Goal: Task Accomplishment & Management: Manage account settings

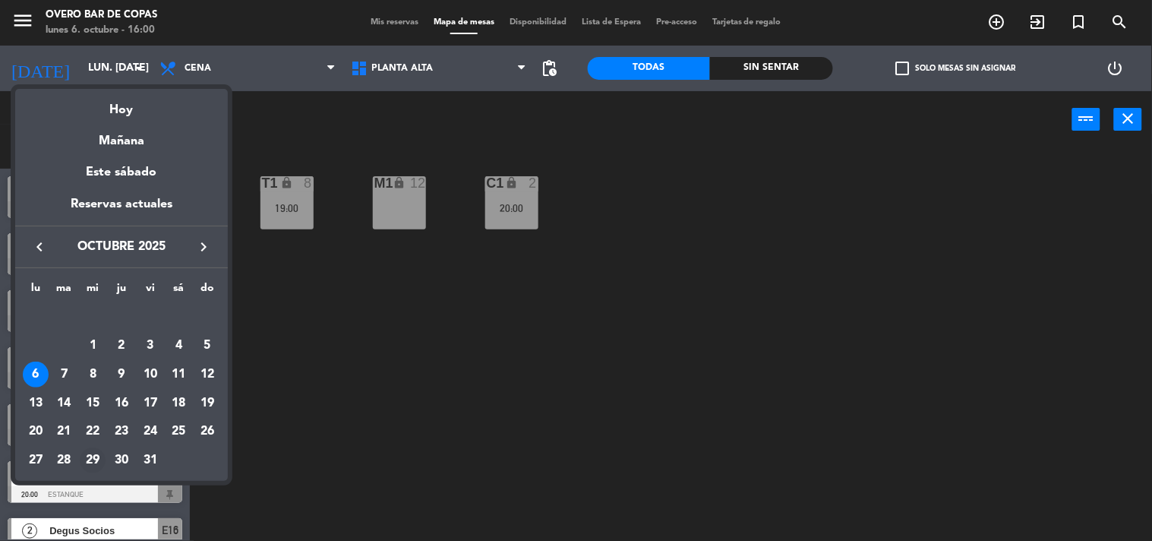
scroll to position [1, 0]
click at [126, 411] on div "16" at bounding box center [122, 403] width 26 height 26
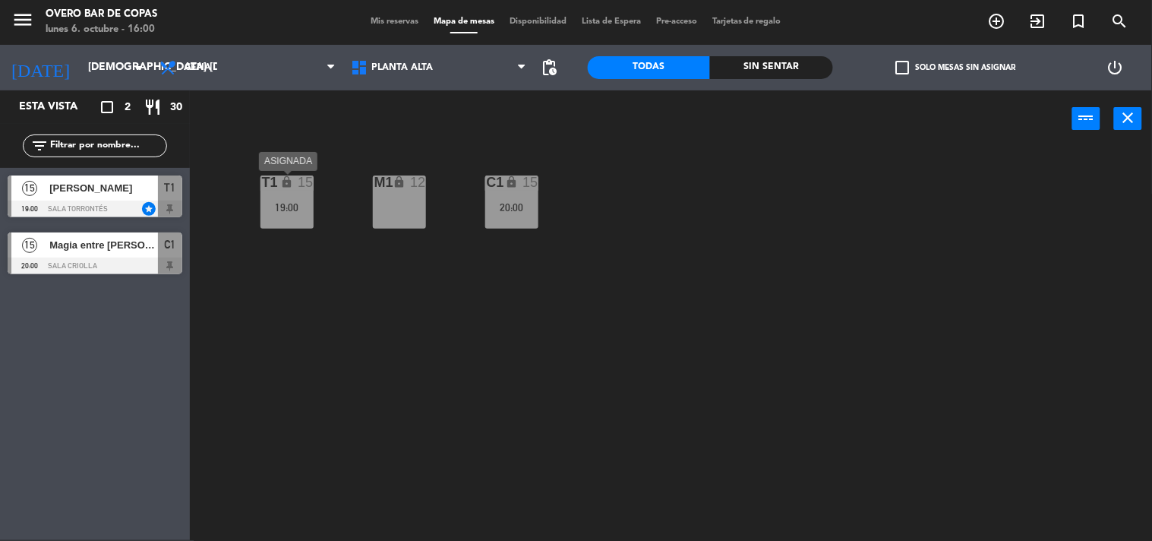
click at [298, 205] on div "19:00" at bounding box center [286, 207] width 53 height 11
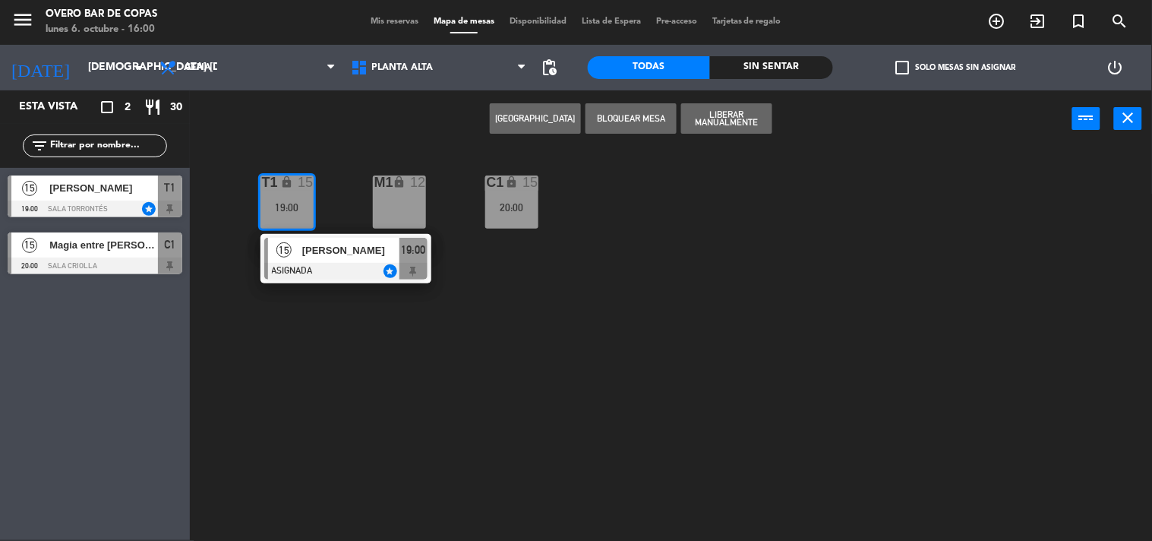
click at [349, 317] on div "T1 lock 15 19:00 15 [PERSON_NAME] ASIGNADA star 19:00 M1 lock 12 C1 lock 15 20:…" at bounding box center [676, 344] width 951 height 393
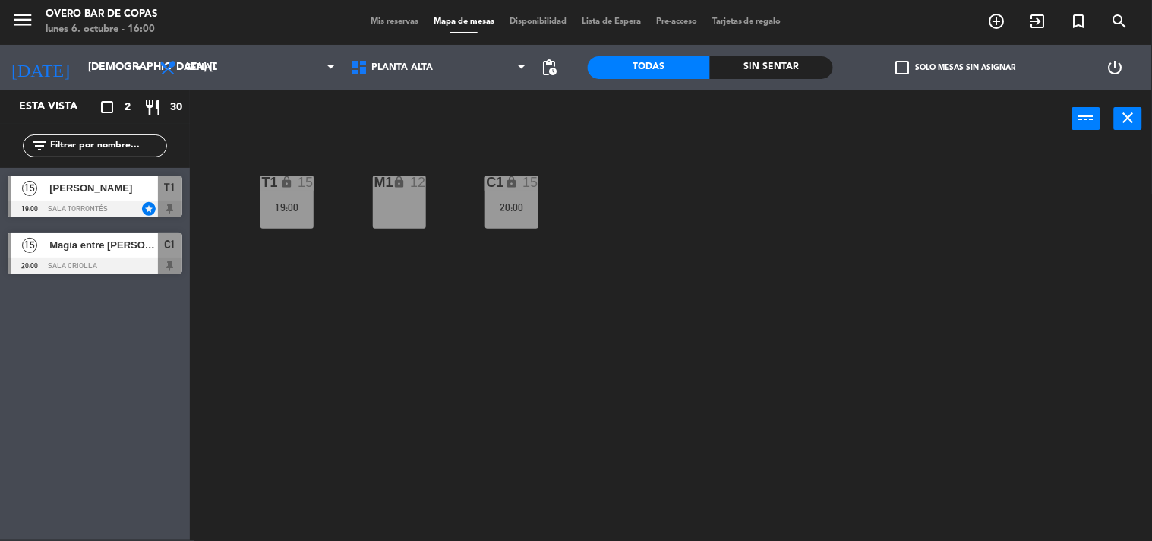
click at [496, 193] on div "C1 lock 15 20:00" at bounding box center [511, 201] width 53 height 53
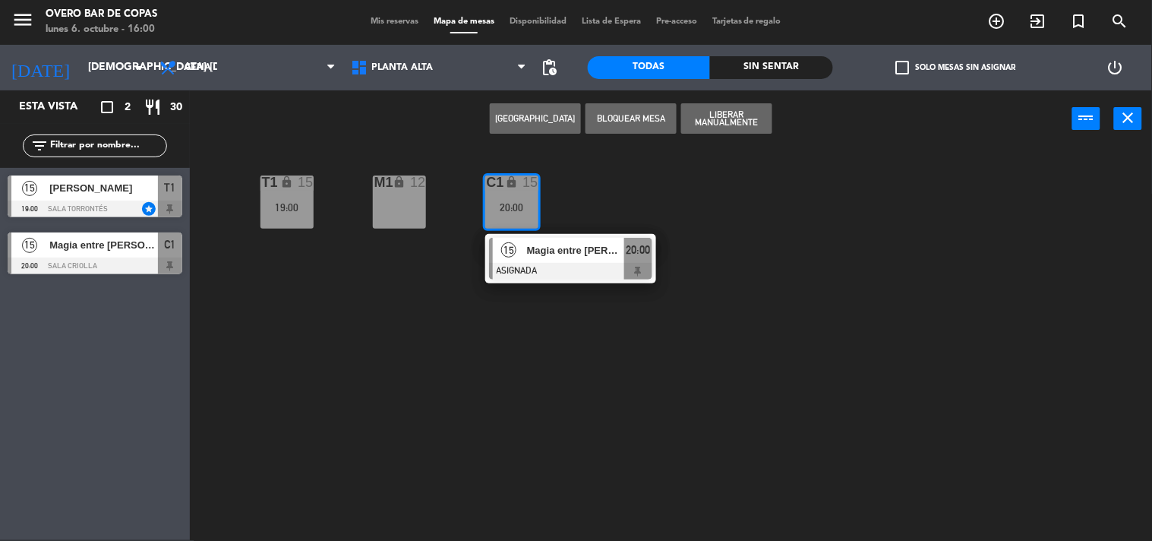
click at [420, 333] on div "T1 lock 15 19:00 M1 lock 12 C1 lock 15 20:00 15 Magia entre [PERSON_NAME] ASIGN…" at bounding box center [676, 344] width 951 height 393
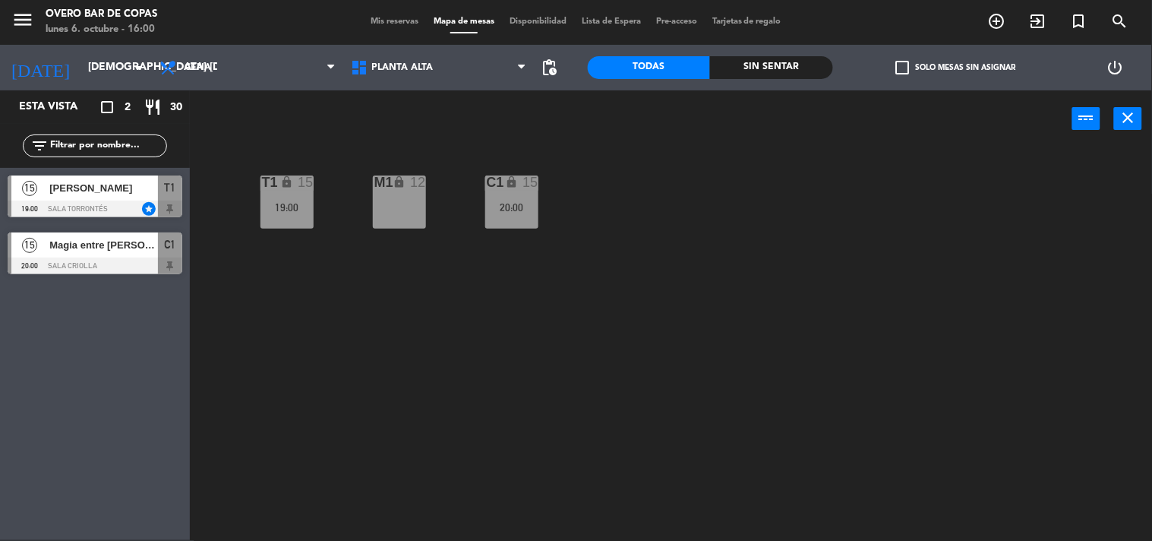
click at [285, 198] on div "T1 lock 15 19:00" at bounding box center [286, 201] width 53 height 53
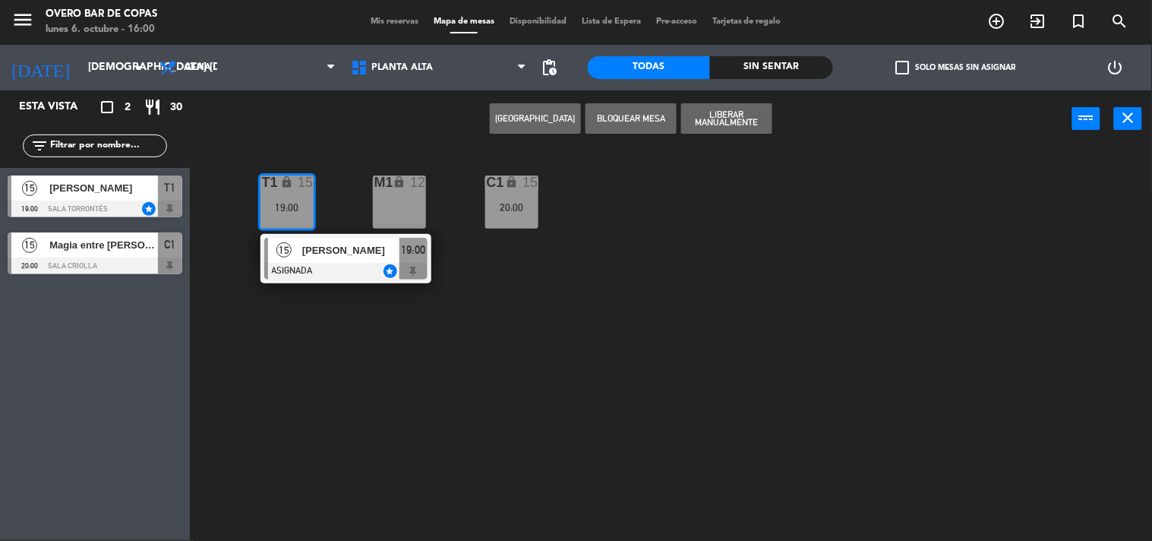
click at [251, 421] on div "T1 lock 15 19:00 15 [PERSON_NAME] ASIGNADA star 19:00 M1 lock 12 C1 lock 15 20:…" at bounding box center [676, 344] width 951 height 393
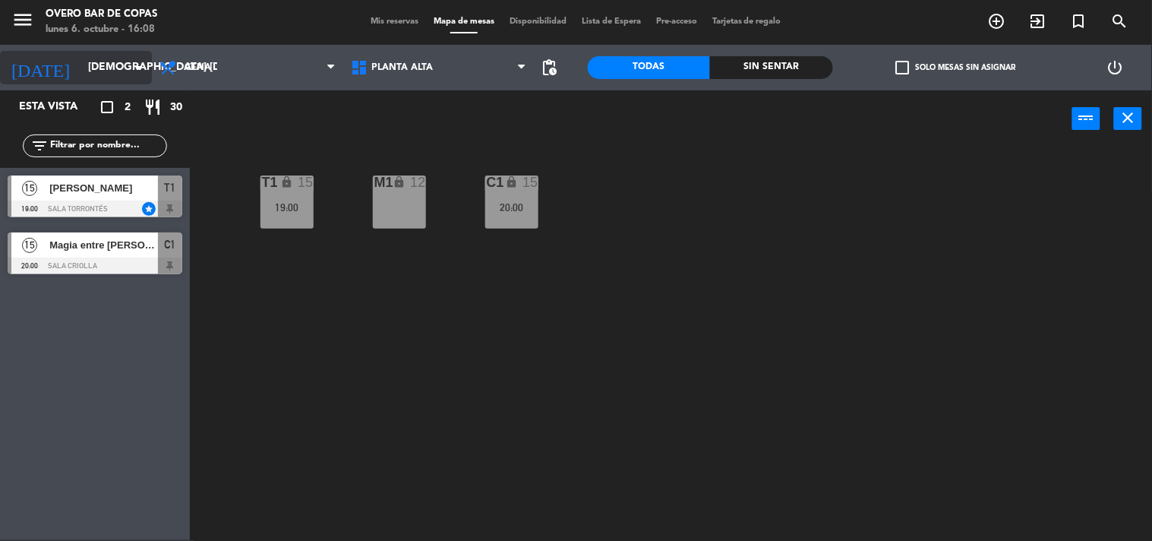
click at [96, 66] on input "[DEMOGRAPHIC_DATA] [DATE]" at bounding box center [152, 67] width 144 height 27
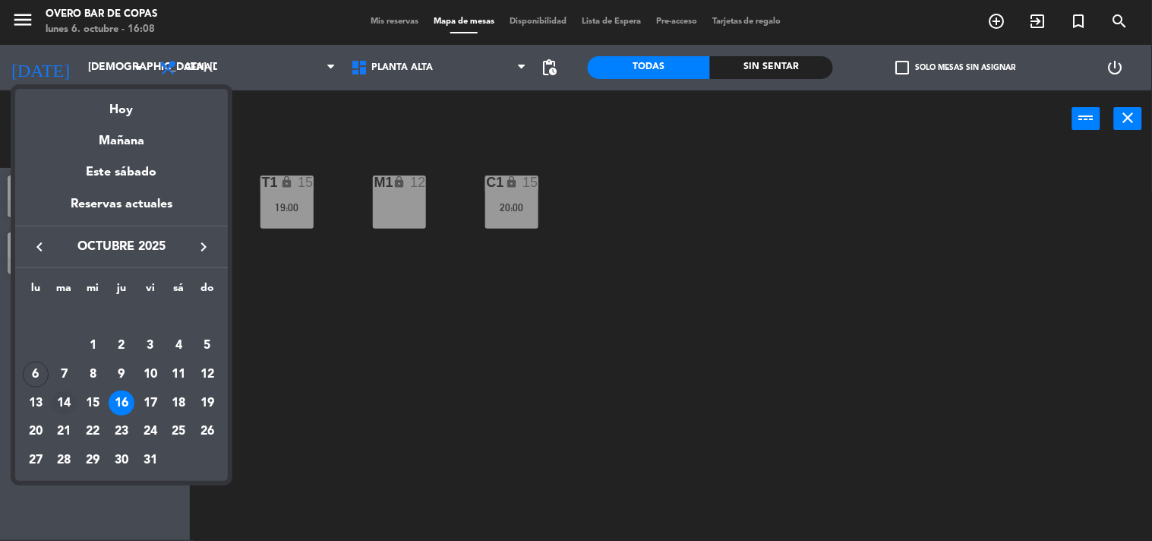
click at [65, 405] on div "14" at bounding box center [65, 403] width 26 height 26
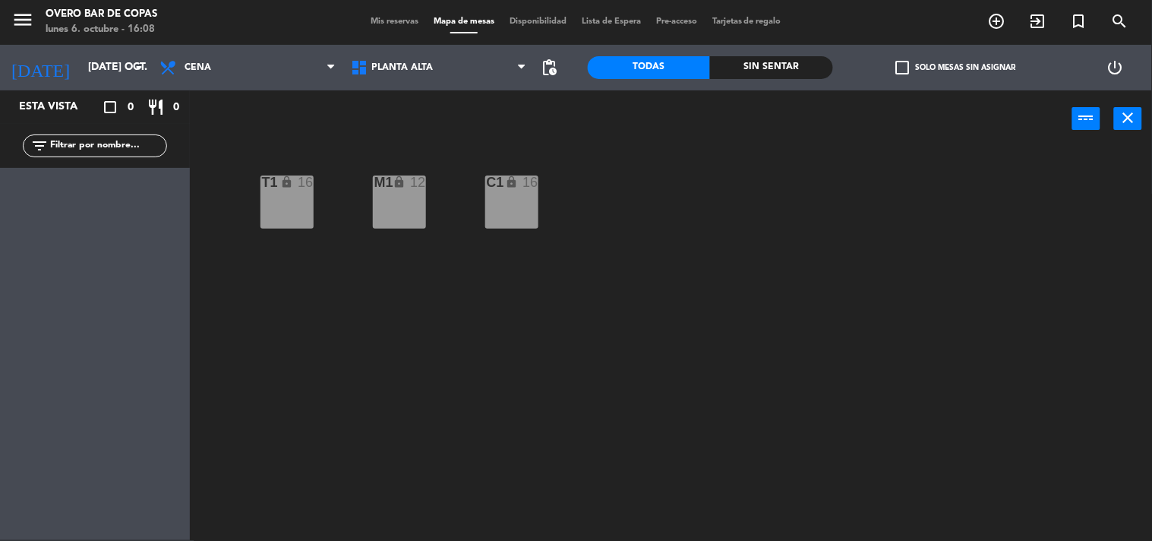
click at [109, 84] on div "[DATE] [DATE] oct. arrow_drop_down" at bounding box center [76, 68] width 152 height 46
click at [112, 71] on input "[DATE] oct." at bounding box center [152, 67] width 144 height 27
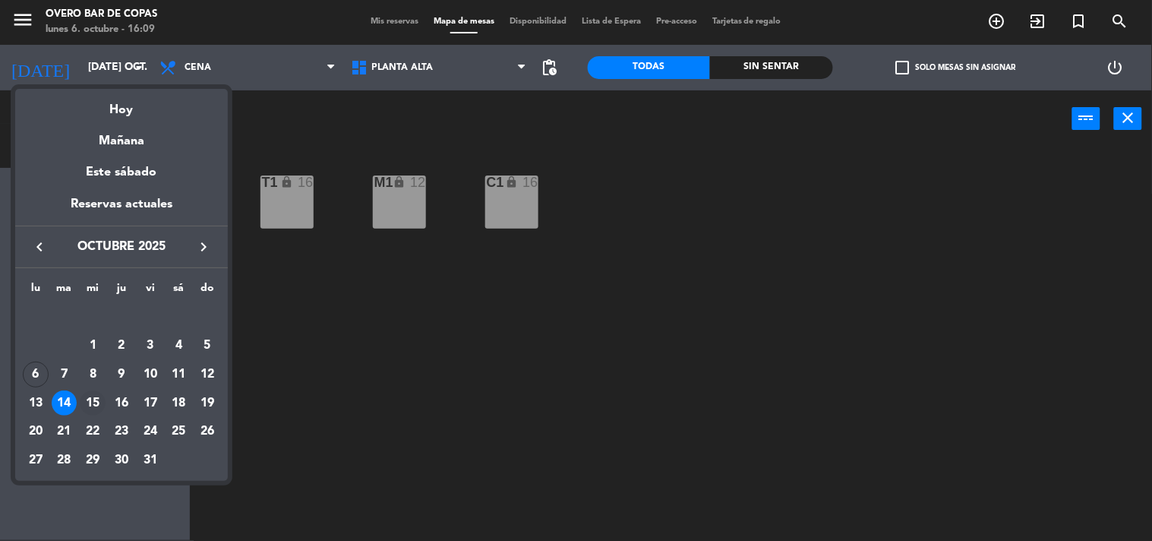
click at [97, 399] on div "15" at bounding box center [93, 403] width 26 height 26
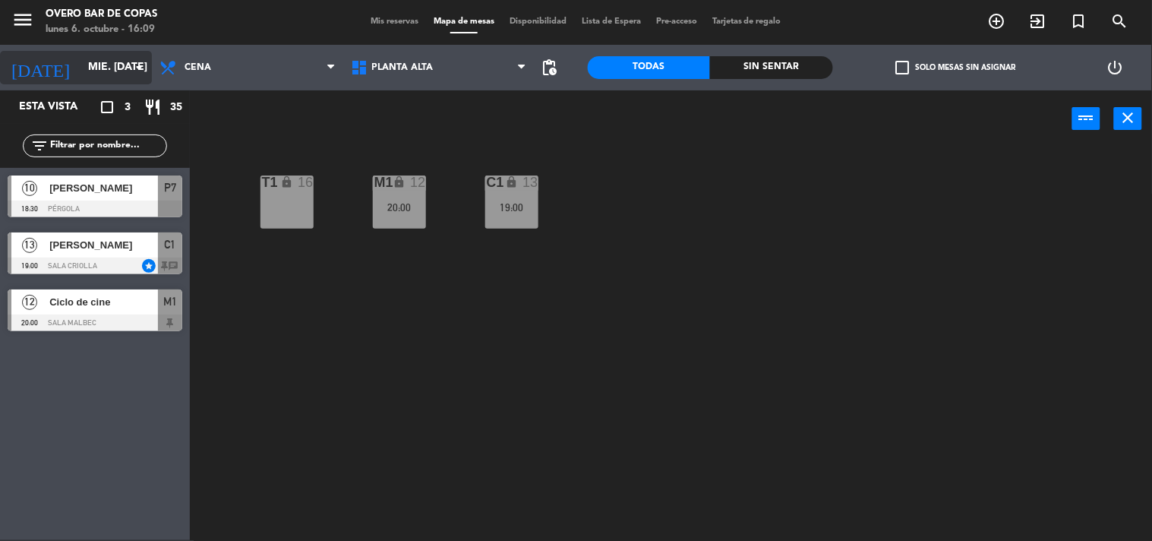
click at [130, 67] on icon "arrow_drop_down" at bounding box center [139, 67] width 18 height 18
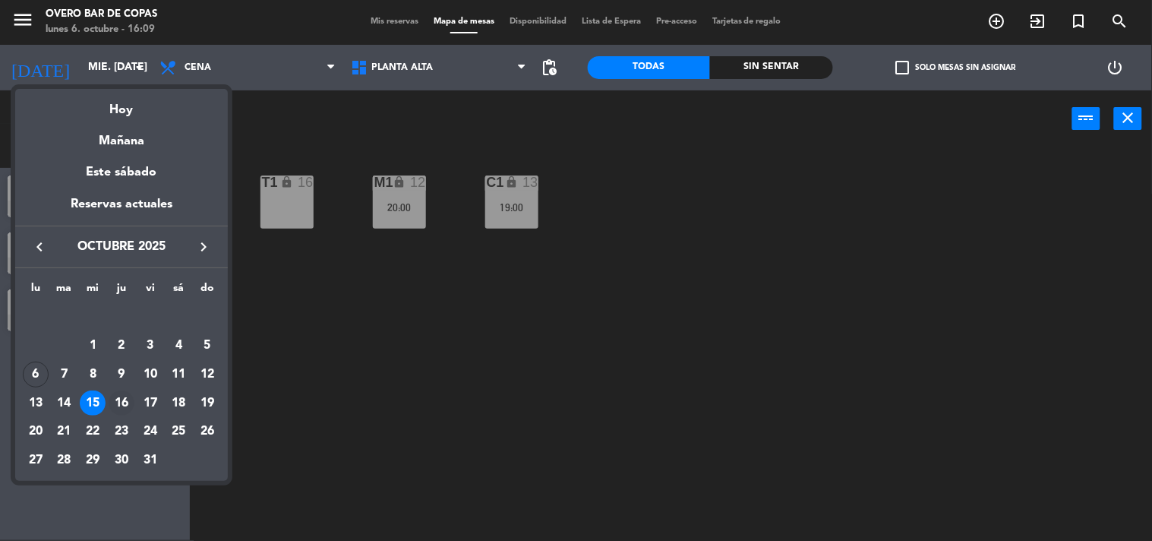
click at [127, 407] on div "16" at bounding box center [122, 403] width 26 height 26
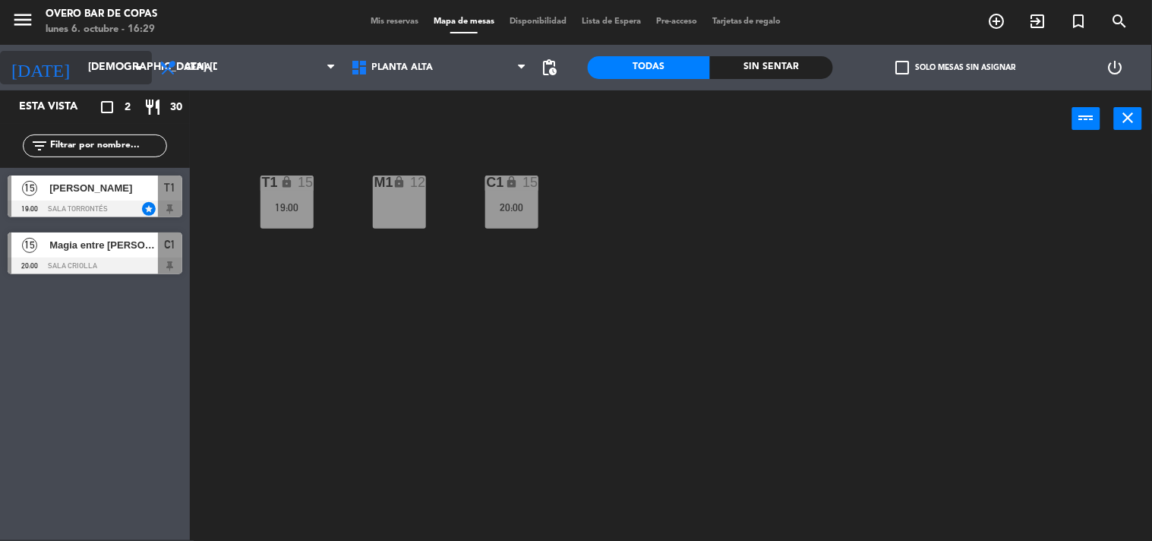
click at [80, 69] on input "[DEMOGRAPHIC_DATA] [DATE]" at bounding box center [152, 67] width 144 height 27
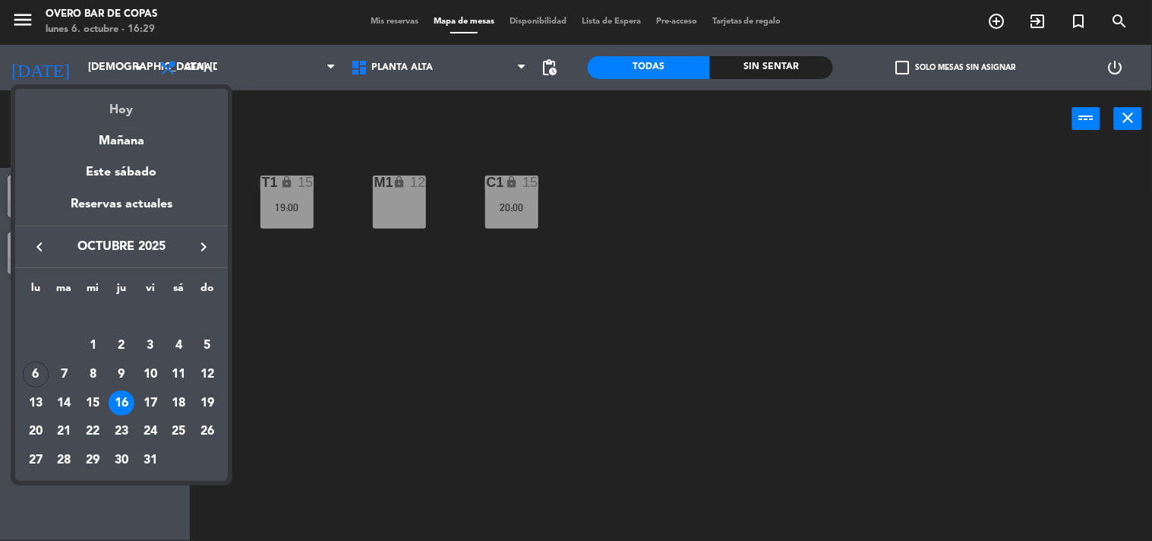
click at [97, 109] on div "Hoy" at bounding box center [121, 104] width 213 height 31
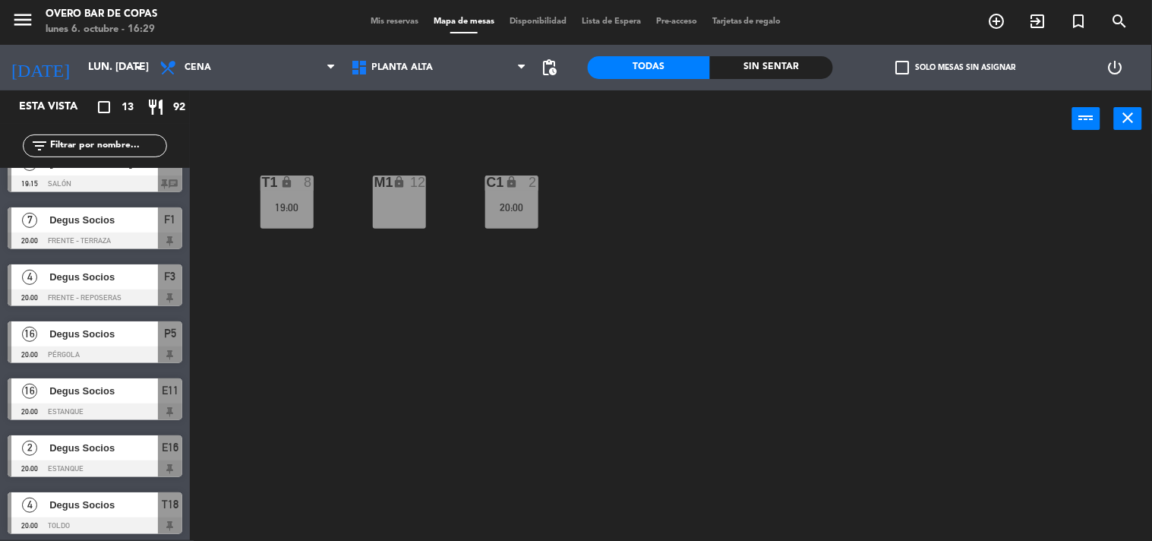
scroll to position [0, 0]
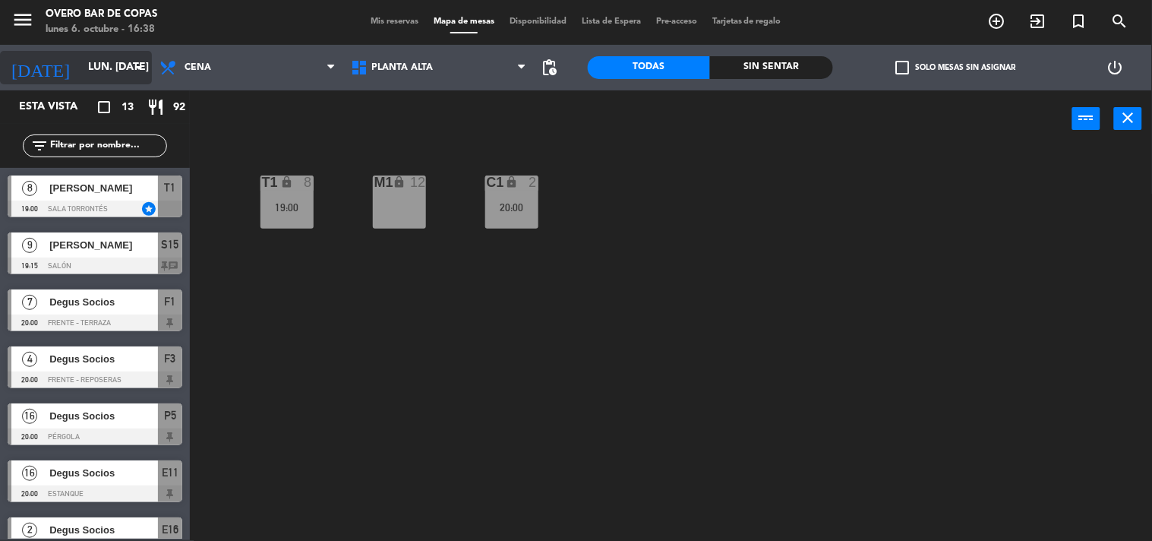
click at [80, 59] on input "lun. [DATE]" at bounding box center [152, 67] width 144 height 27
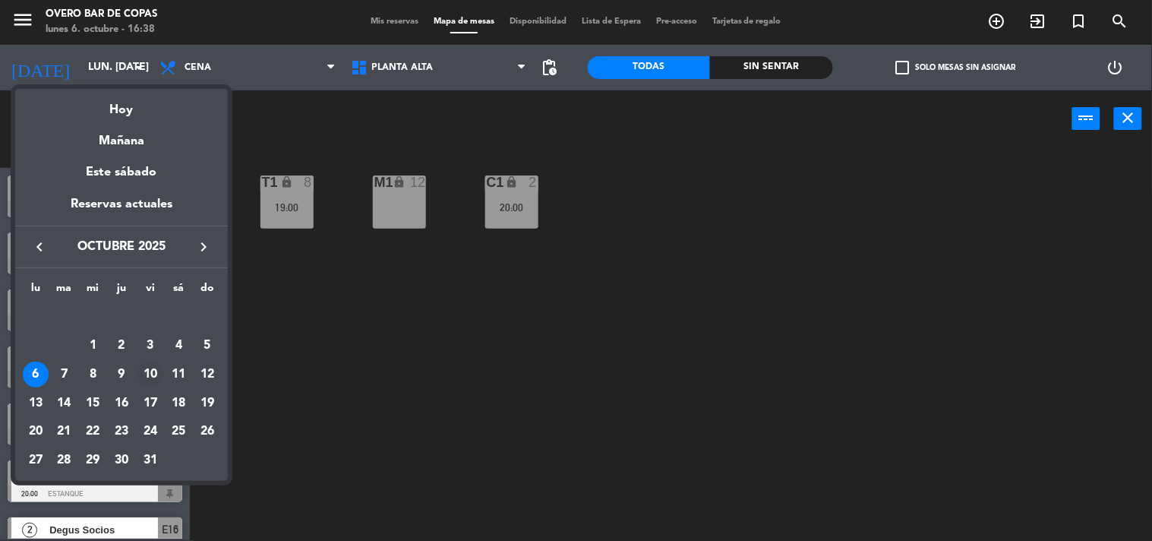
click at [152, 373] on div "10" at bounding box center [150, 374] width 26 height 26
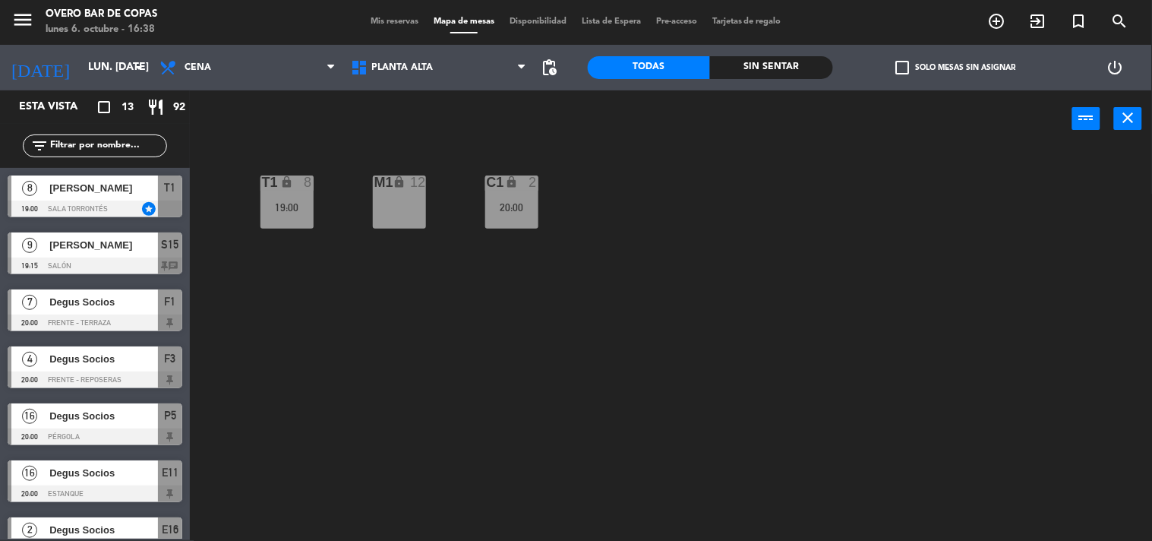
type input "vie. [DATE]"
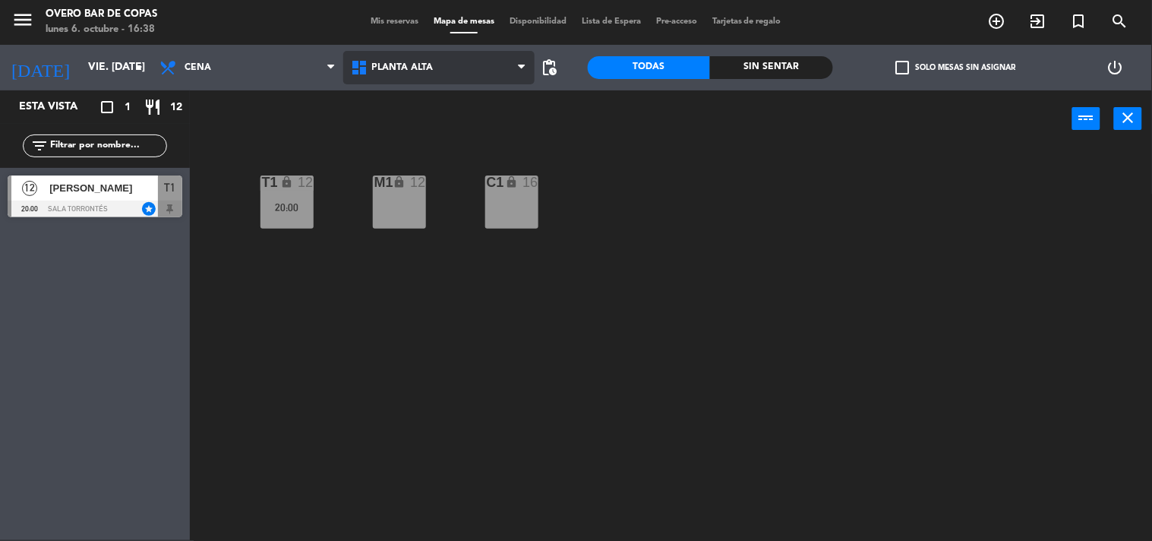
click at [486, 67] on span "Planta Alta" at bounding box center [438, 67] width 191 height 33
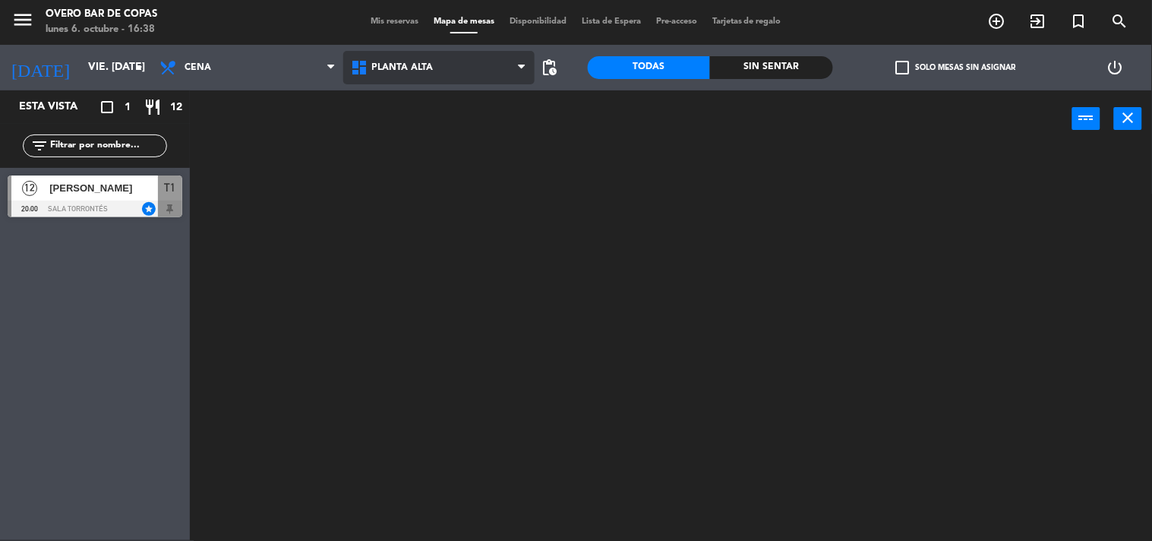
click at [483, 109] on ng-component "menu Overo Bar [PERSON_NAME] lunes 6. octubre - 16:38 Mis reservas Mapa de mesa…" at bounding box center [576, 269] width 1152 height 541
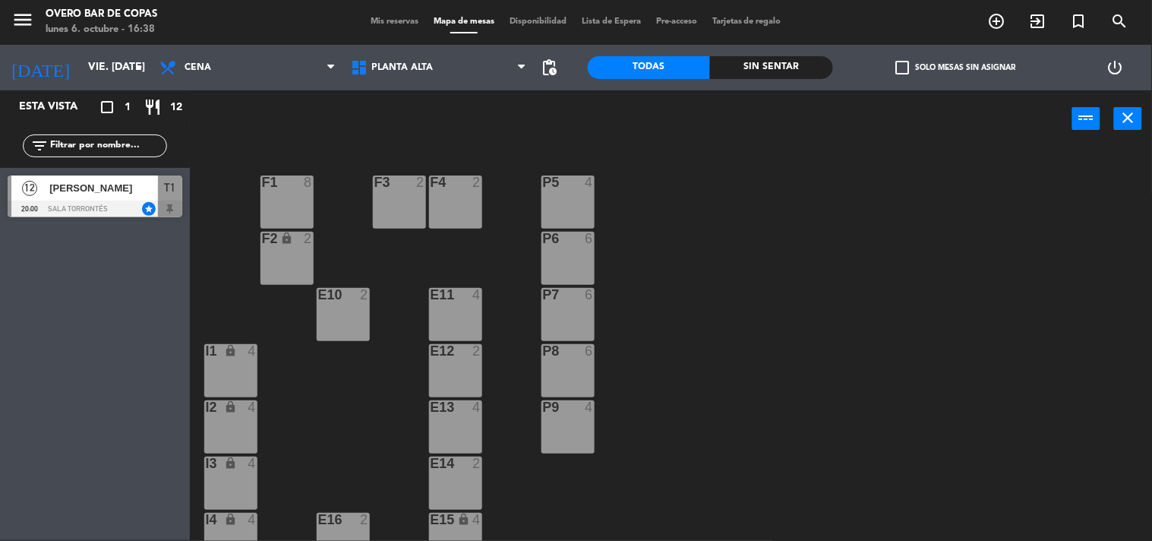
click at [579, 306] on div "P7 6" at bounding box center [567, 314] width 53 height 53
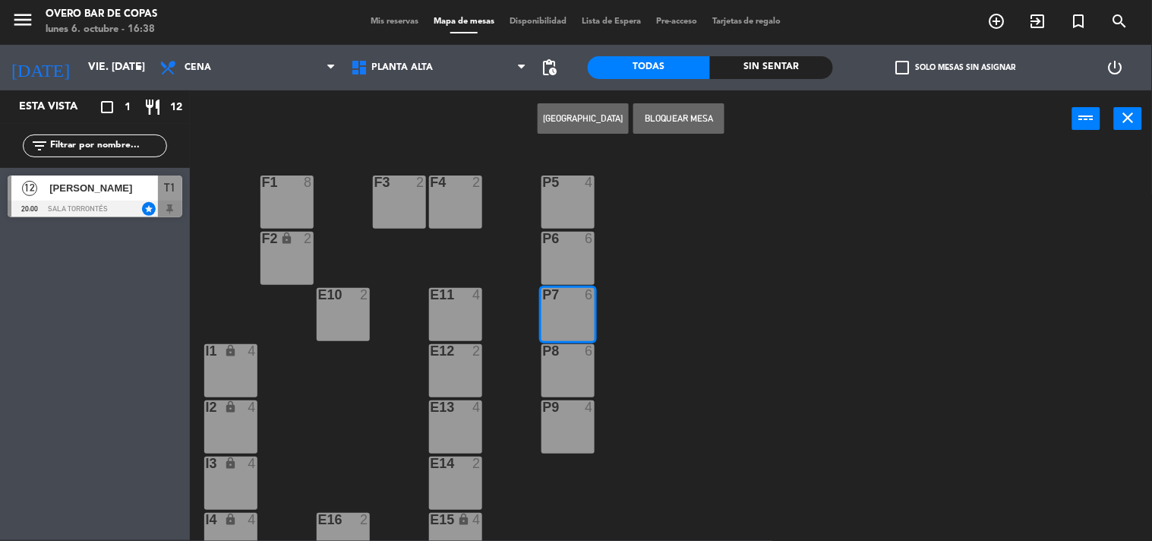
click at [575, 118] on button "[GEOGRAPHIC_DATA]" at bounding box center [583, 118] width 91 height 30
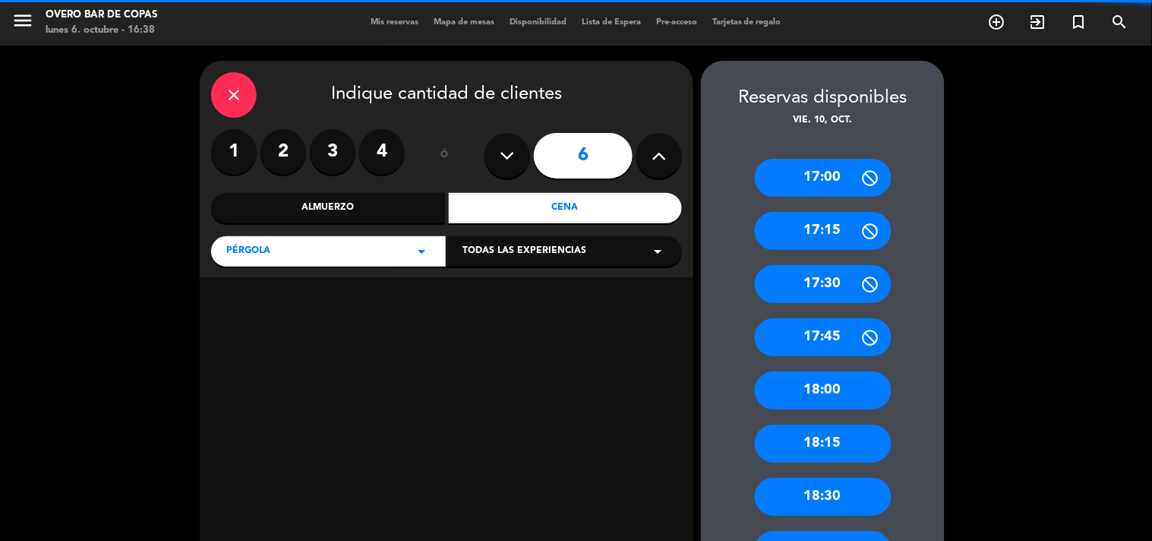
click at [279, 156] on label "2" at bounding box center [283, 152] width 46 height 46
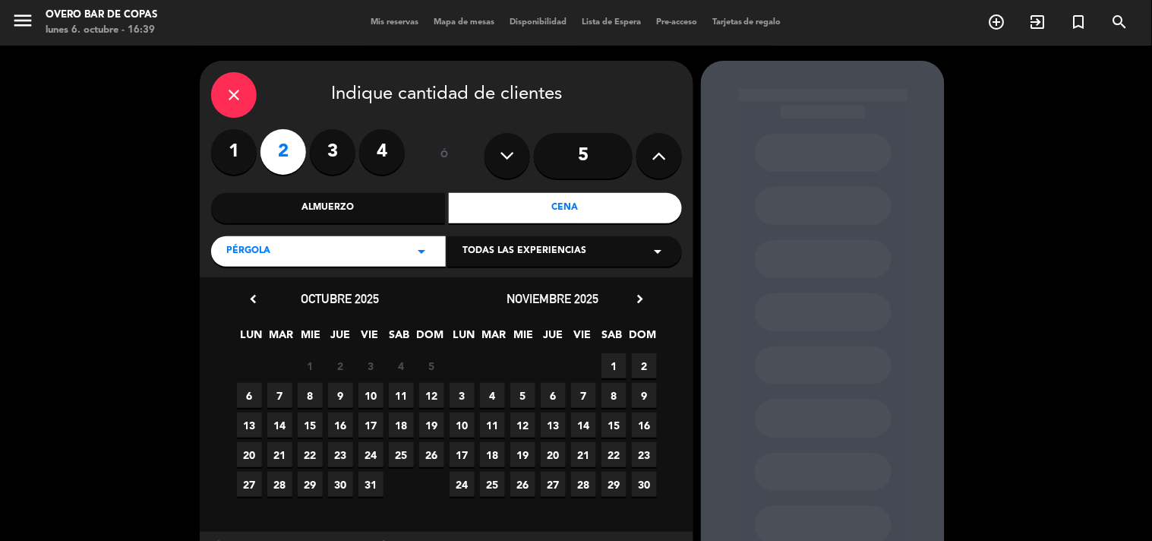
click at [376, 399] on span "10" at bounding box center [370, 395] width 25 height 25
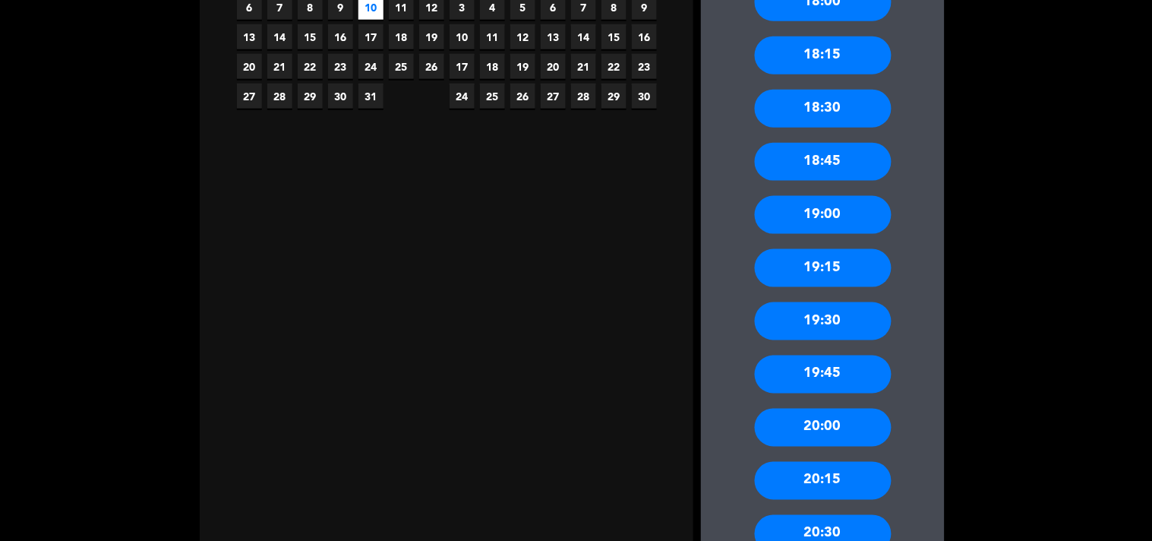
scroll to position [402, 0]
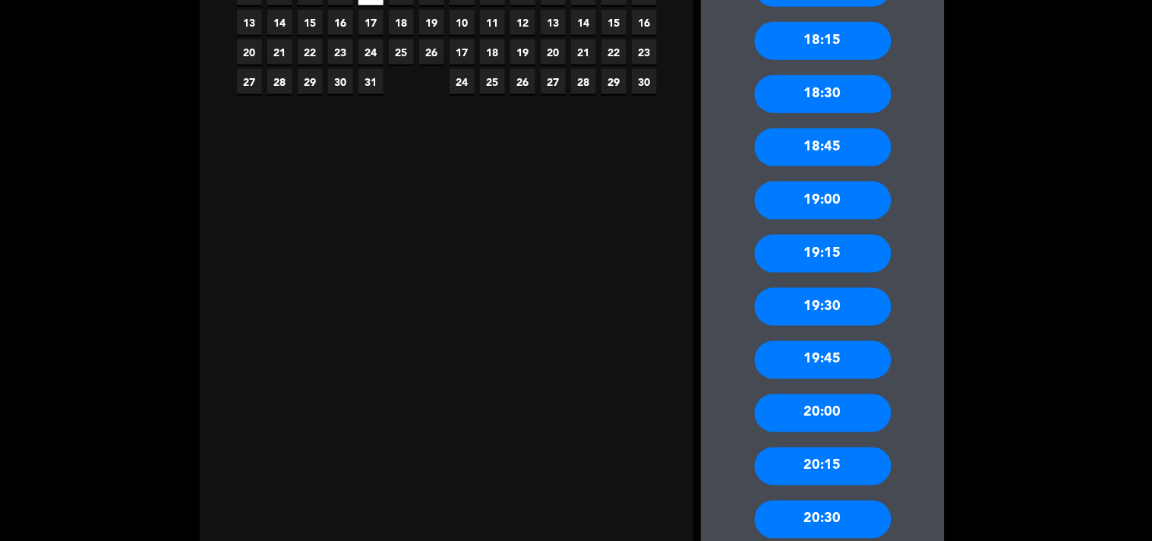
click at [840, 191] on div "19:00" at bounding box center [823, 200] width 137 height 38
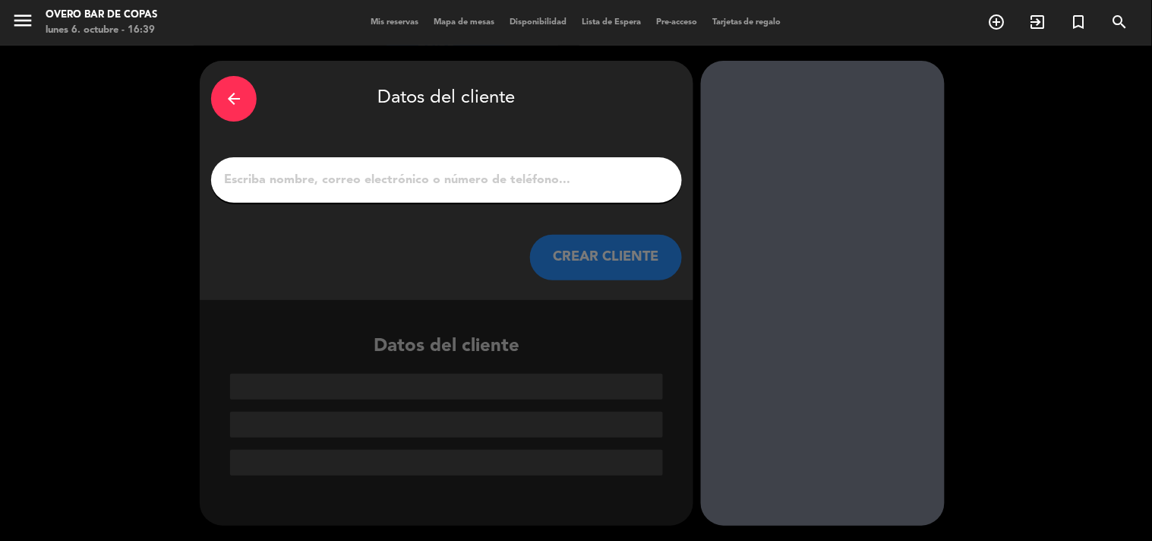
click at [460, 178] on input "1" at bounding box center [446, 179] width 448 height 21
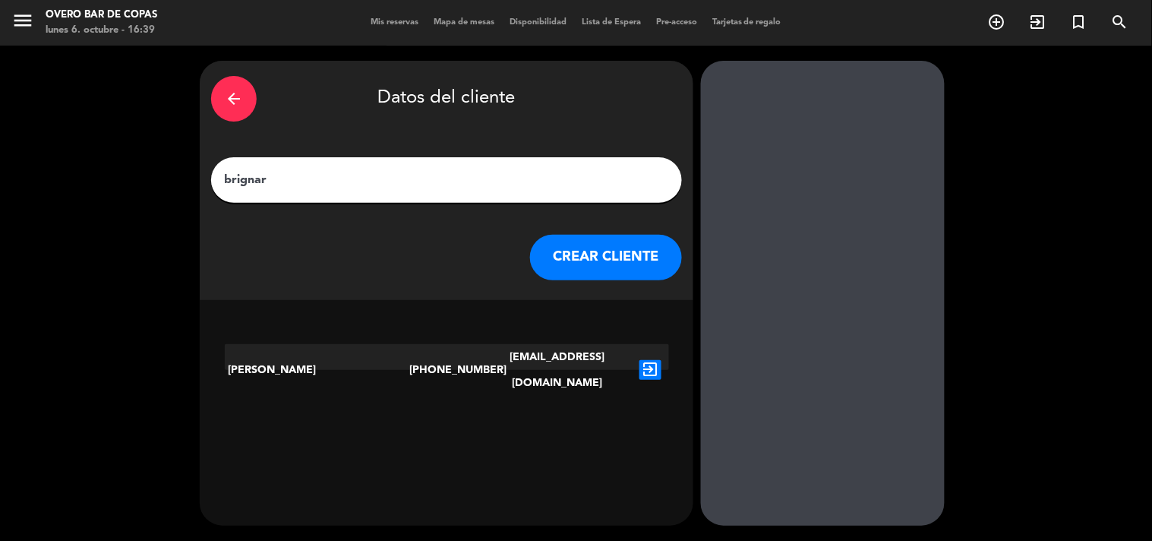
type input "brignar"
click at [647, 360] on icon "exit_to_app" at bounding box center [650, 370] width 22 height 20
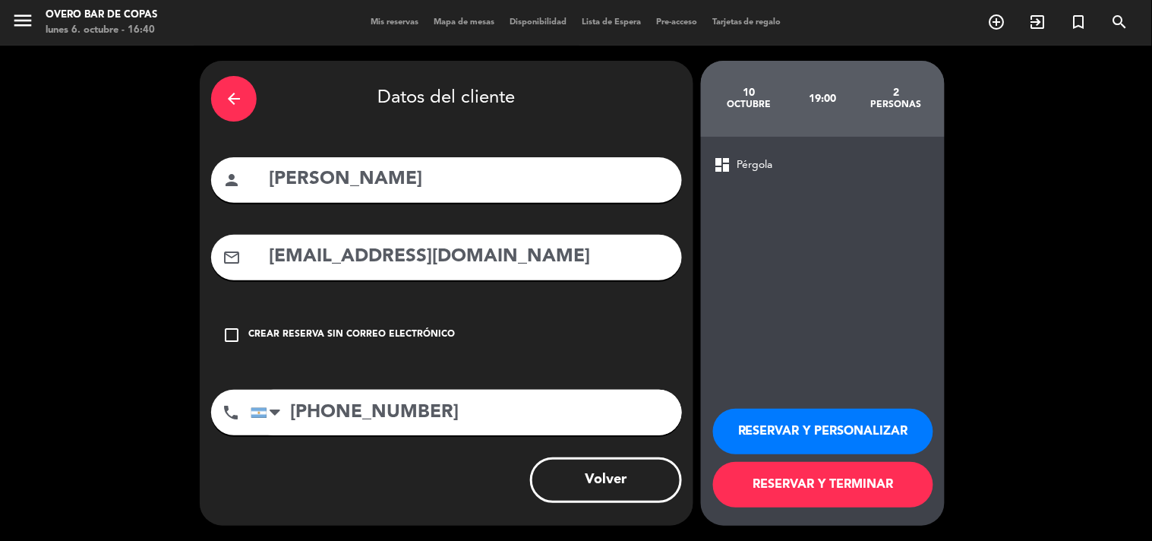
click at [785, 476] on button "RESERVAR Y TERMINAR" at bounding box center [823, 485] width 220 height 46
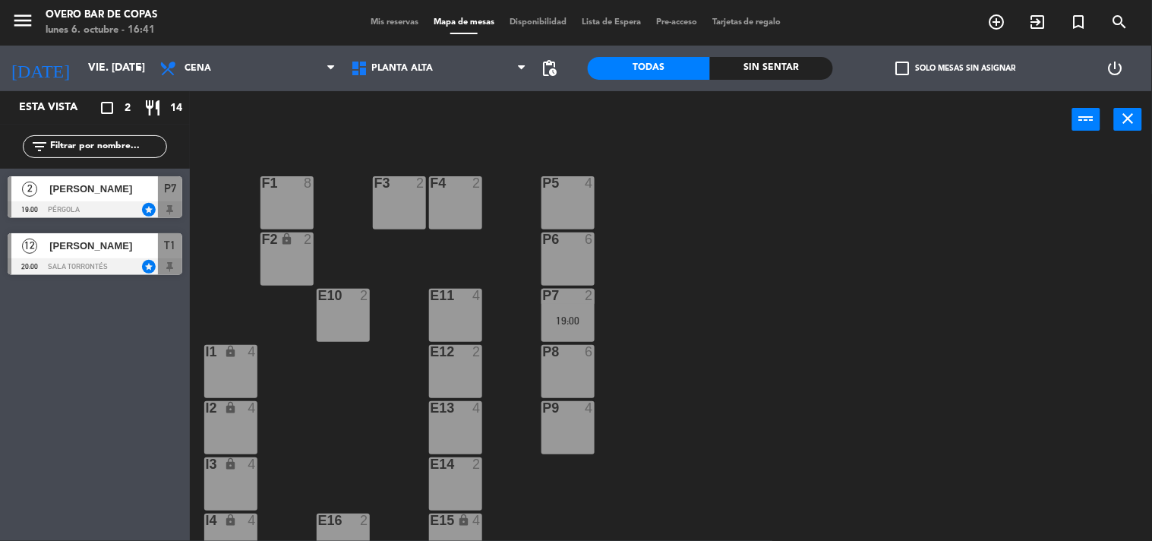
click at [84, 205] on div at bounding box center [95, 209] width 175 height 17
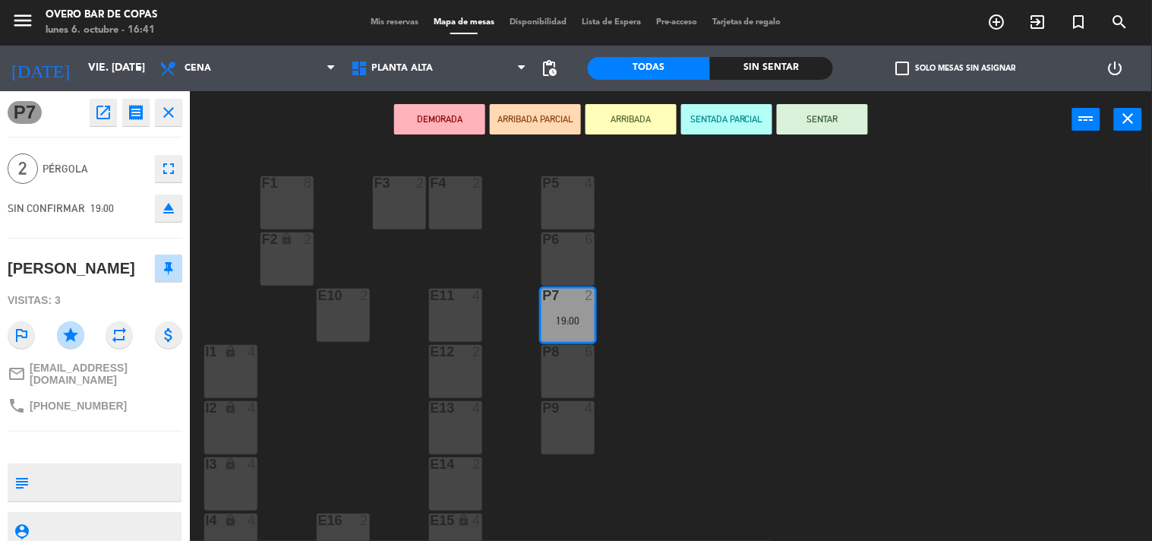
click at [105, 118] on icon "open_in_new" at bounding box center [103, 112] width 18 height 18
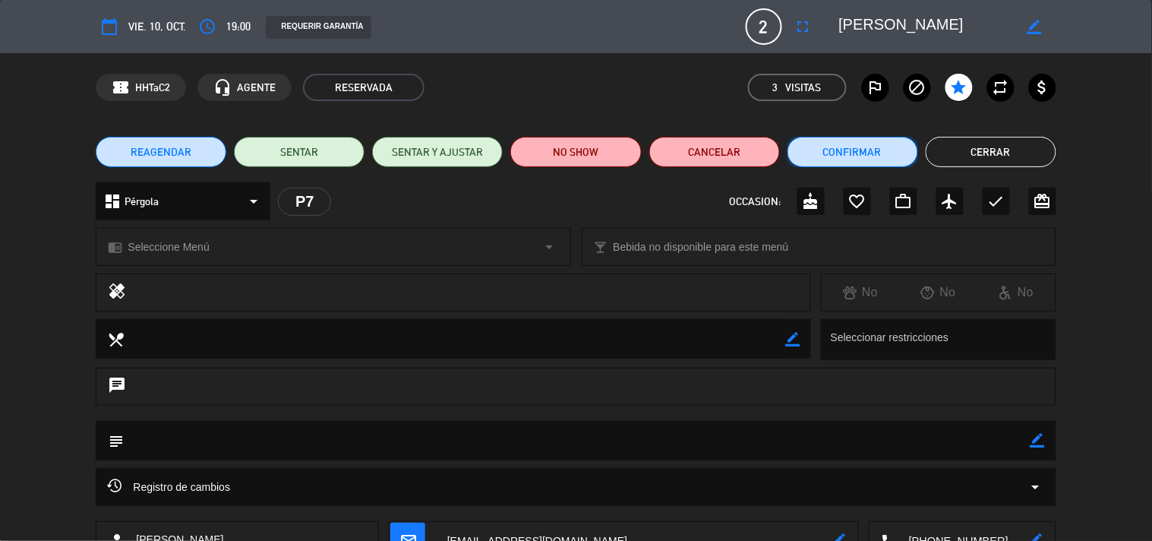
click at [840, 164] on button "Confirmar" at bounding box center [852, 152] width 131 height 30
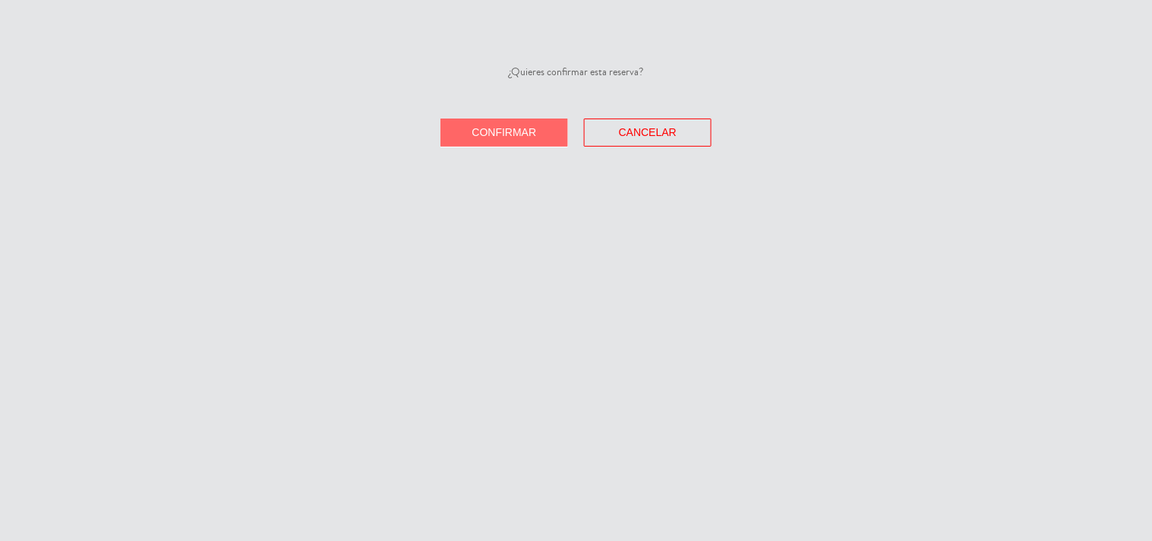
click at [543, 118] on button "Confirmar" at bounding box center [504, 132] width 128 height 28
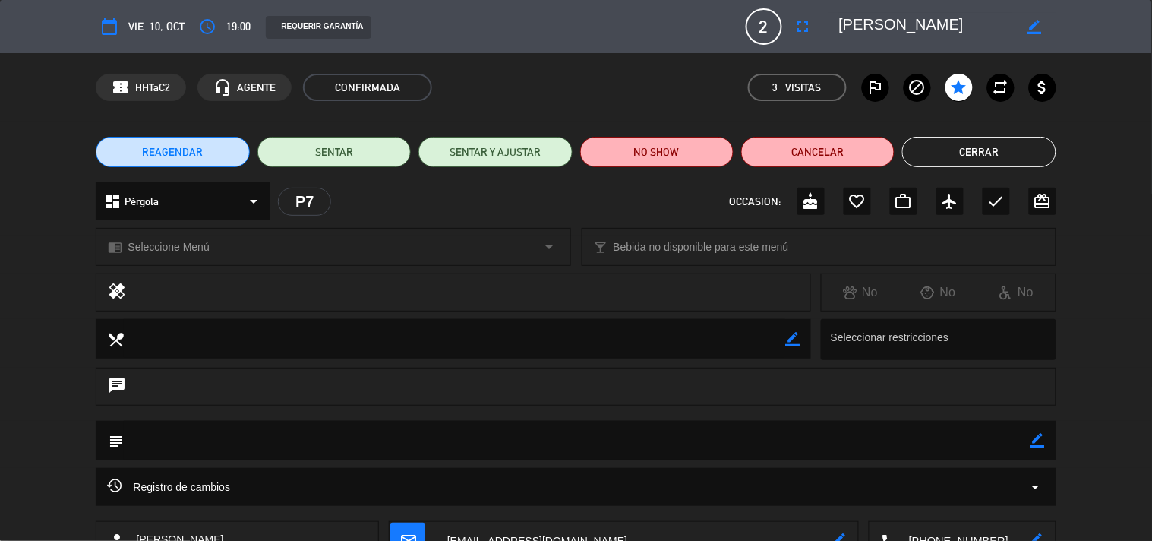
click at [955, 152] on button "Cerrar" at bounding box center [978, 152] width 153 height 30
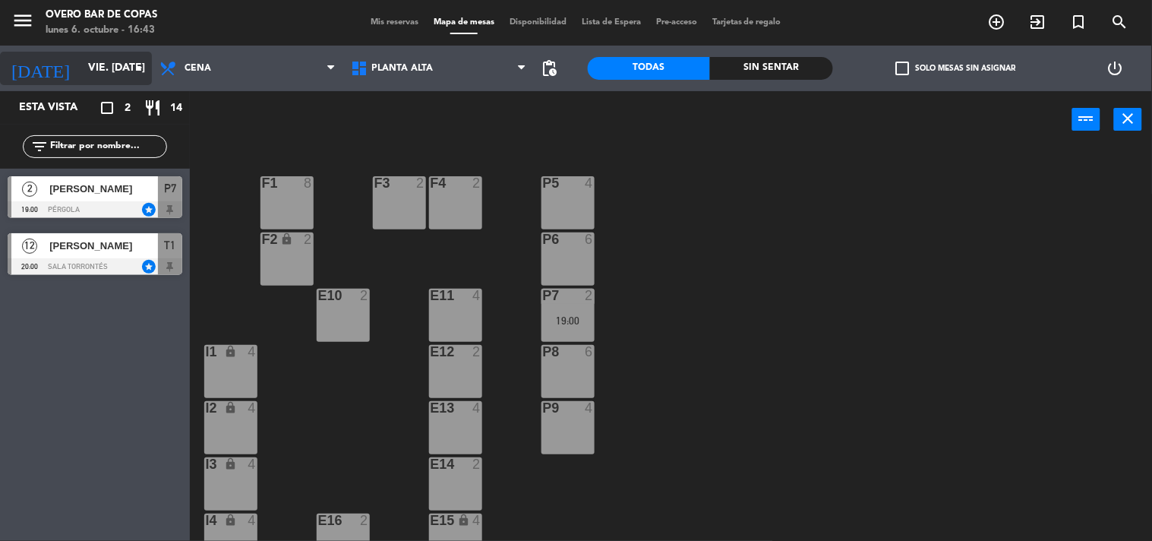
click at [103, 80] on input "vie. [DATE]" at bounding box center [152, 68] width 144 height 27
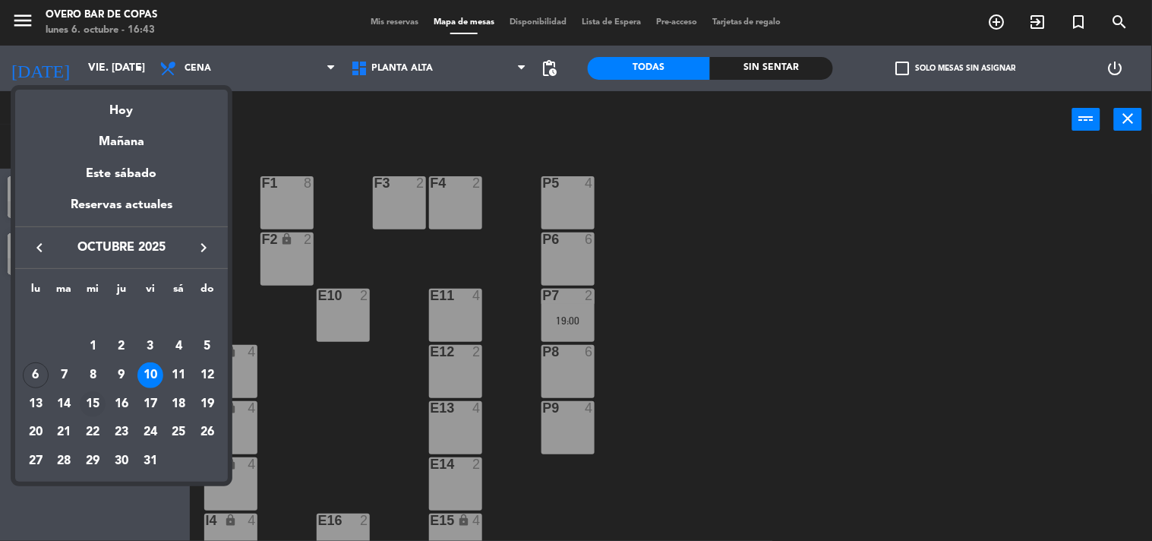
click at [93, 401] on div "15" at bounding box center [93, 404] width 26 height 26
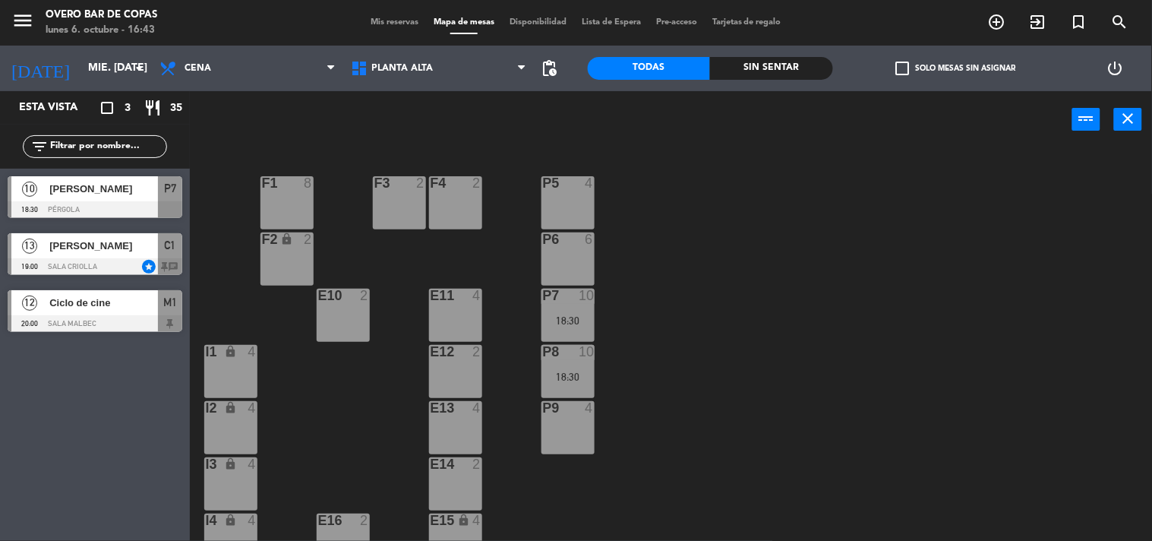
click at [117, 188] on span "[PERSON_NAME]" at bounding box center [103, 189] width 109 height 16
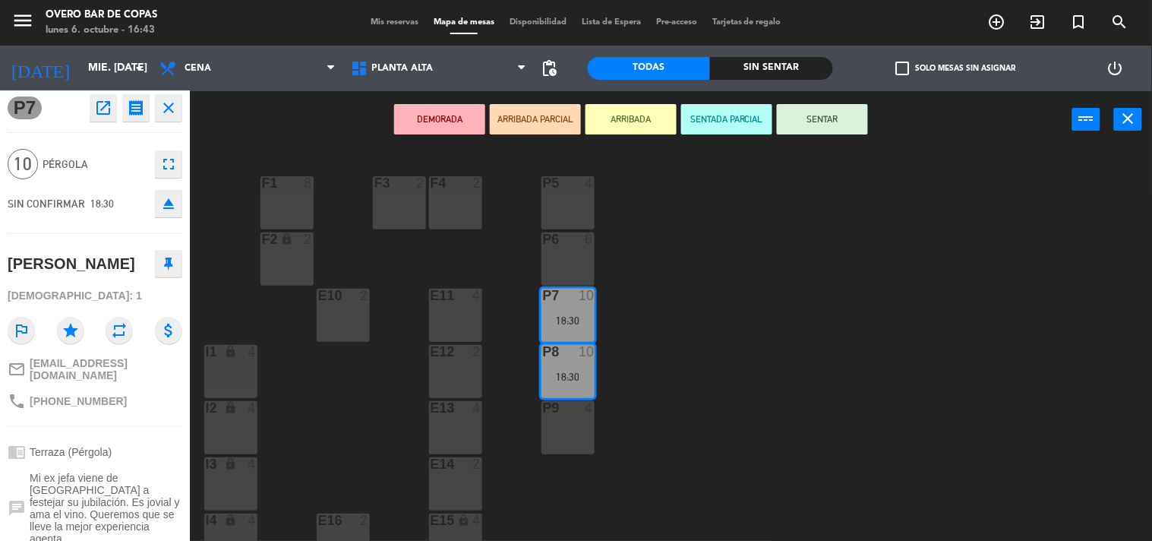
scroll to position [4, 0]
drag, startPoint x: 30, startPoint y: 393, endPoint x: 144, endPoint y: 400, distance: 114.1
click at [144, 400] on div "phone [PHONE_NUMBER]" at bounding box center [95, 401] width 175 height 29
copy span "[PHONE_NUMBER]"
click at [315, 430] on div "P5 4 F1 8 F3 2 F4 2 P6 6 F2 lock 2 P7 10 18:30 E10 2 E11 4 P8 10 18:30 E12 2 I1…" at bounding box center [676, 345] width 951 height 393
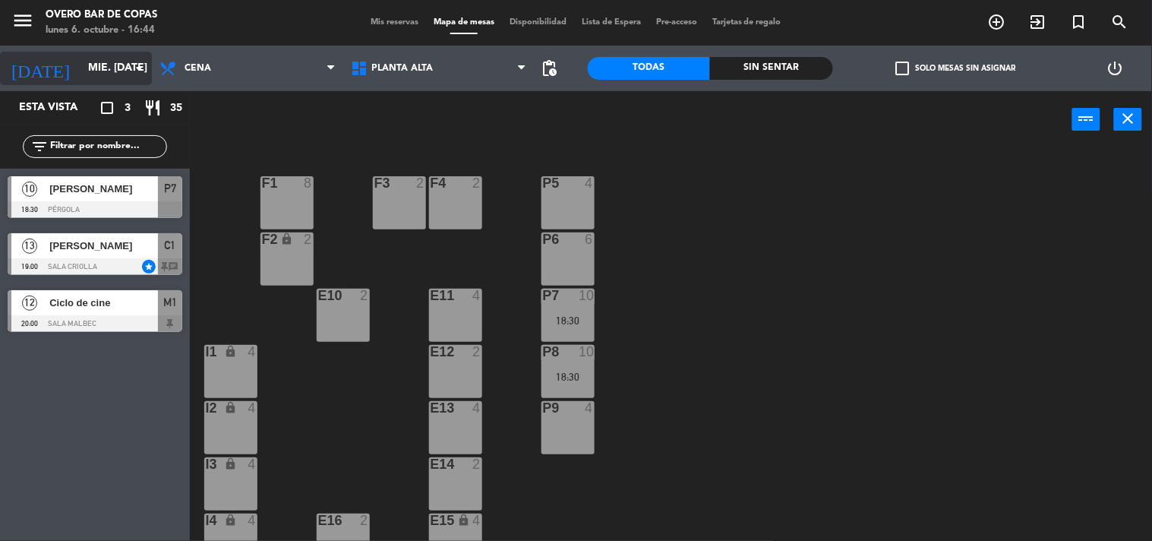
click at [102, 61] on input "mié. [DATE]" at bounding box center [152, 68] width 144 height 27
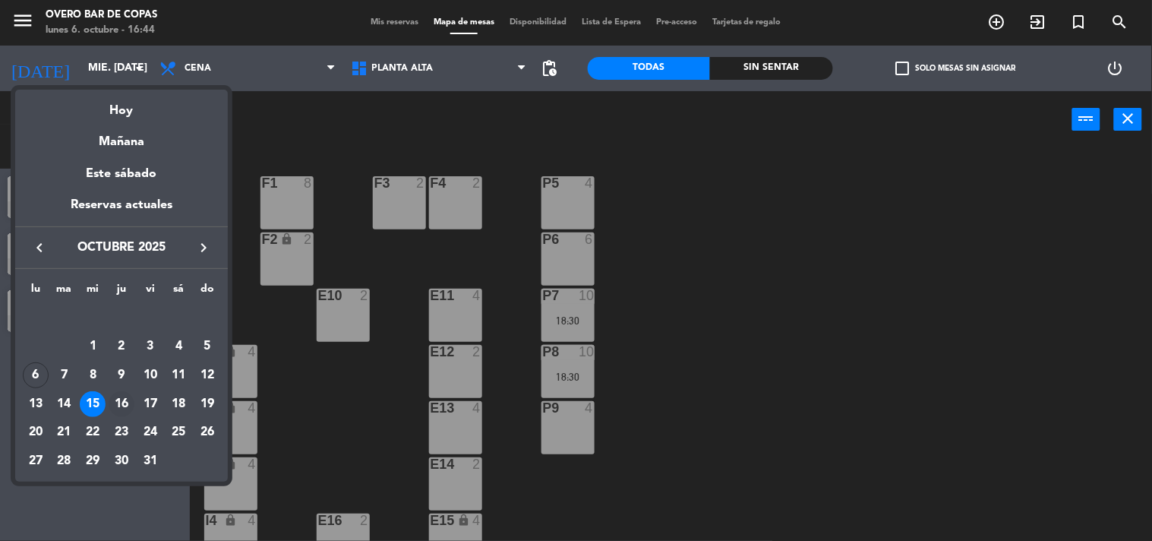
click at [122, 405] on div "16" at bounding box center [122, 404] width 26 height 26
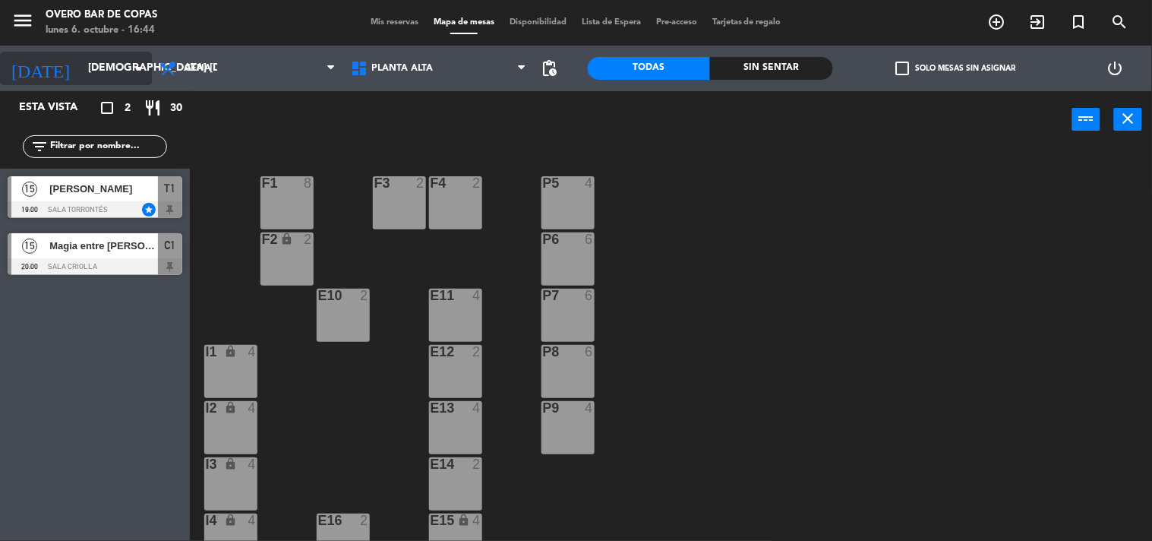
click at [119, 69] on input "[DEMOGRAPHIC_DATA] [DATE]" at bounding box center [152, 68] width 144 height 27
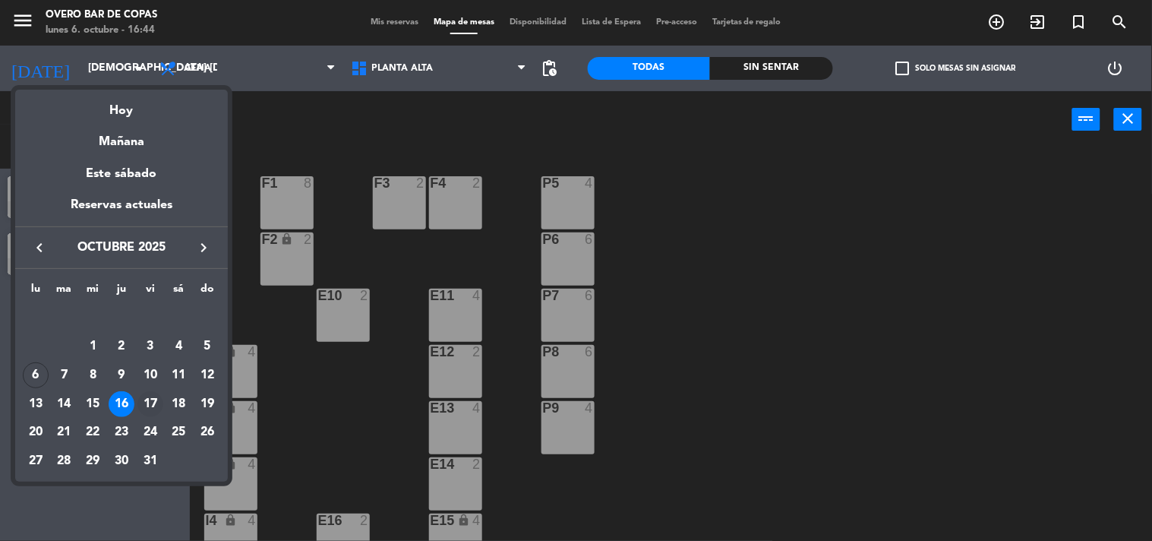
click at [148, 402] on div "17" at bounding box center [150, 404] width 26 height 26
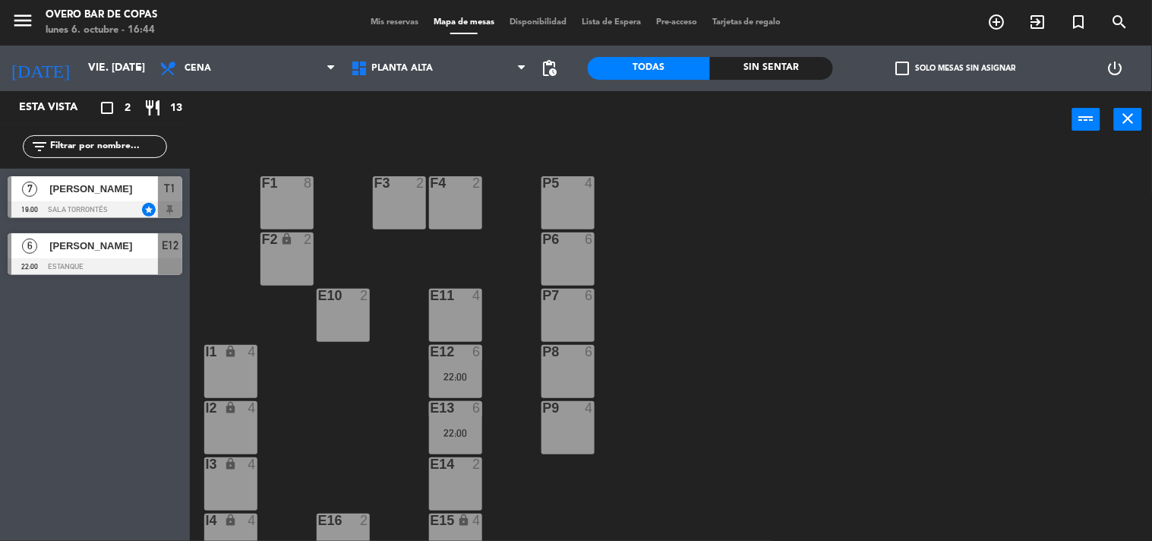
click at [106, 246] on span "[PERSON_NAME]" at bounding box center [103, 246] width 109 height 16
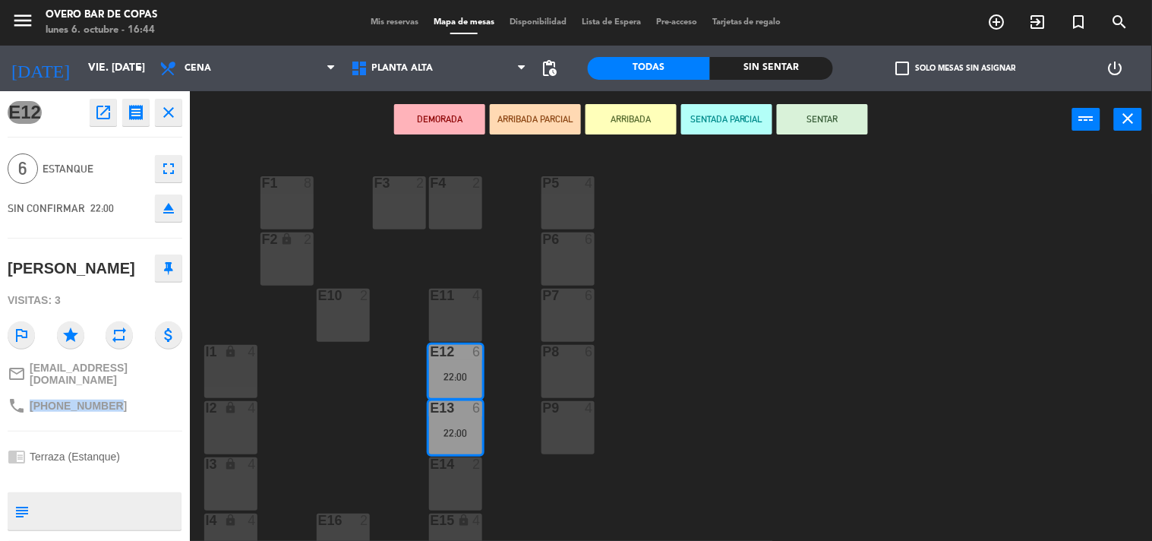
drag, startPoint x: 49, startPoint y: 398, endPoint x: 119, endPoint y: 396, distance: 69.9
click at [119, 396] on div "phone [PHONE_NUMBER]" at bounding box center [95, 405] width 175 height 29
click at [648, 312] on div "P5 4 F1 8 F3 2 F4 2 P6 6 F2 lock 2 P7 6 E10 2 E11 4 P8 6 E12 6 22:00 I1 lock 4 …" at bounding box center [676, 345] width 951 height 393
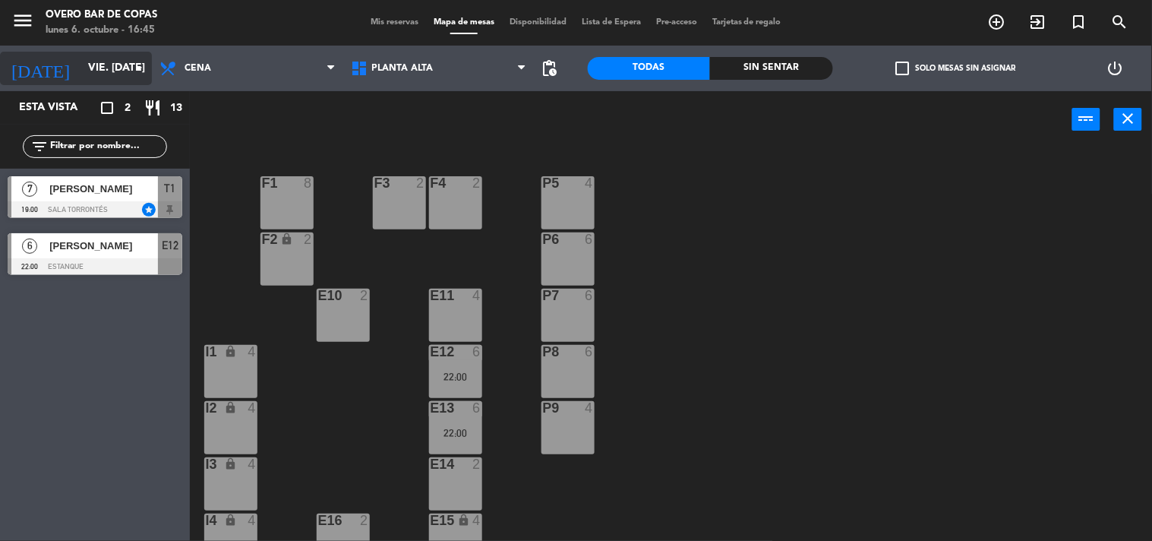
click at [93, 68] on input "vie. [DATE]" at bounding box center [152, 68] width 144 height 27
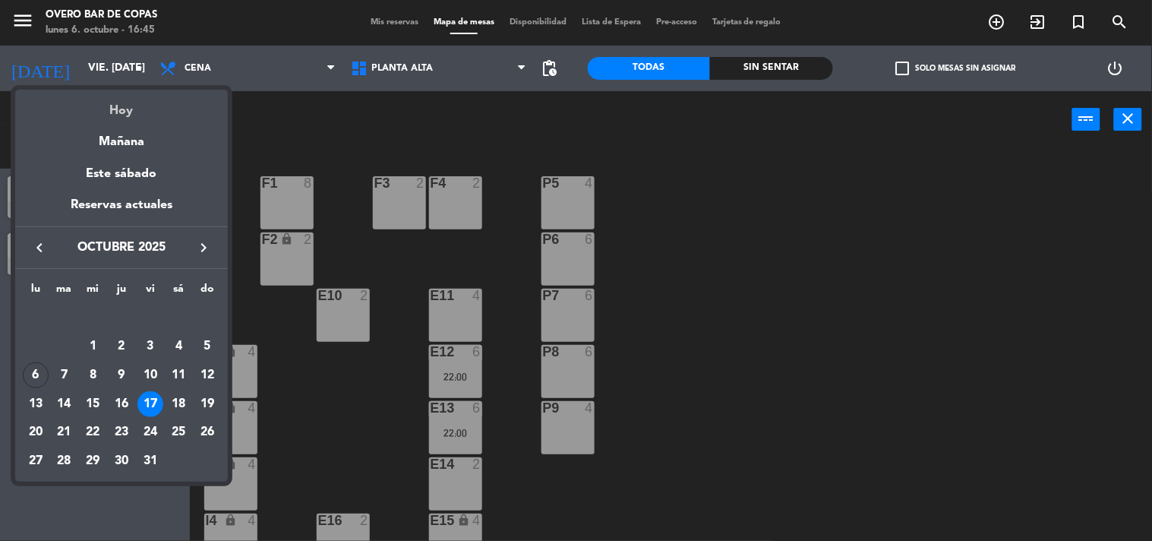
click at [125, 110] on div "Hoy" at bounding box center [121, 105] width 213 height 31
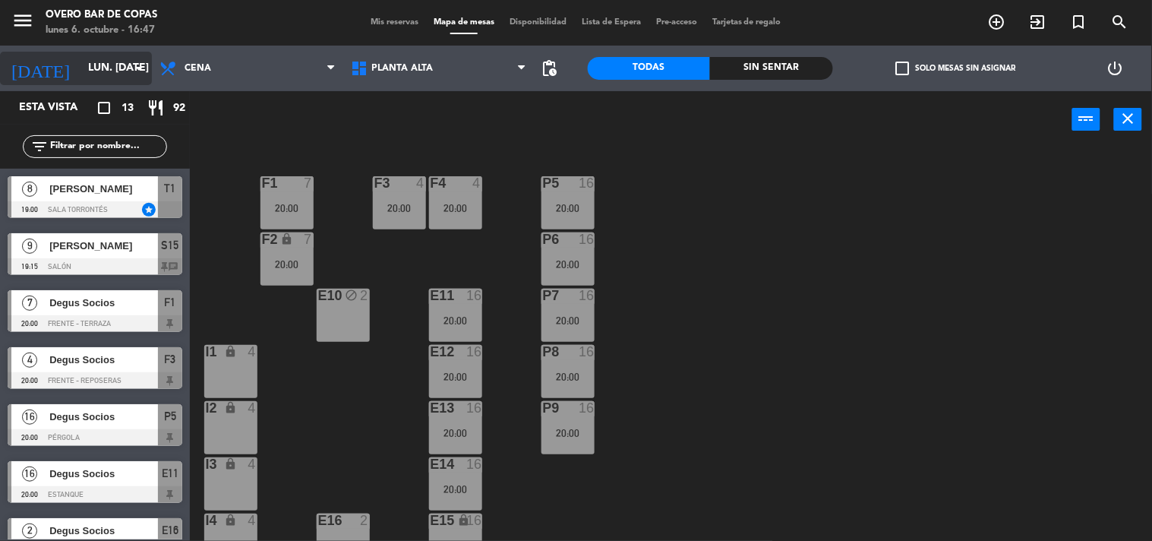
click at [117, 66] on input "lun. [DATE]" at bounding box center [152, 68] width 144 height 27
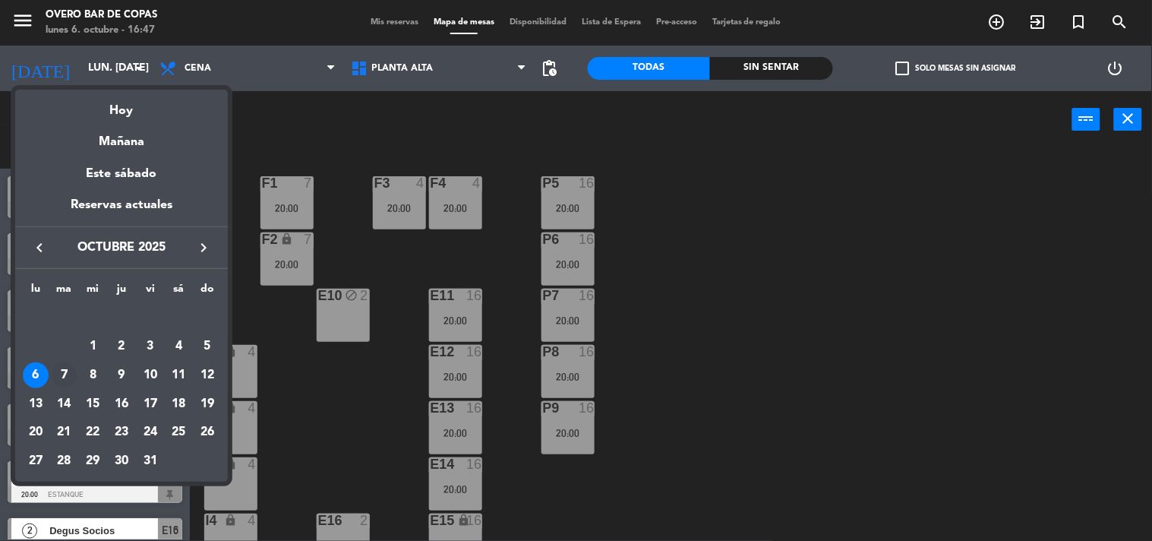
click at [68, 368] on div "7" at bounding box center [65, 375] width 26 height 26
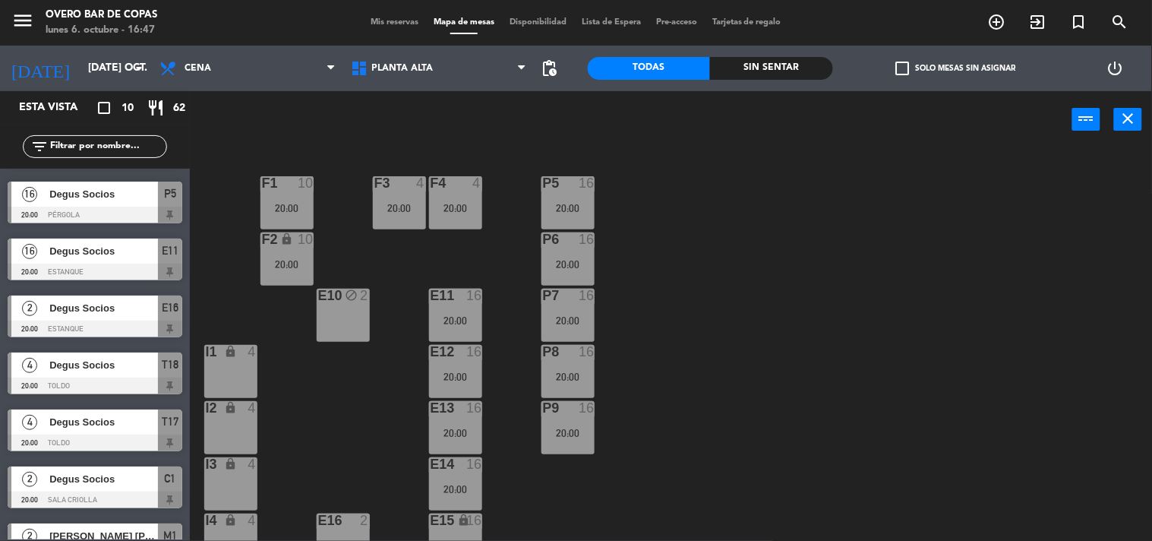
scroll to position [199, 0]
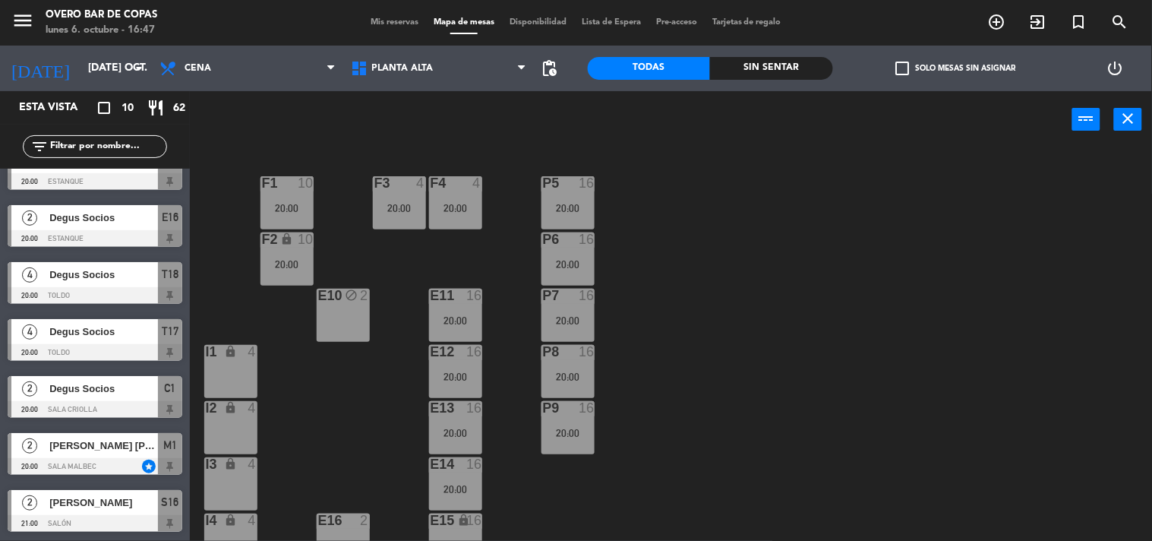
click at [124, 468] on div at bounding box center [95, 466] width 175 height 17
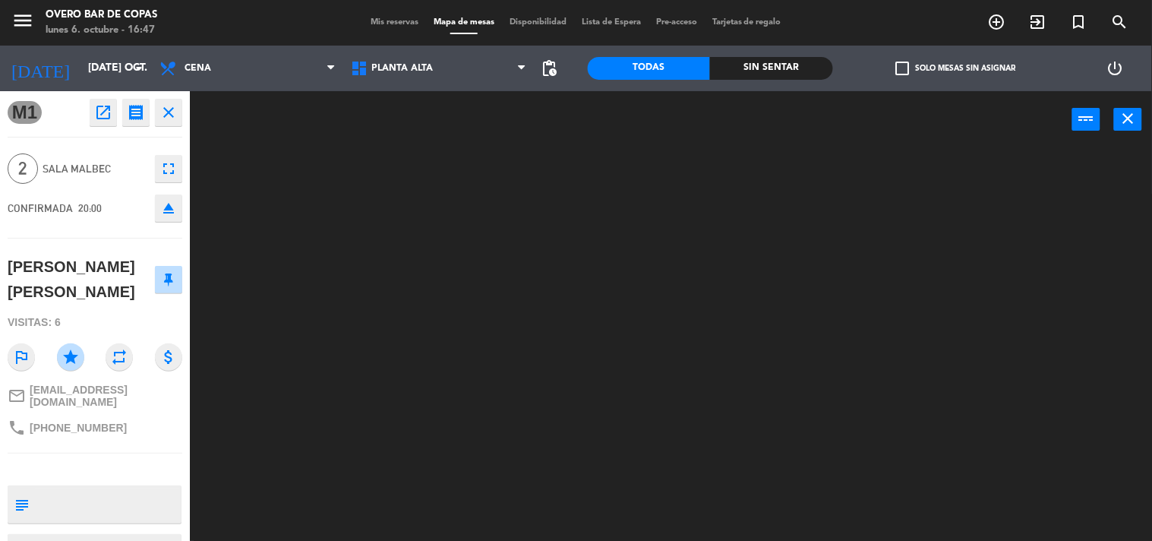
click at [331, 427] on div at bounding box center [676, 345] width 951 height 393
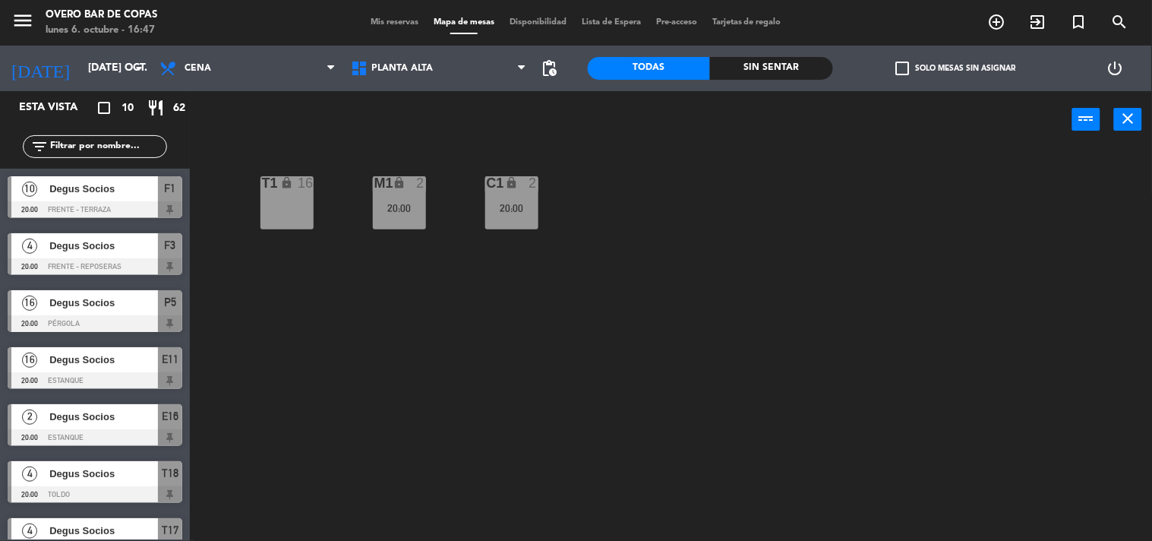
scroll to position [92, 0]
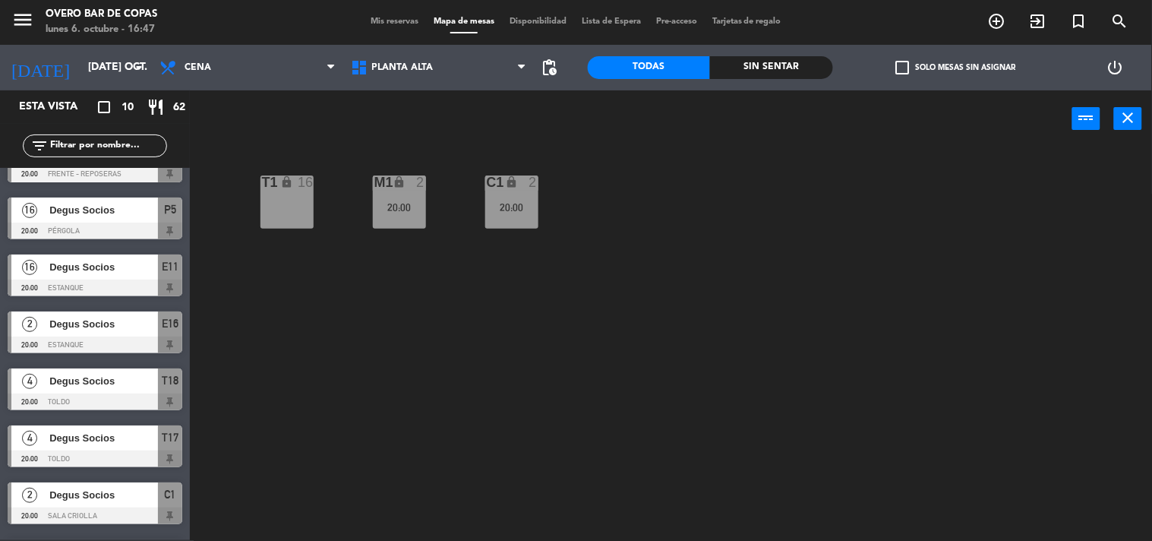
click at [133, 484] on div "Degus Socios" at bounding box center [103, 494] width 110 height 25
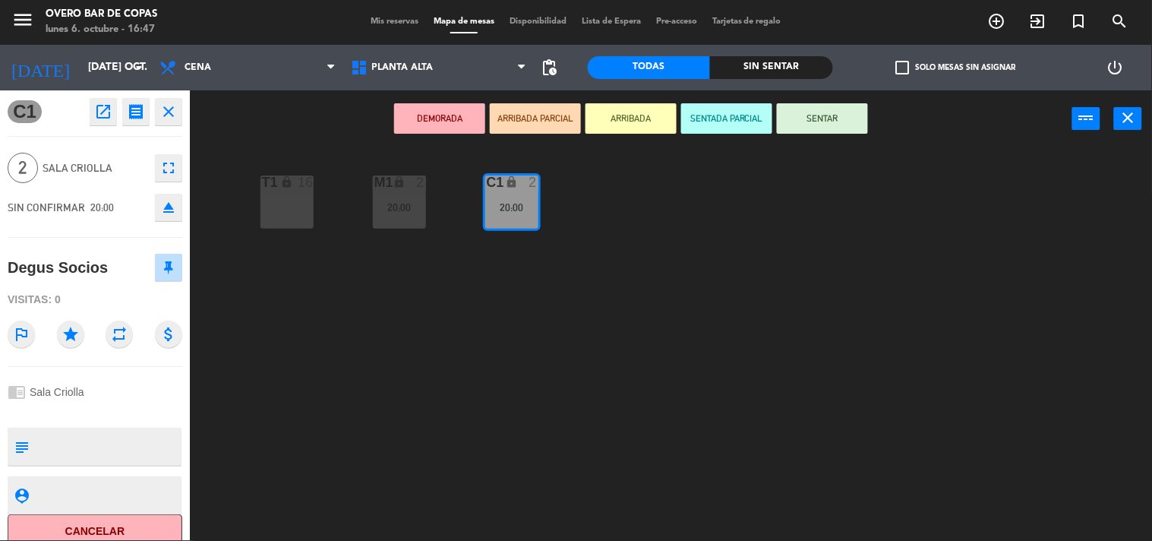
click at [351, 350] on div "T1 lock 16 M1 lock 2 20:00 C1 lock 2 20:00" at bounding box center [676, 344] width 951 height 393
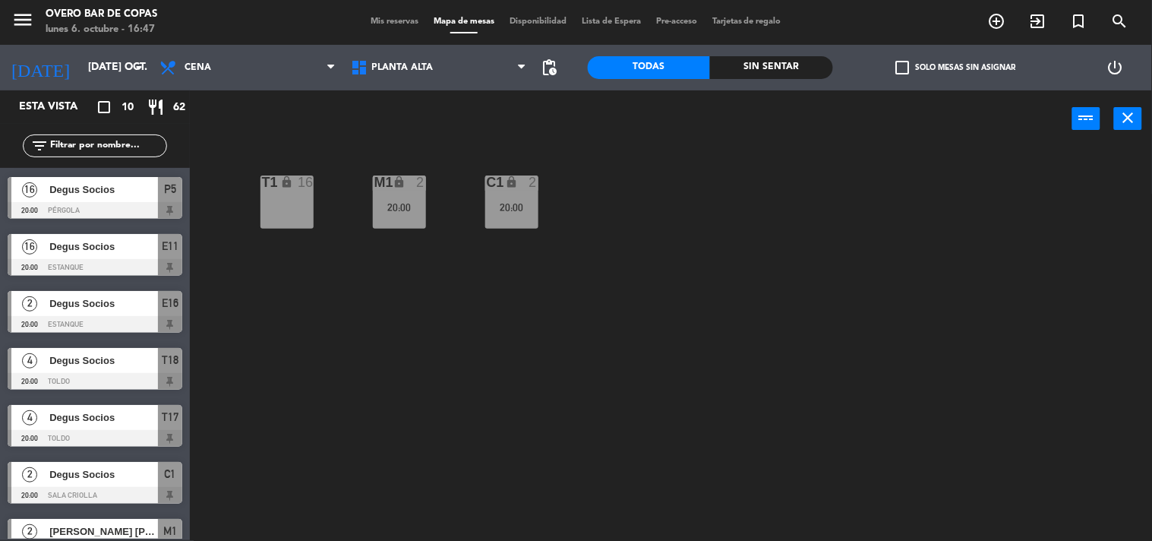
scroll to position [199, 0]
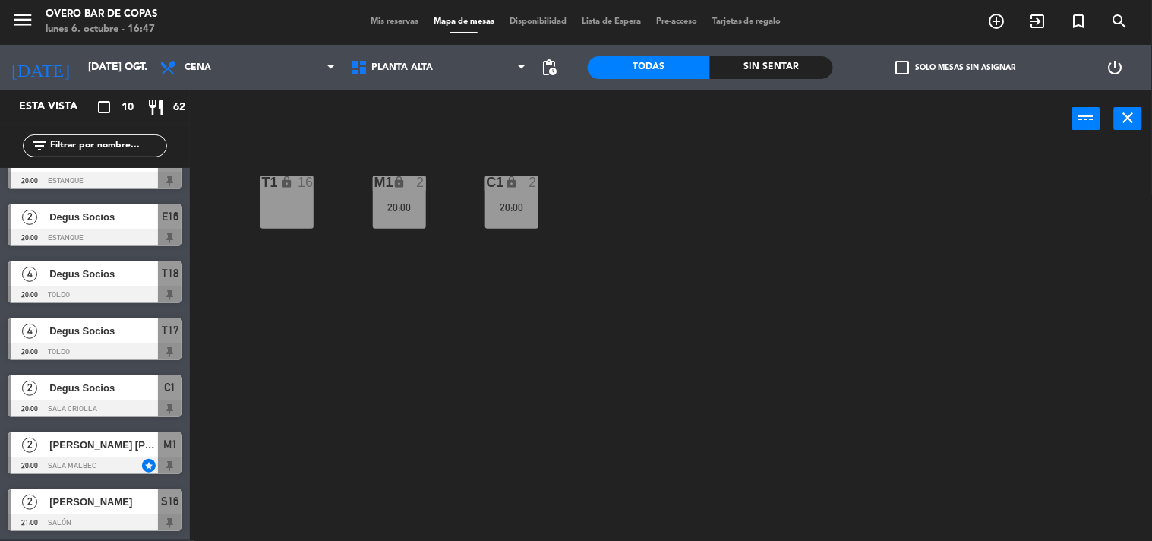
click at [86, 509] on span "[PERSON_NAME]" at bounding box center [103, 501] width 109 height 16
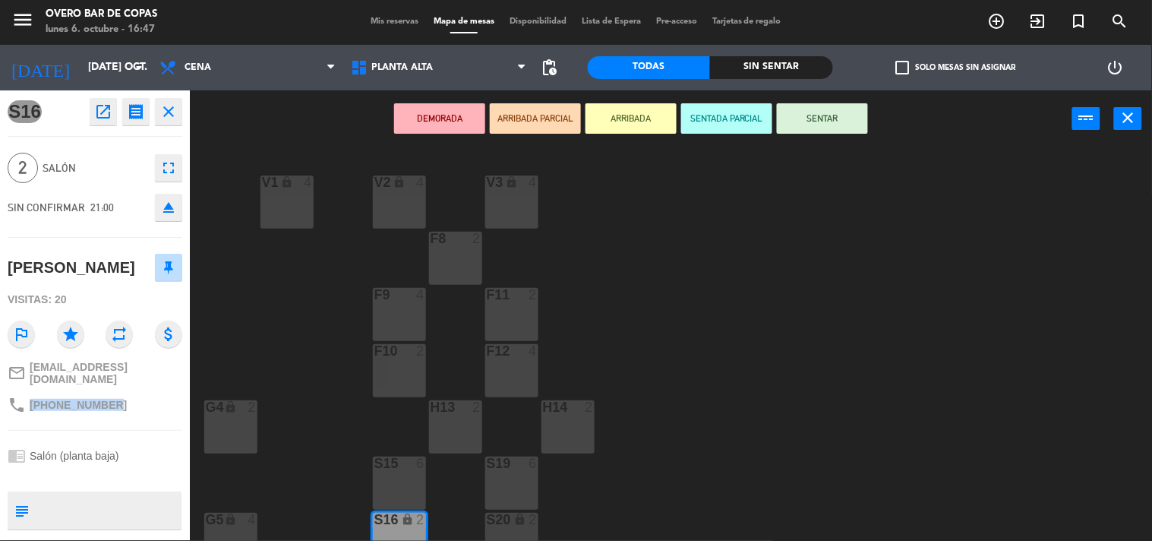
drag, startPoint x: 30, startPoint y: 400, endPoint x: 128, endPoint y: 400, distance: 97.2
click at [128, 400] on div "phone [PHONE_NUMBER]" at bounding box center [95, 404] width 175 height 29
copy span "[PHONE_NUMBER]"
click at [93, 58] on input "[DATE] oct." at bounding box center [152, 67] width 144 height 27
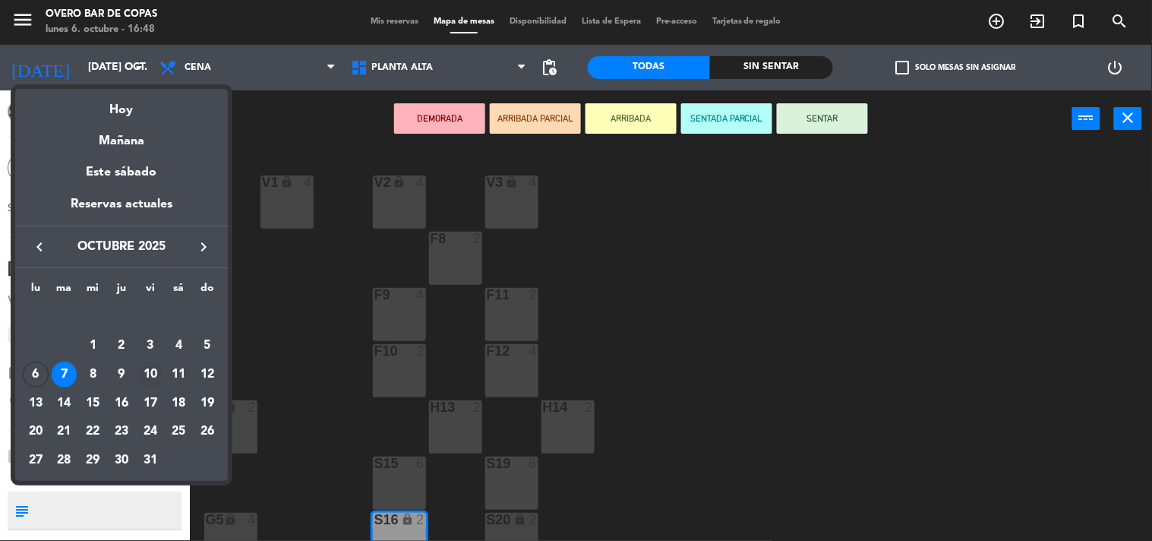
click at [150, 372] on div "10" at bounding box center [150, 374] width 26 height 26
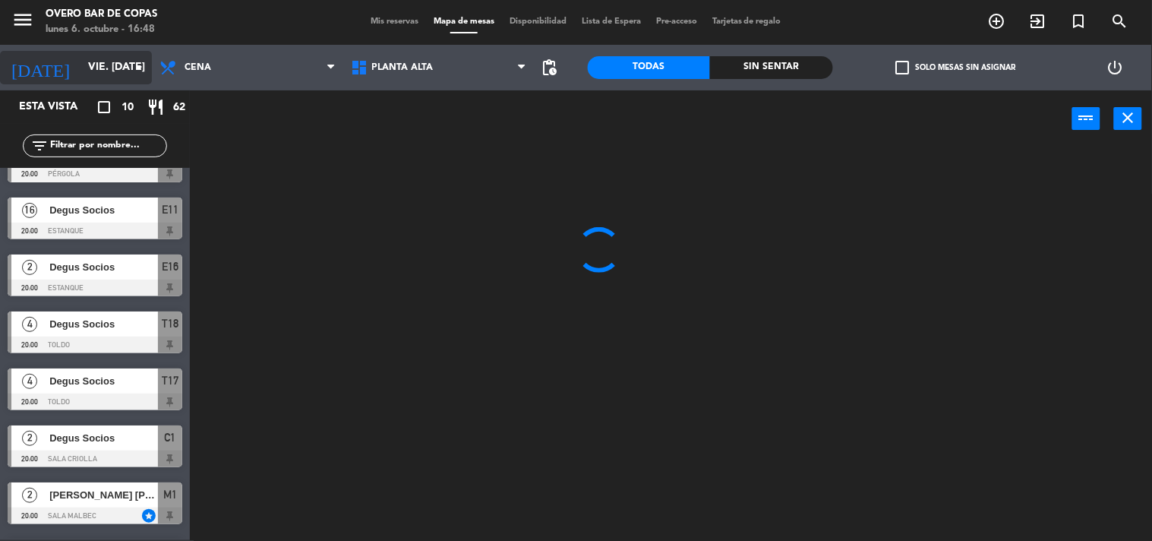
scroll to position [0, 0]
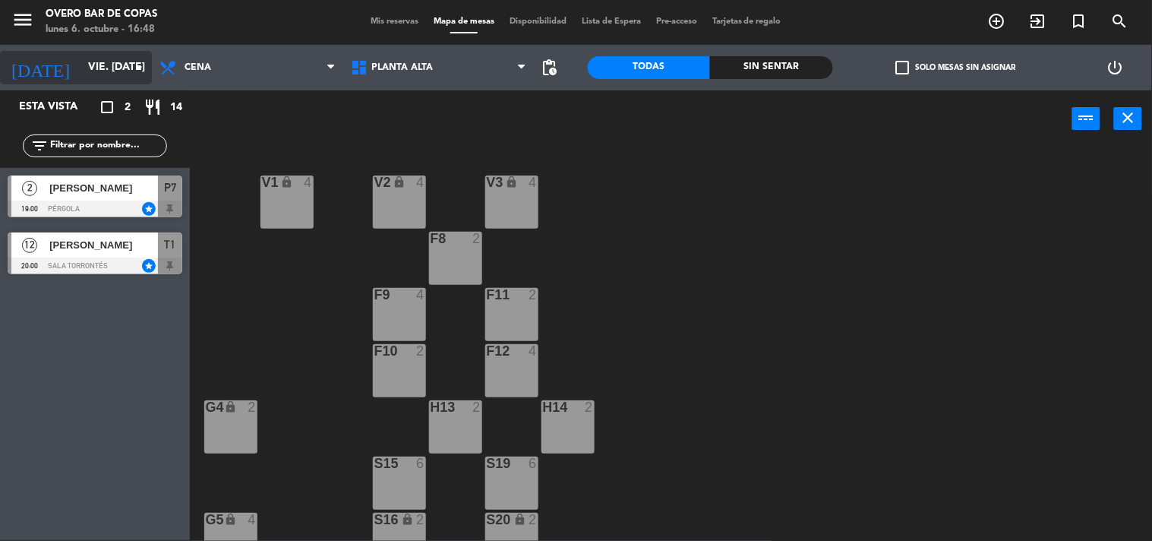
click at [114, 64] on input "vie. [DATE]" at bounding box center [152, 67] width 144 height 27
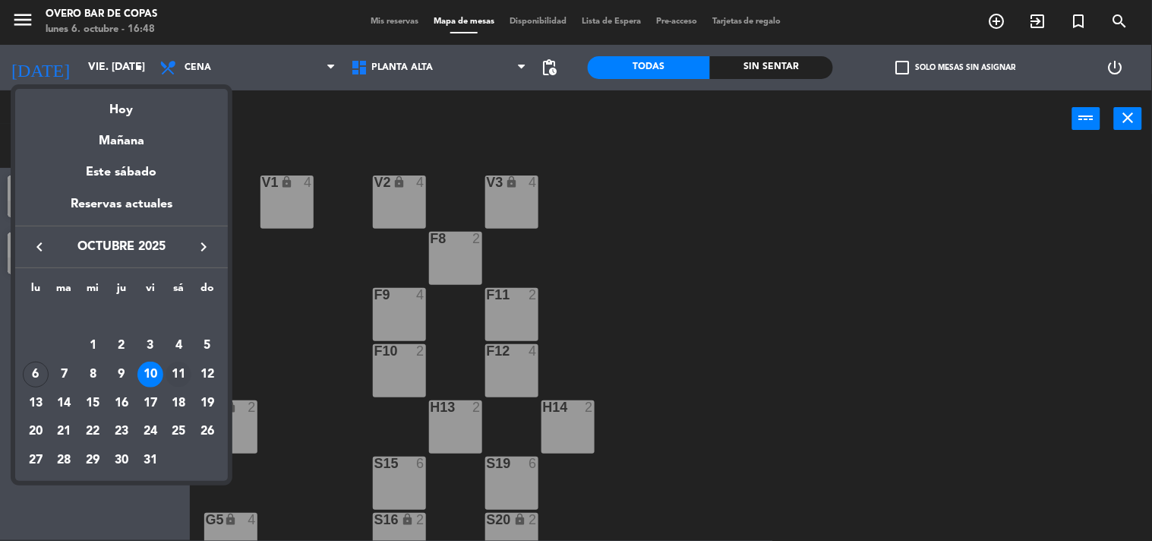
click at [182, 374] on div "11" at bounding box center [179, 374] width 26 height 26
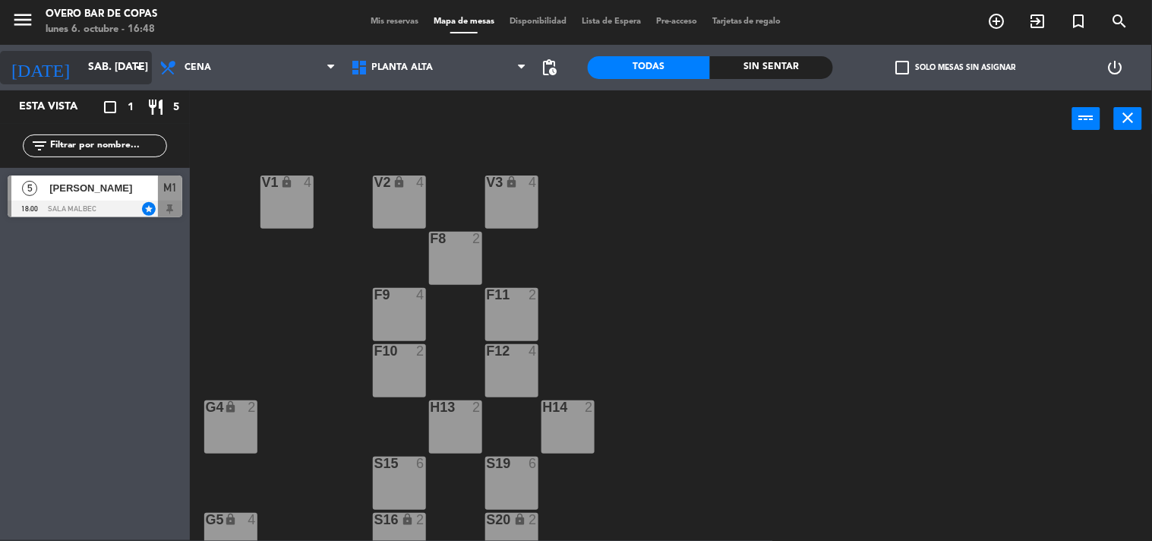
click at [132, 59] on icon "arrow_drop_down" at bounding box center [139, 67] width 18 height 18
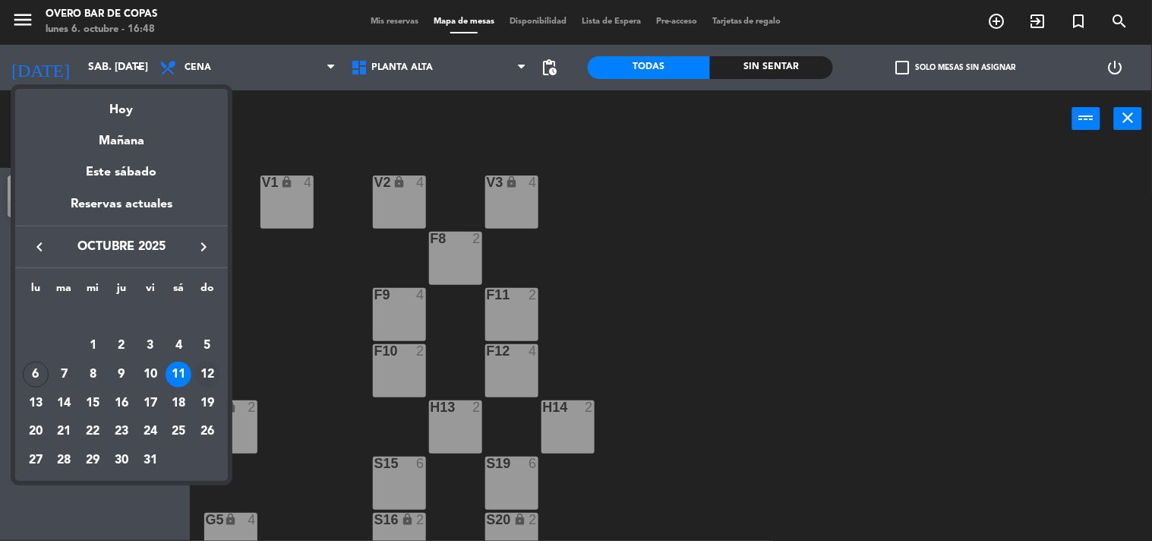
click at [203, 371] on div "12" at bounding box center [207, 374] width 26 height 26
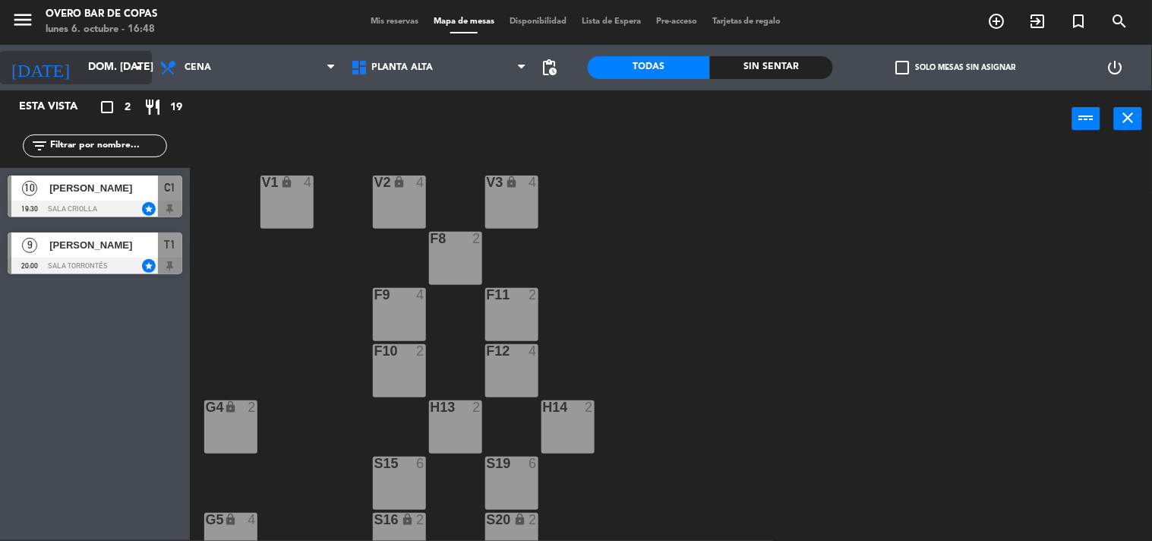
click at [95, 61] on input "dom. [DATE]" at bounding box center [152, 67] width 144 height 27
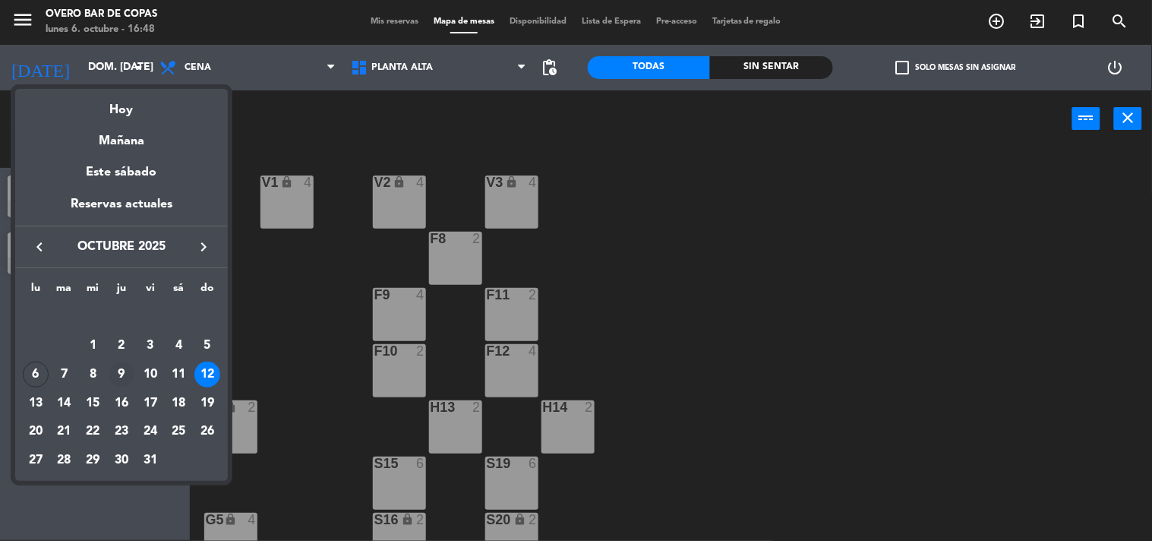
click at [122, 375] on div "9" at bounding box center [122, 374] width 26 height 26
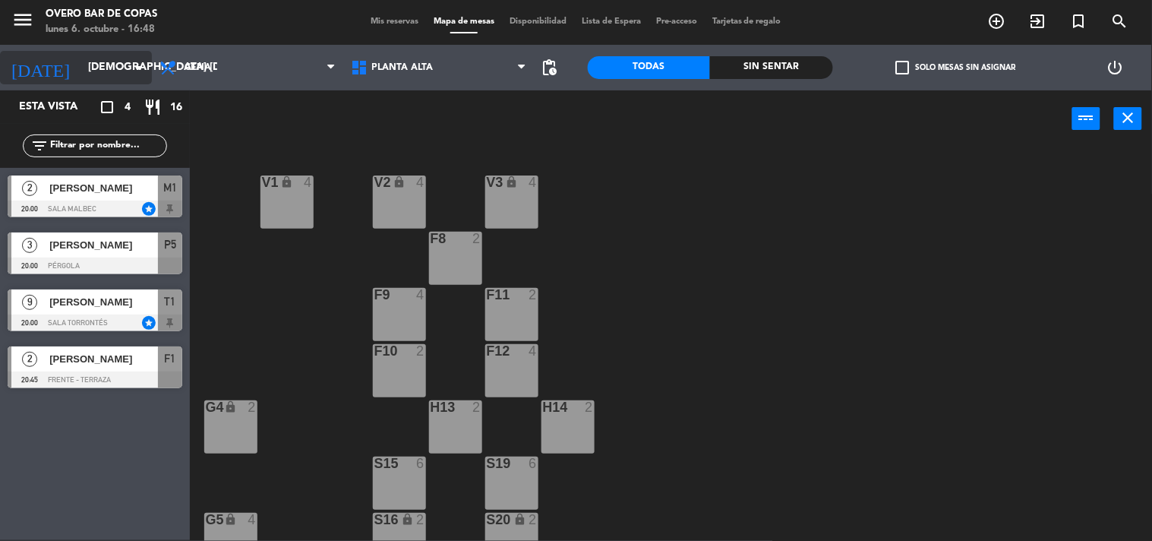
click at [93, 71] on input "[DEMOGRAPHIC_DATA] [DATE]" at bounding box center [152, 67] width 144 height 27
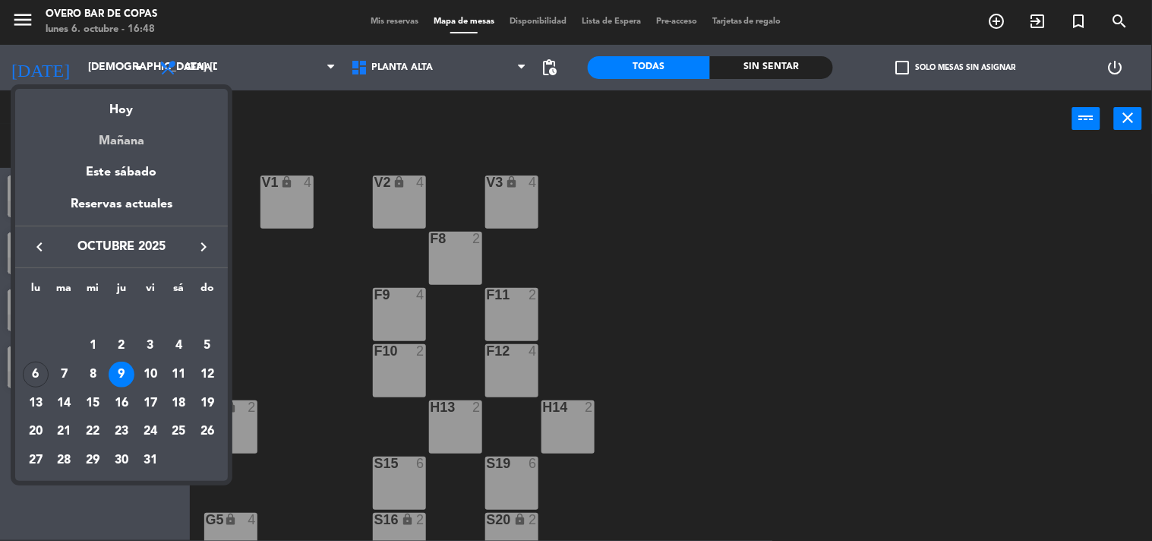
click at [112, 147] on div "Mañana" at bounding box center [121, 135] width 213 height 31
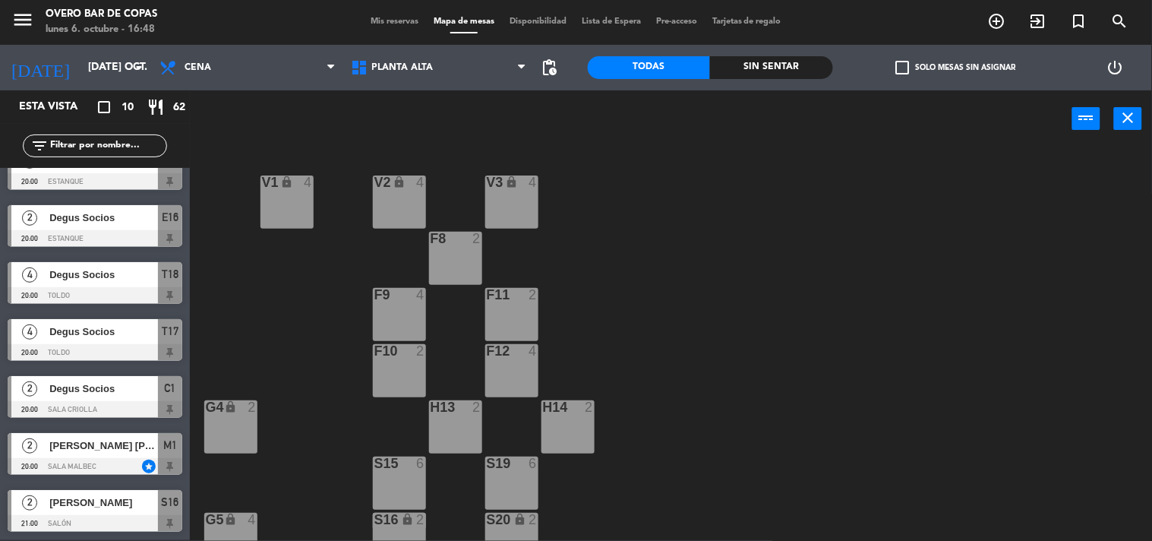
scroll to position [199, 0]
click at [126, 505] on span "[PERSON_NAME]" at bounding box center [103, 501] width 109 height 16
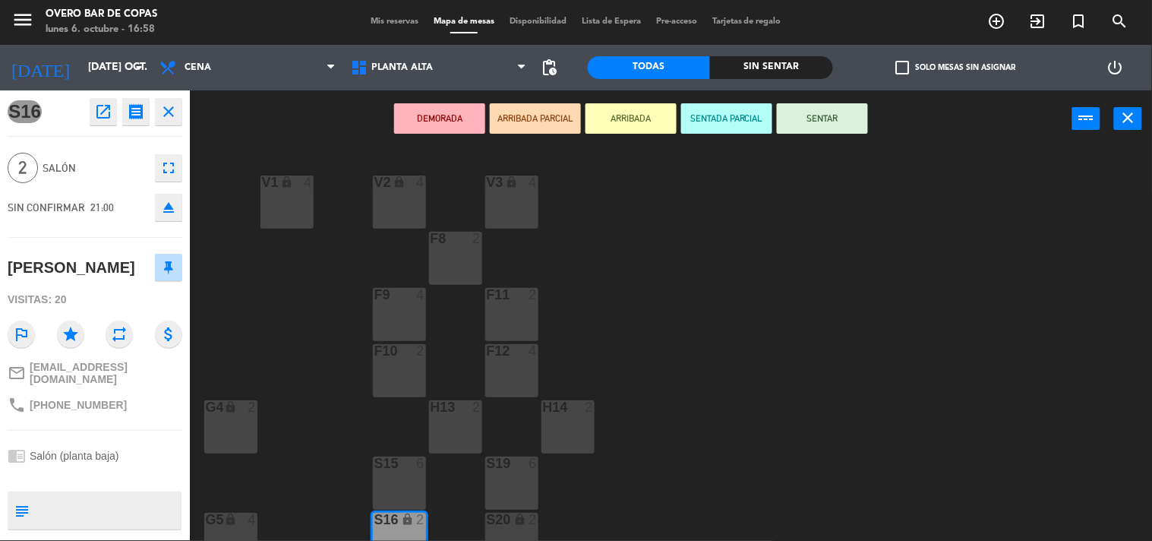
click at [104, 110] on icon "open_in_new" at bounding box center [103, 111] width 18 height 18
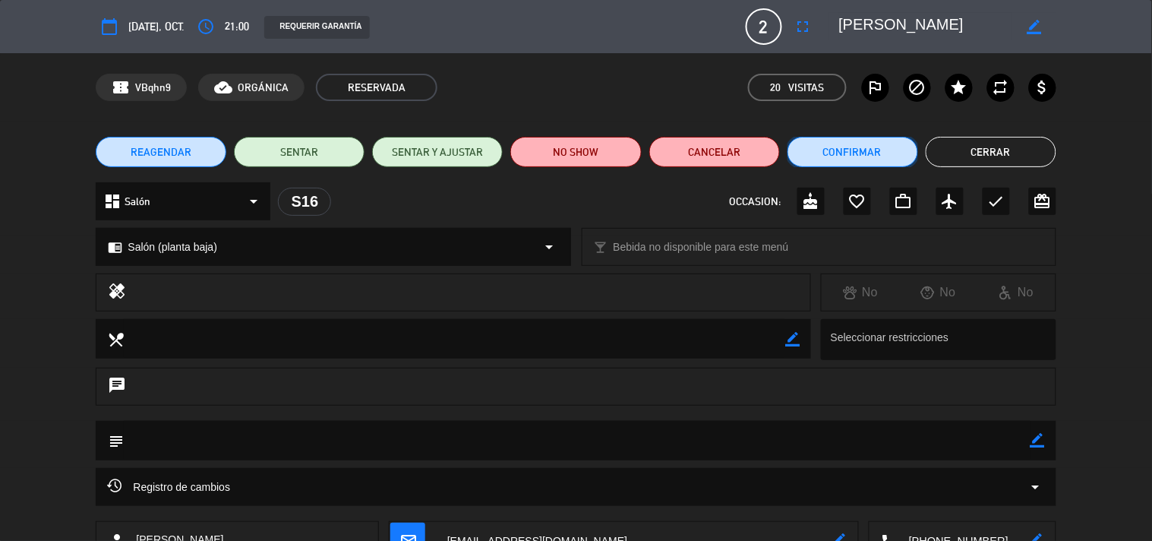
click at [837, 147] on button "Confirmar" at bounding box center [852, 152] width 131 height 30
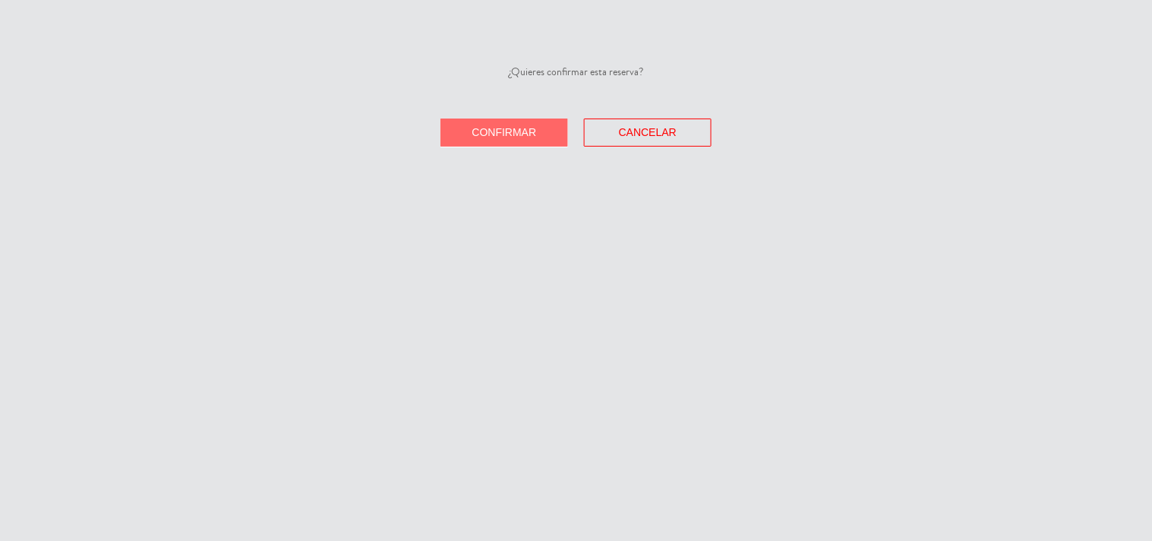
click at [510, 129] on span "Confirmar" at bounding box center [504, 132] width 65 height 12
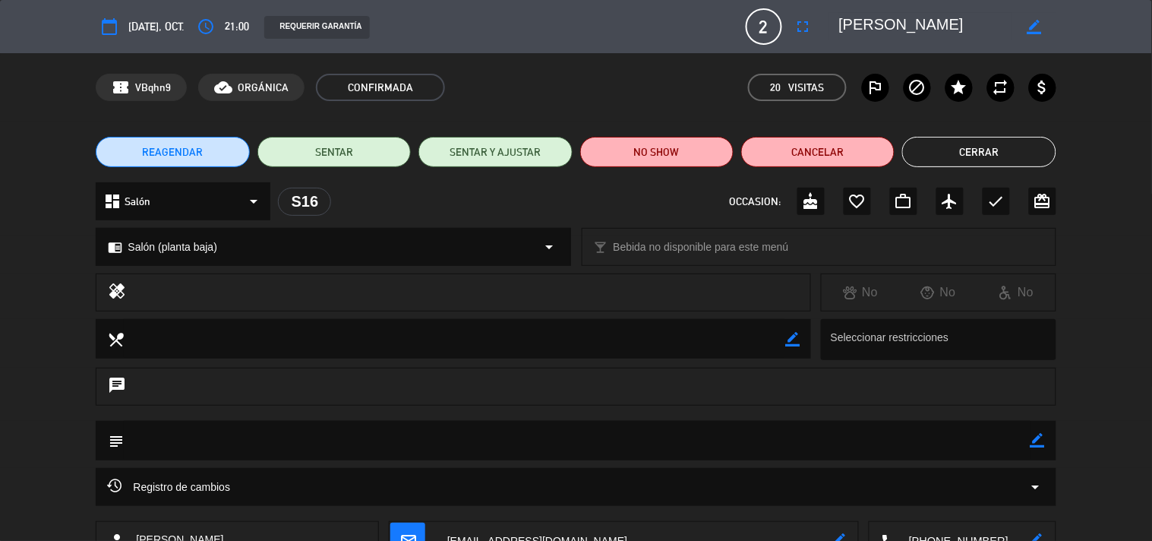
click at [968, 152] on button "Cerrar" at bounding box center [978, 152] width 153 height 30
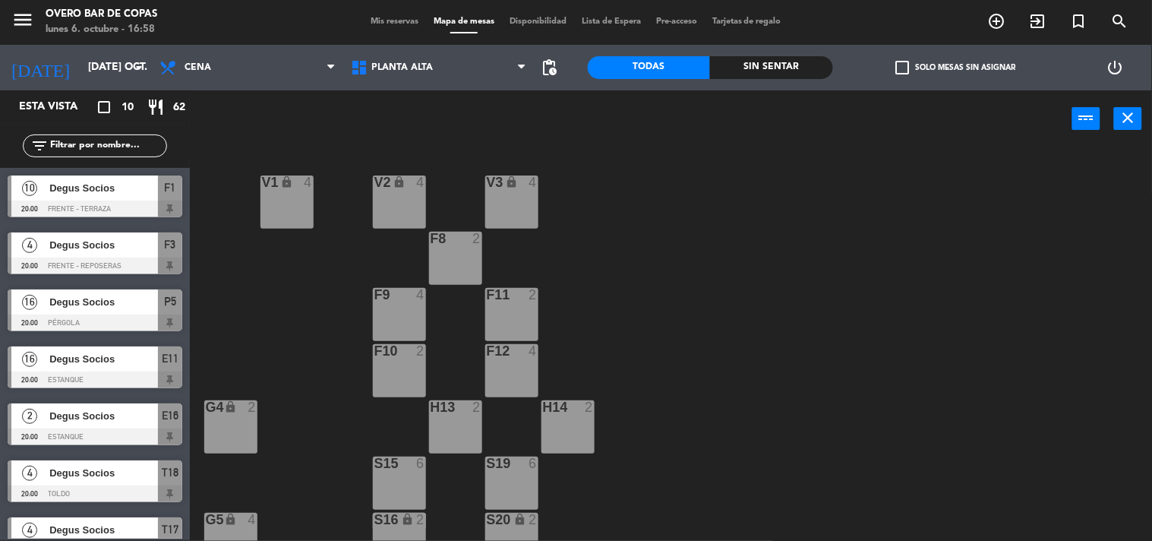
scroll to position [149, 0]
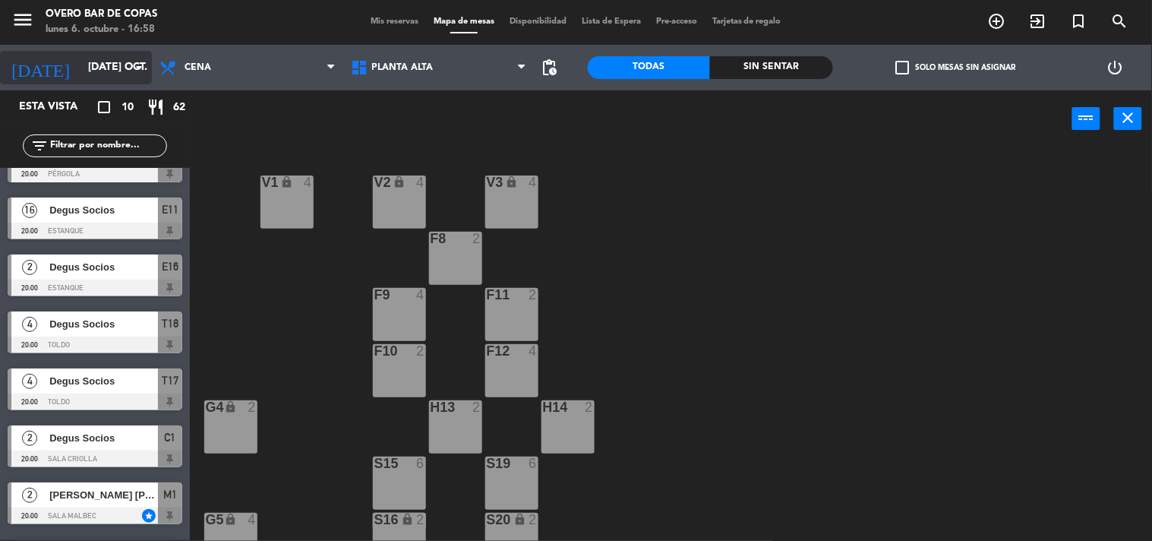
click at [80, 80] on input "[DATE] oct." at bounding box center [152, 67] width 144 height 27
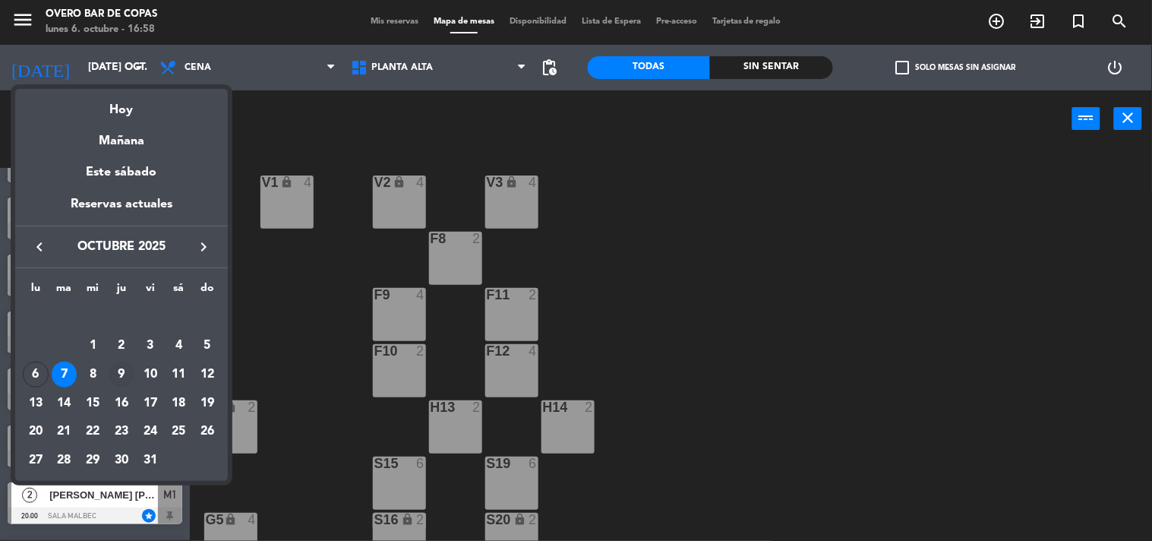
click at [131, 380] on div "9" at bounding box center [122, 374] width 26 height 26
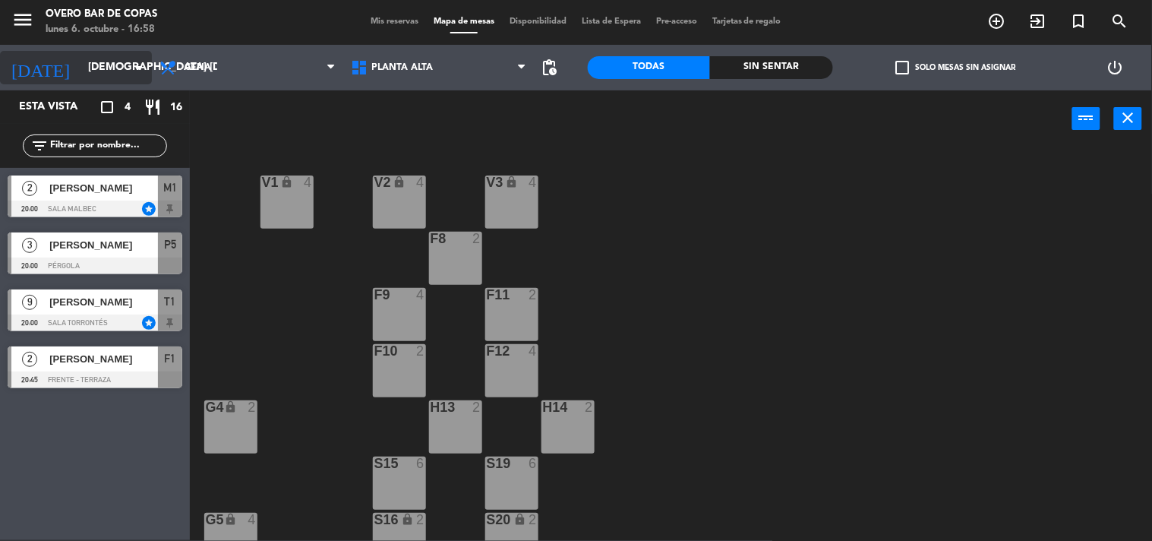
scroll to position [0, 0]
click at [134, 365] on span "[PERSON_NAME]" at bounding box center [103, 359] width 109 height 16
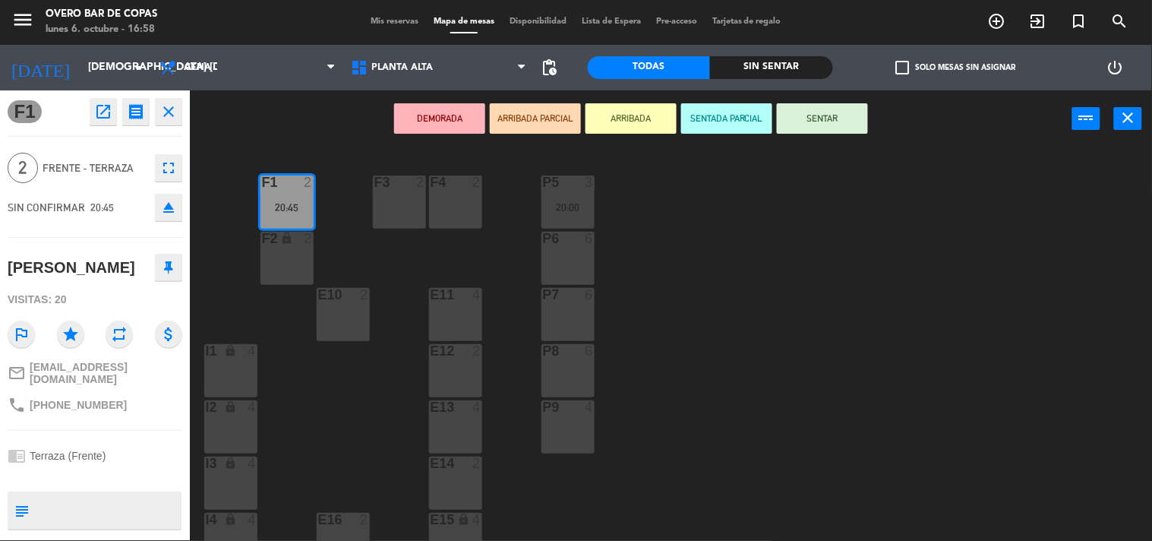
click at [103, 110] on icon "open_in_new" at bounding box center [103, 111] width 18 height 18
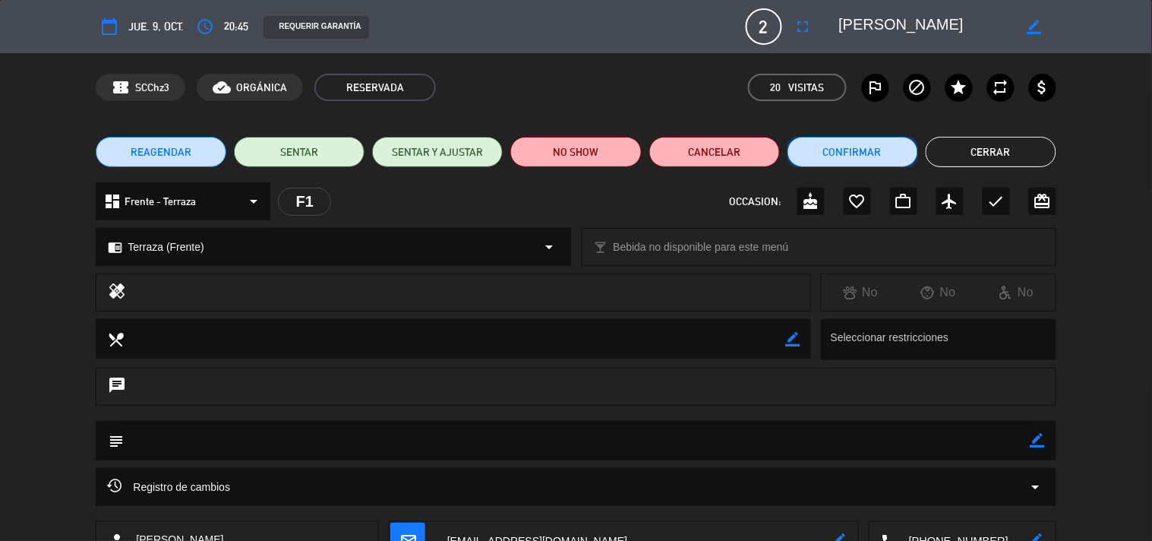
click at [879, 156] on button "Confirmar" at bounding box center [852, 152] width 131 height 30
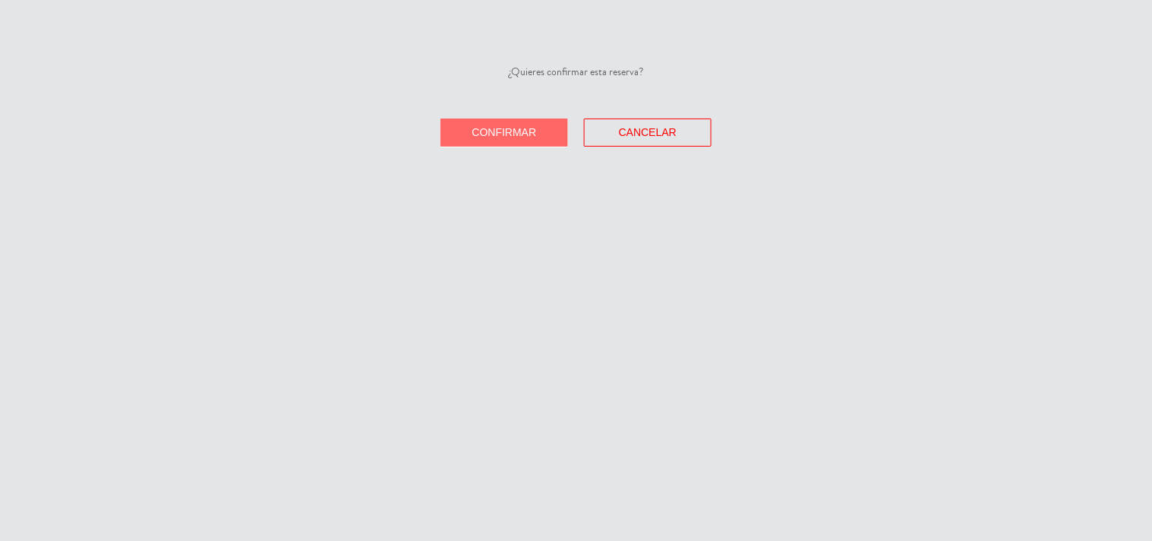
click at [466, 125] on button "Confirmar" at bounding box center [504, 132] width 128 height 28
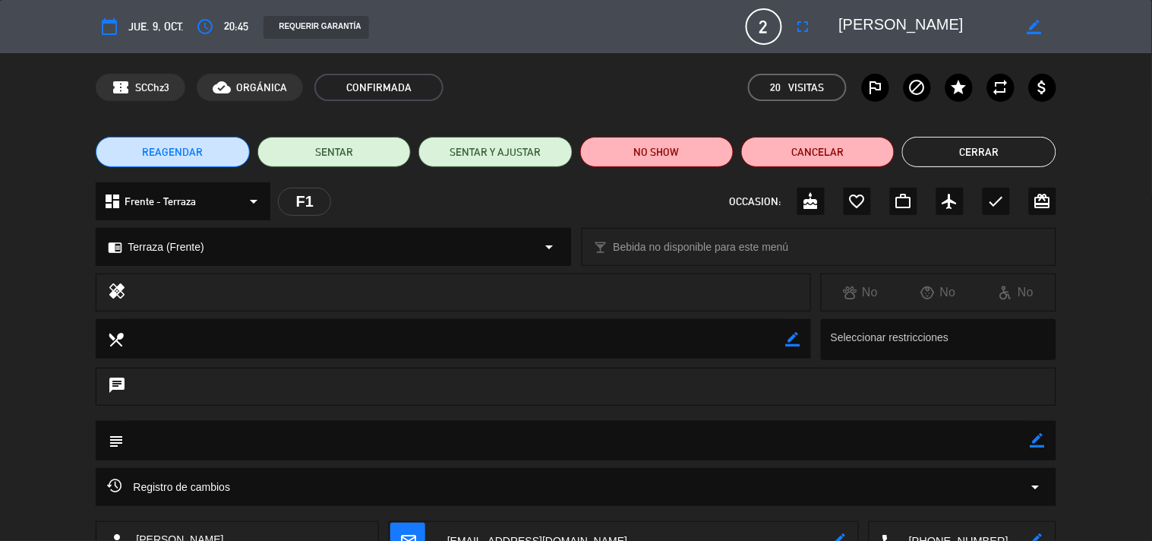
click at [1007, 140] on button "Cerrar" at bounding box center [978, 152] width 153 height 30
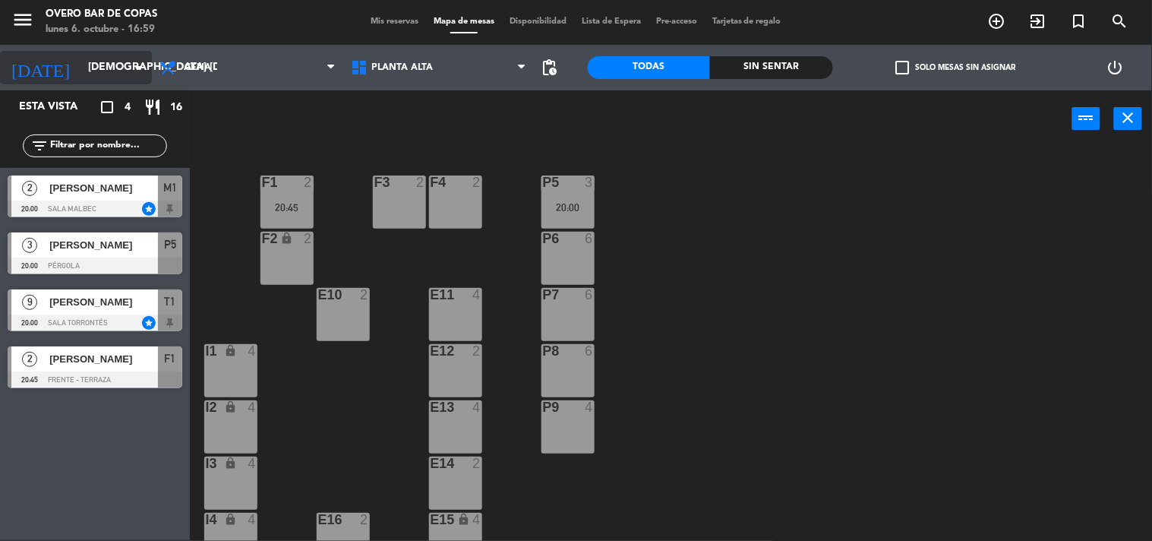
click at [119, 84] on div "[DATE] jue. [DATE] arrow_drop_down" at bounding box center [76, 67] width 152 height 33
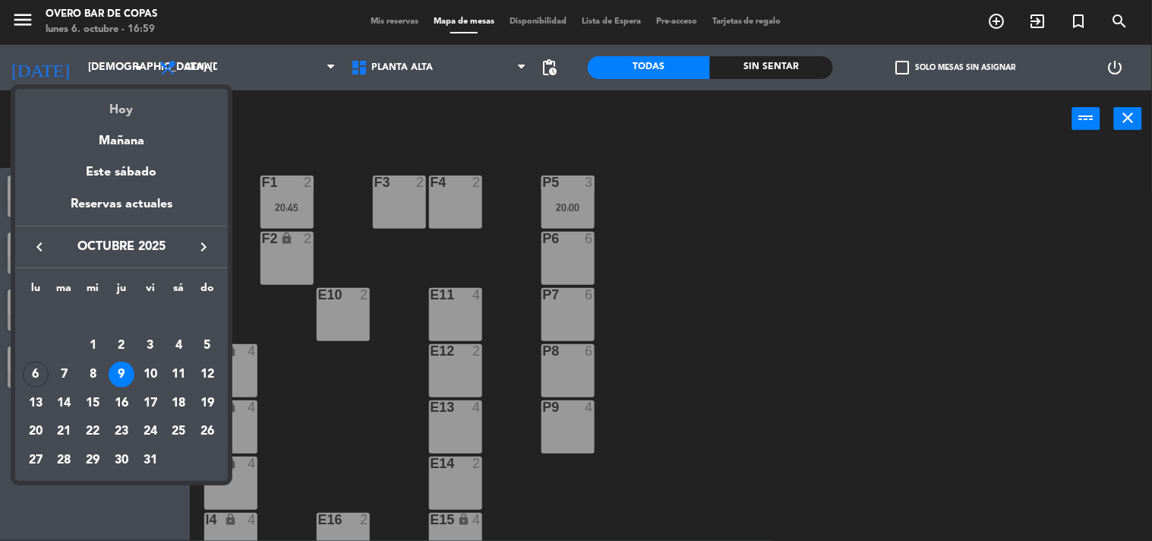
click at [122, 109] on div "Hoy" at bounding box center [121, 104] width 213 height 31
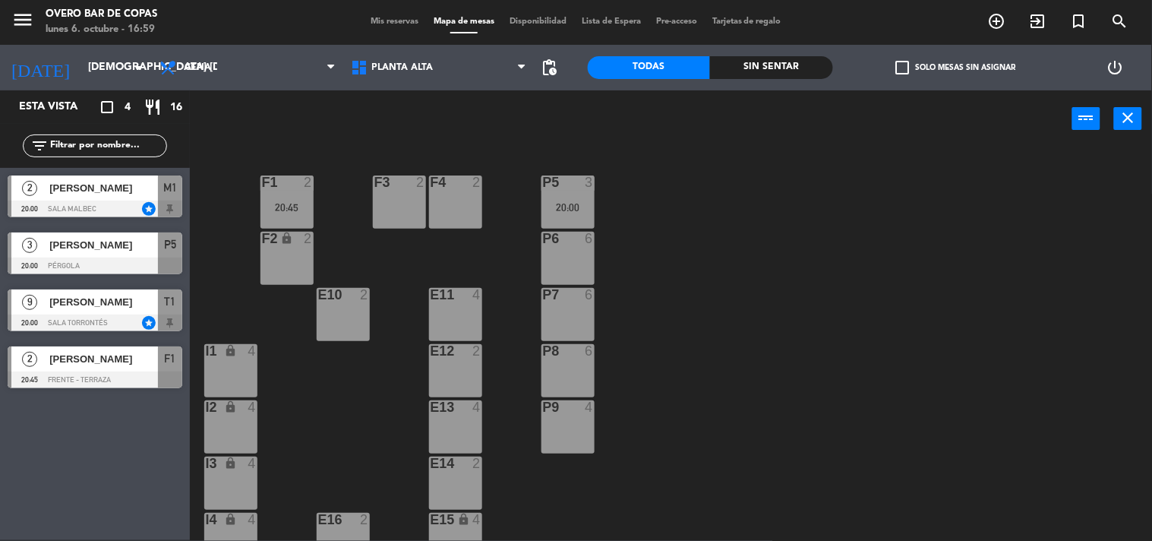
type input "lun. [DATE]"
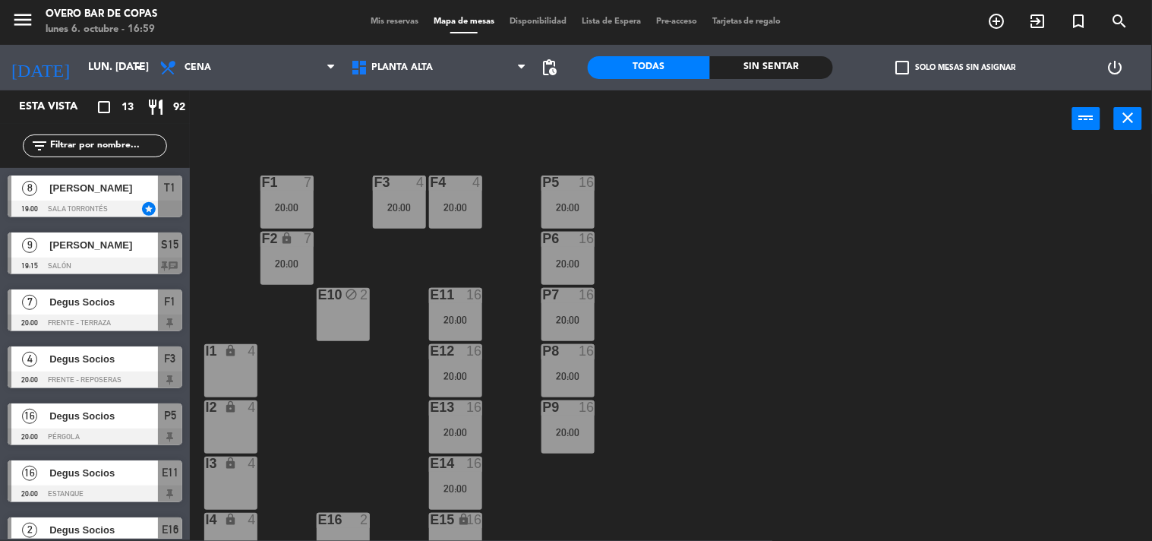
click at [117, 222] on div "8 [PERSON_NAME] 19:00 Sala Torrontés star T1" at bounding box center [95, 196] width 190 height 57
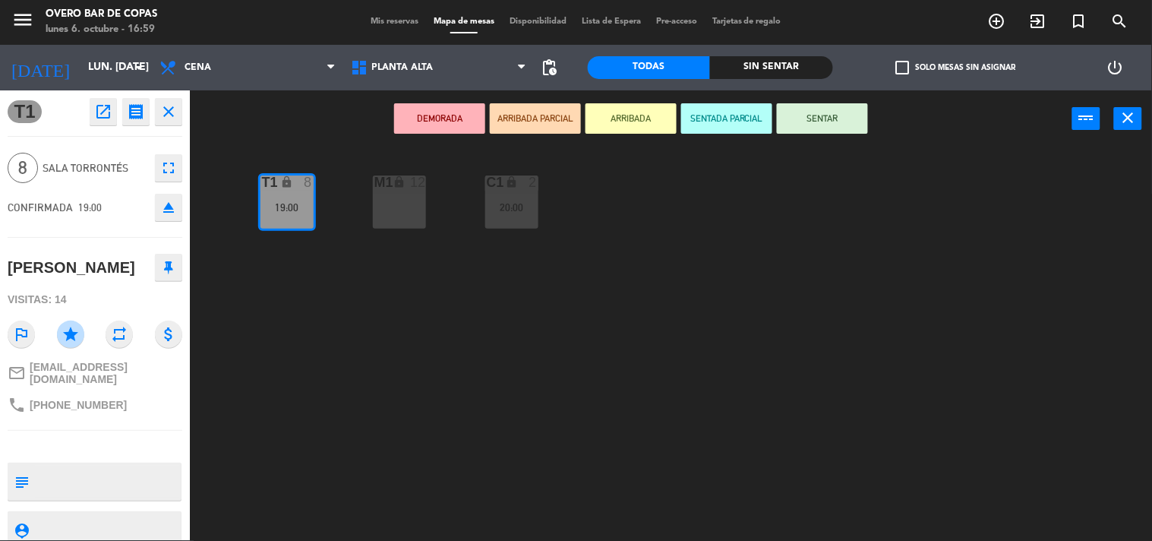
click at [292, 393] on div "T1 lock 8 19:00 M1 lock 12 C1 lock 2 20:00" at bounding box center [676, 344] width 951 height 393
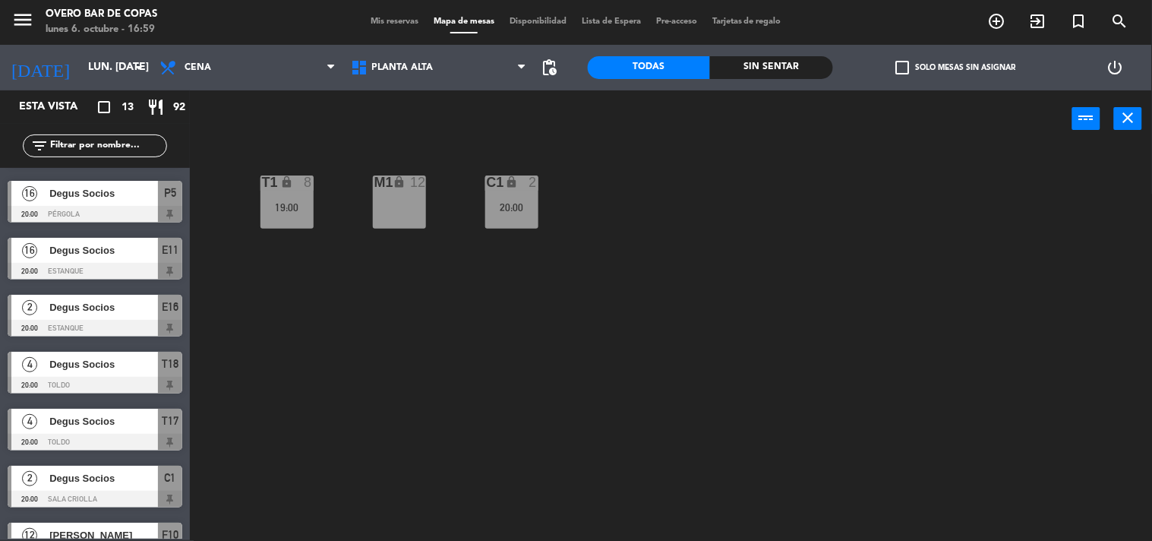
scroll to position [252, 0]
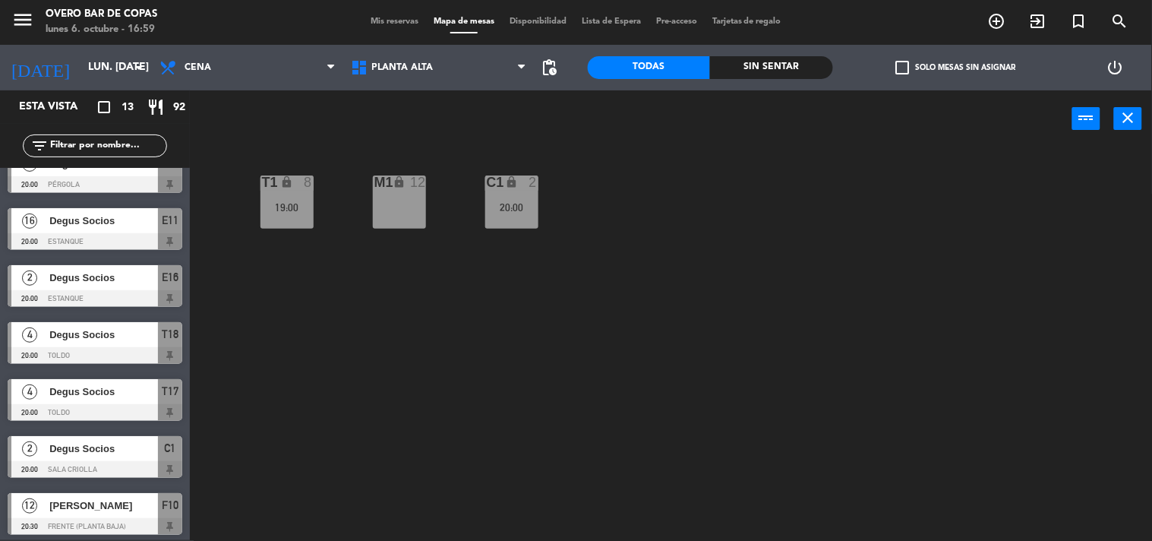
click at [92, 503] on span "[PERSON_NAME]" at bounding box center [103, 505] width 109 height 16
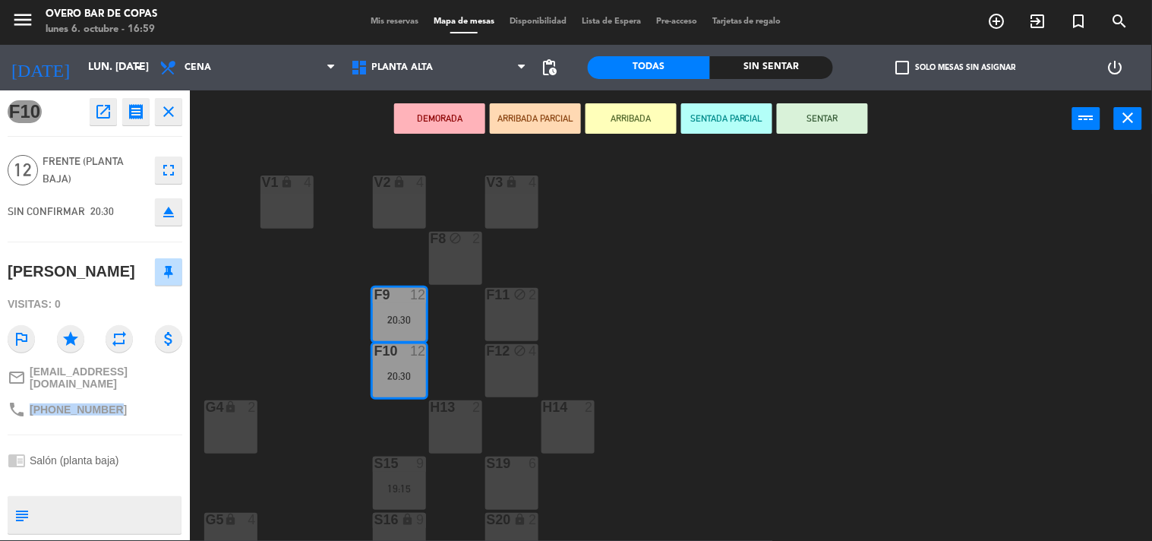
drag, startPoint x: 41, startPoint y: 399, endPoint x: 129, endPoint y: 399, distance: 88.1
click at [129, 399] on div "phone [PHONE_NUMBER]" at bounding box center [95, 409] width 175 height 29
copy span "[PHONE_NUMBER]"
click at [172, 173] on icon "fullscreen" at bounding box center [168, 170] width 18 height 18
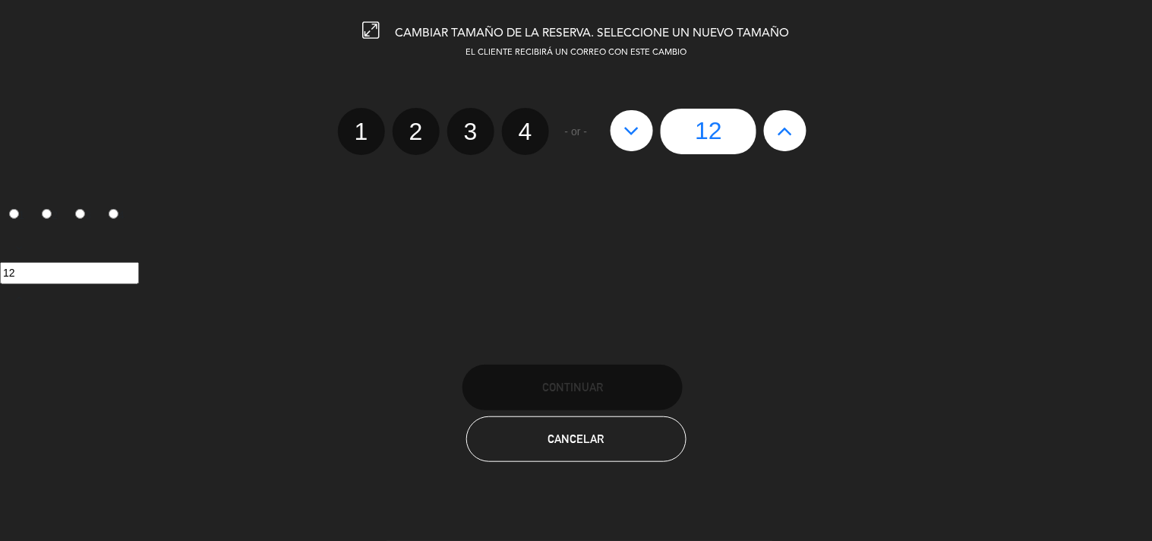
click at [646, 134] on button at bounding box center [631, 130] width 43 height 41
type input "11"
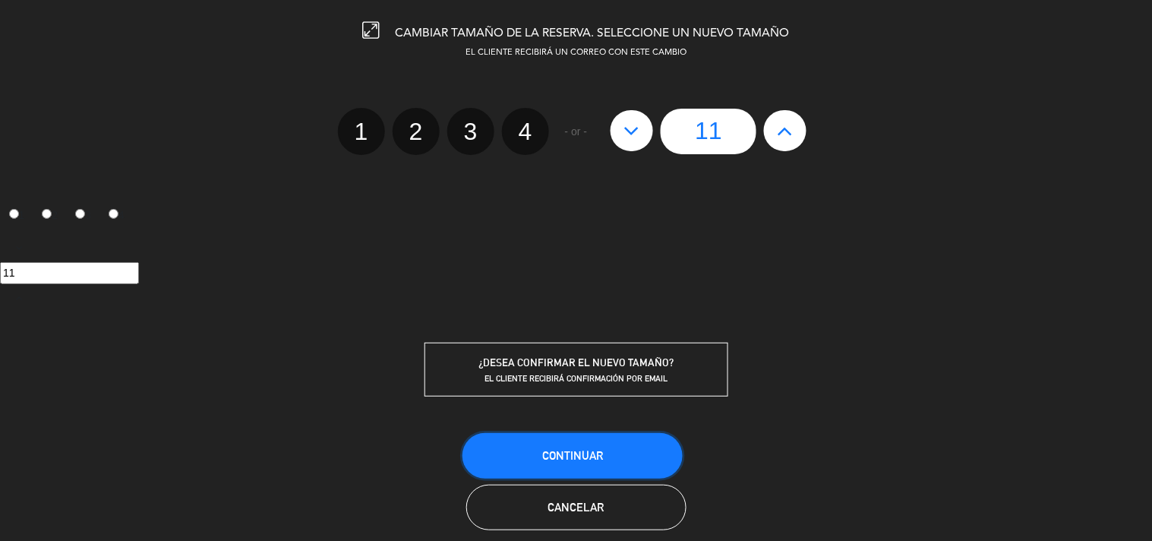
click at [635, 461] on button "Continuar" at bounding box center [572, 456] width 220 height 46
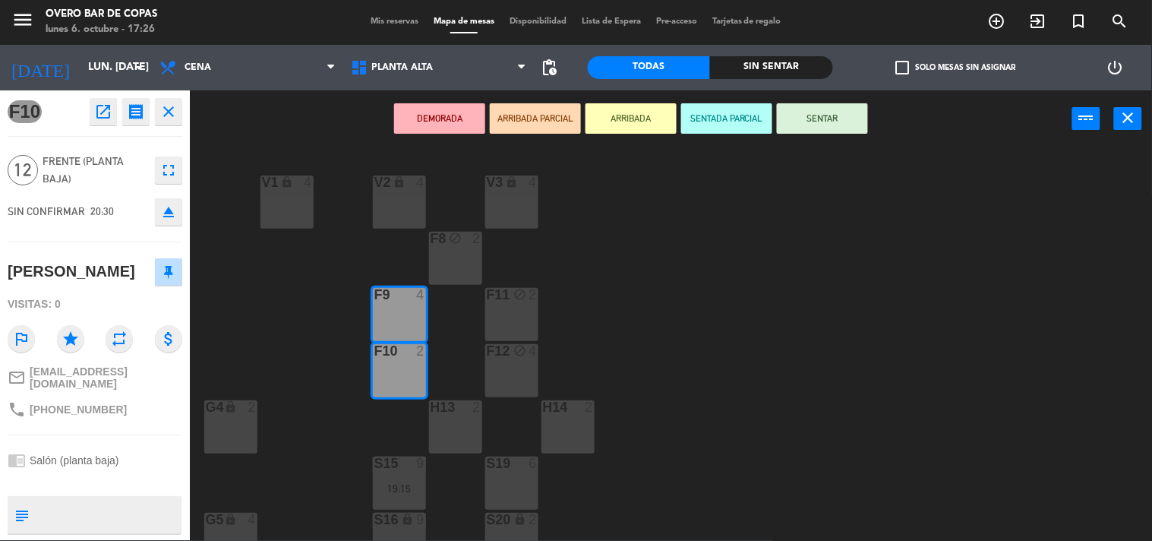
click at [698, 340] on div "V1 lock 4 V2 lock 4 V3 lock 4 F8 block 2 F9 4 F11 block 2 F10 2 F12 block 4 G4 …" at bounding box center [676, 344] width 951 height 393
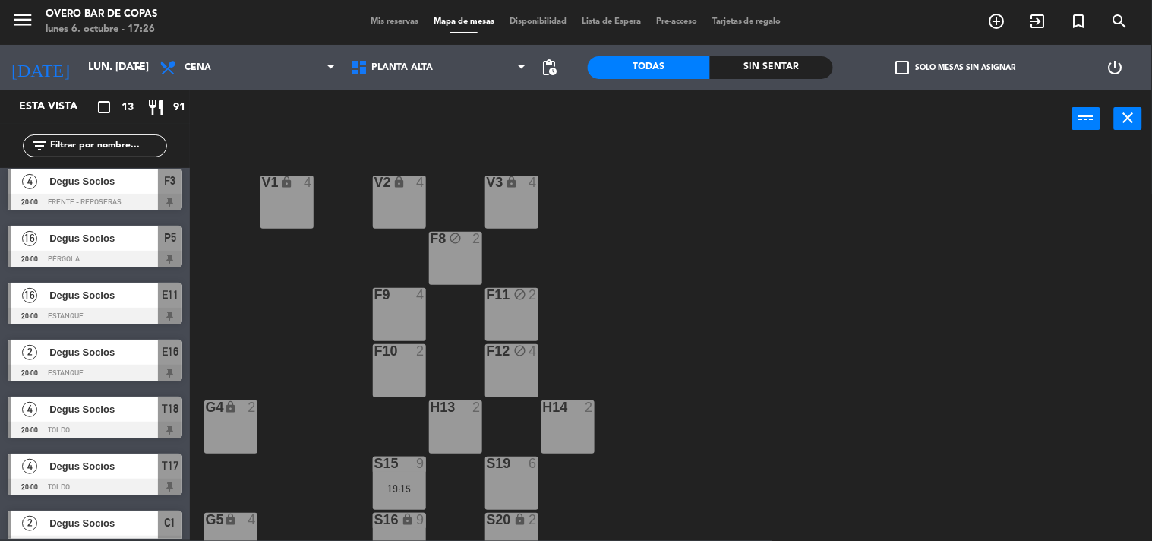
scroll to position [369, 0]
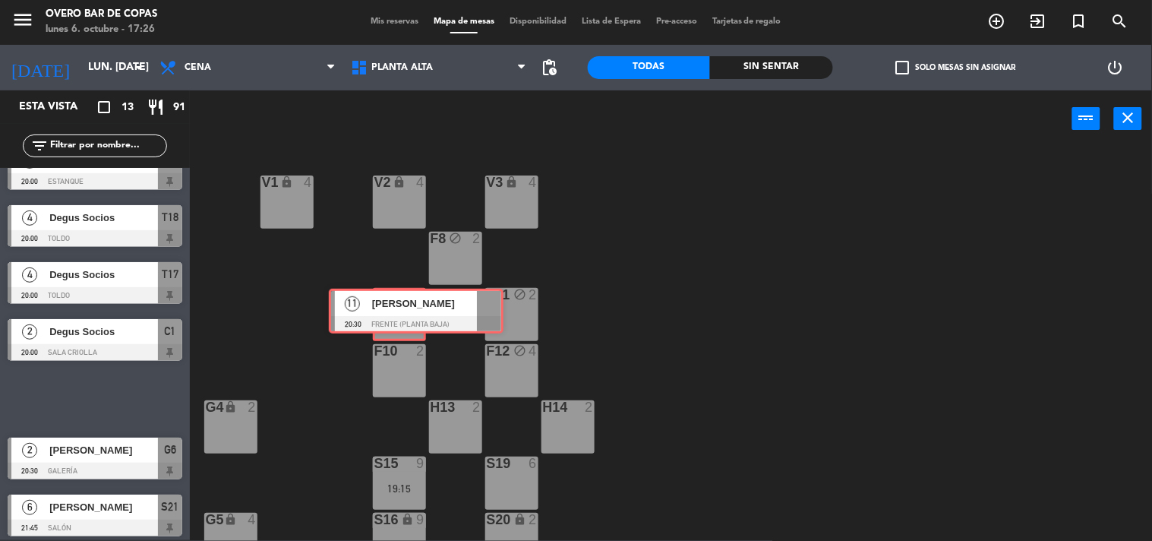
drag, startPoint x: 87, startPoint y: 386, endPoint x: 407, endPoint y: 301, distance: 330.6
click at [407, 301] on div "Esta vista crop_square 13 restaurant 91 filter_list 8 [PERSON_NAME] 19:00 Sala …" at bounding box center [576, 315] width 1152 height 450
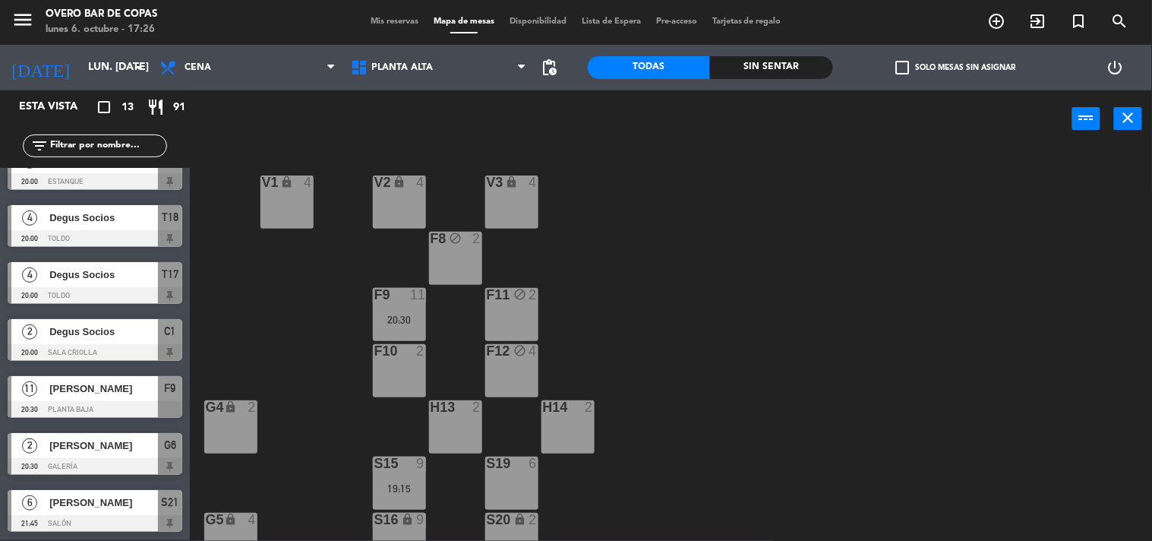
click at [407, 301] on div "F9 11" at bounding box center [399, 295] width 53 height 15
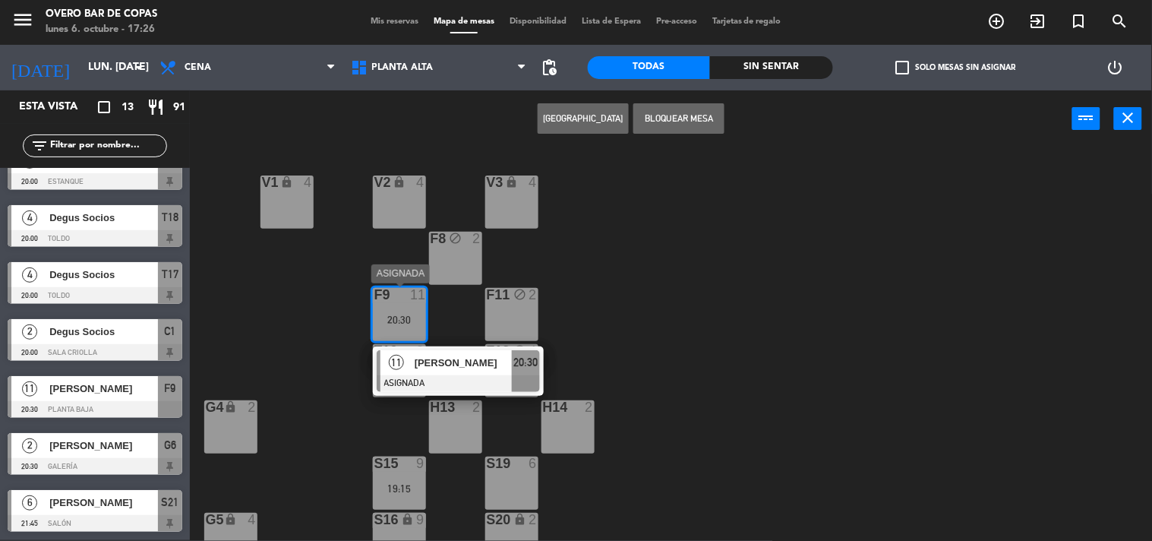
click at [442, 361] on span "[PERSON_NAME]" at bounding box center [463, 363] width 97 height 16
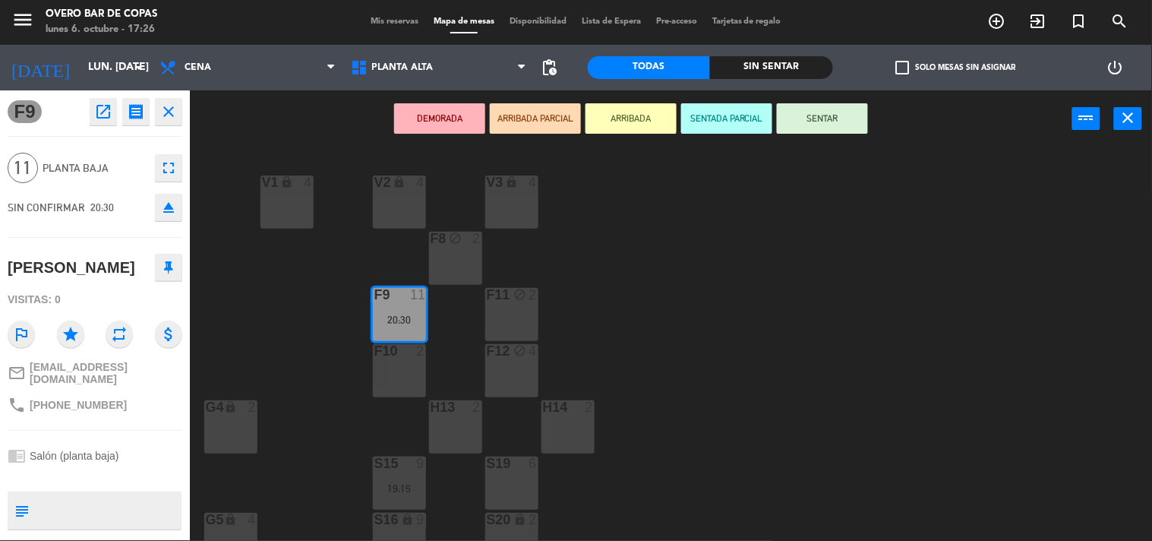
click at [399, 368] on div "F10 2" at bounding box center [399, 370] width 53 height 53
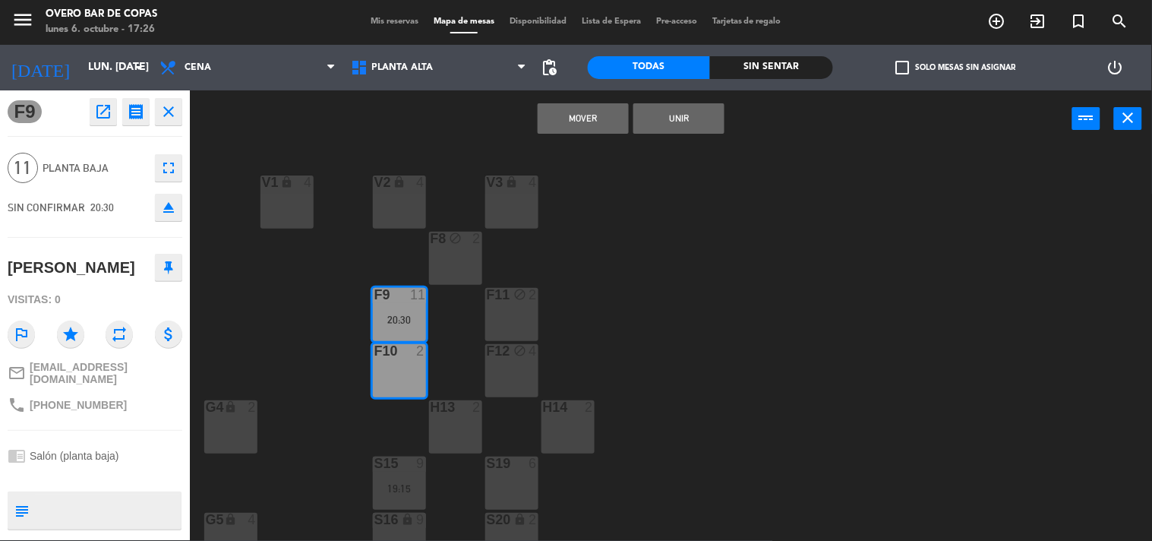
click at [683, 114] on button "Unir" at bounding box center [678, 118] width 91 height 30
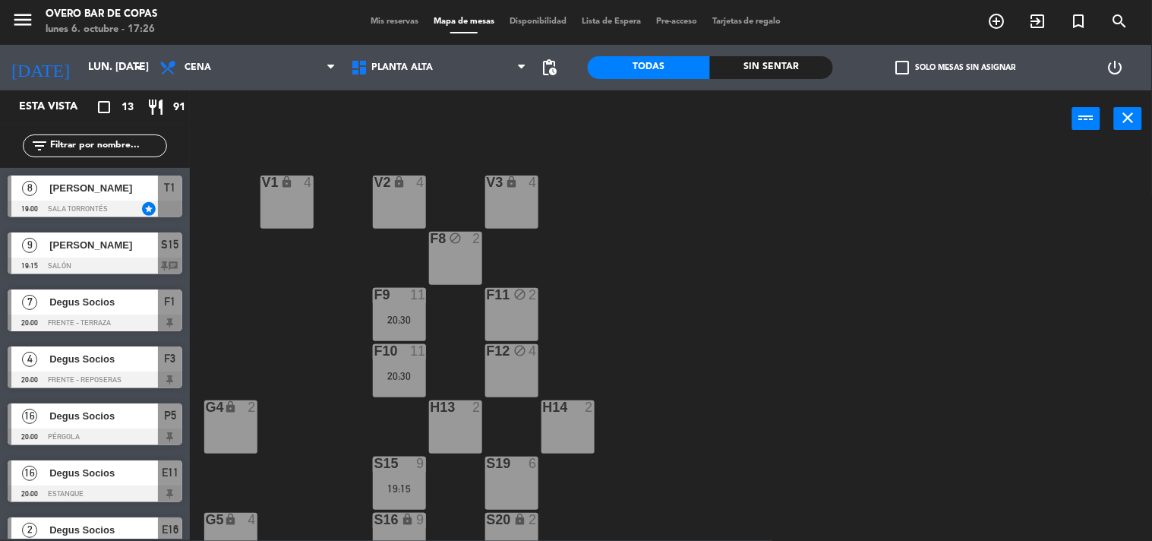
scroll to position [94, 0]
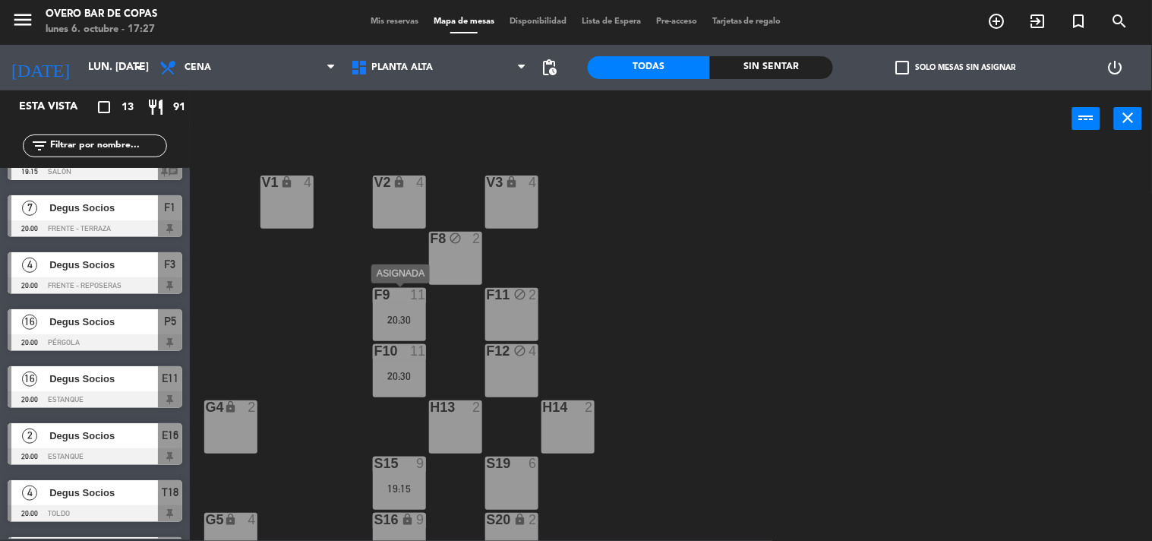
click at [373, 326] on div "F9 11 20:30" at bounding box center [399, 314] width 53 height 53
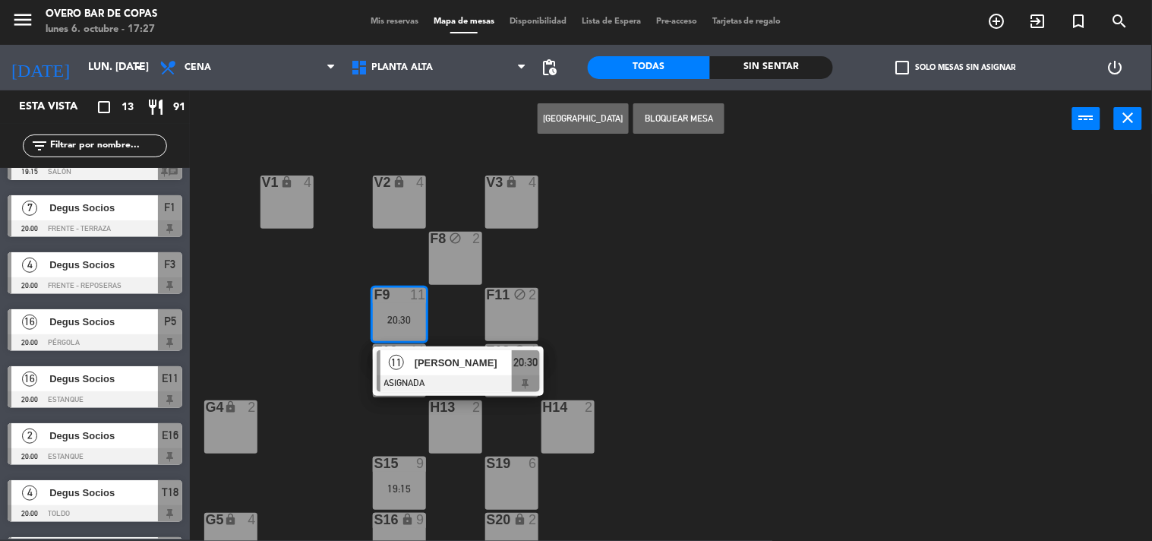
click at [424, 375] on div at bounding box center [458, 383] width 163 height 17
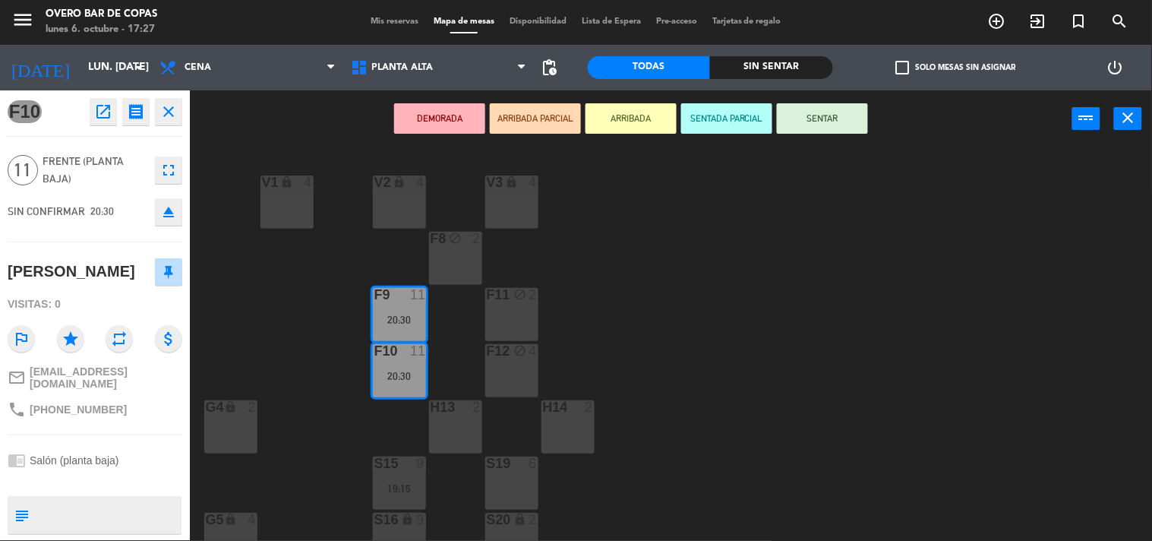
click at [99, 117] on icon "open_in_new" at bounding box center [103, 111] width 18 height 18
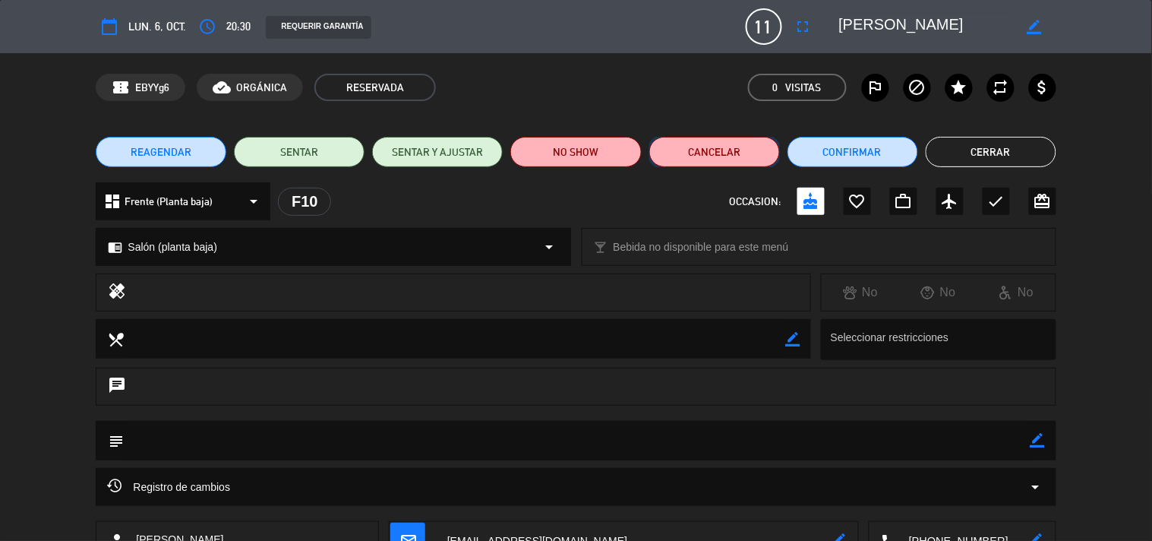
click at [714, 153] on button "Cancelar" at bounding box center [714, 152] width 131 height 30
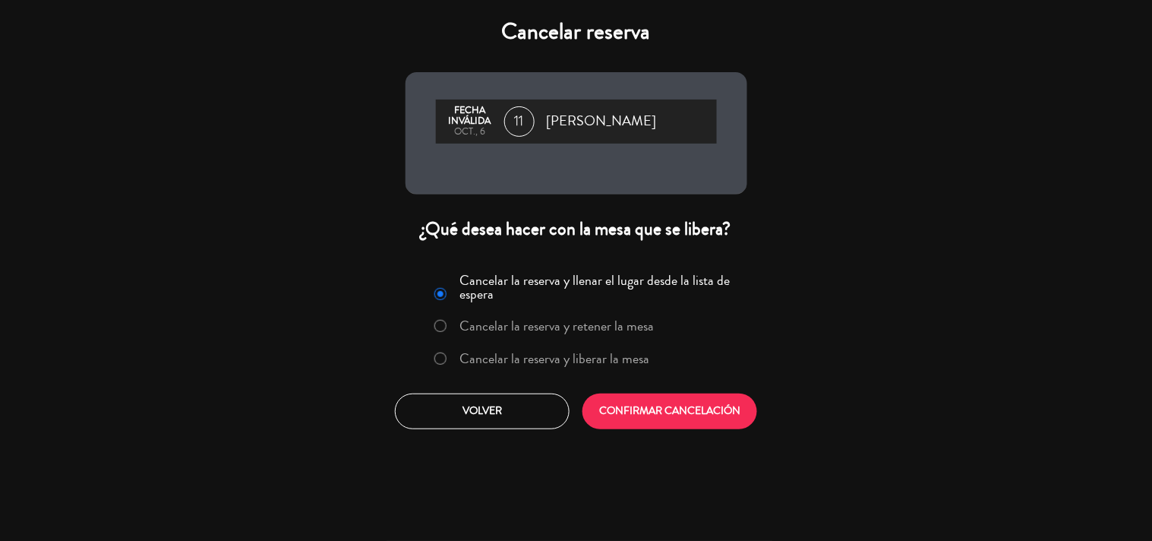
click at [621, 352] on label "Cancelar la reserva y liberar la mesa" at bounding box center [554, 359] width 190 height 14
click at [717, 403] on button "CONFIRMAR CANCELACIÓN" at bounding box center [669, 411] width 175 height 36
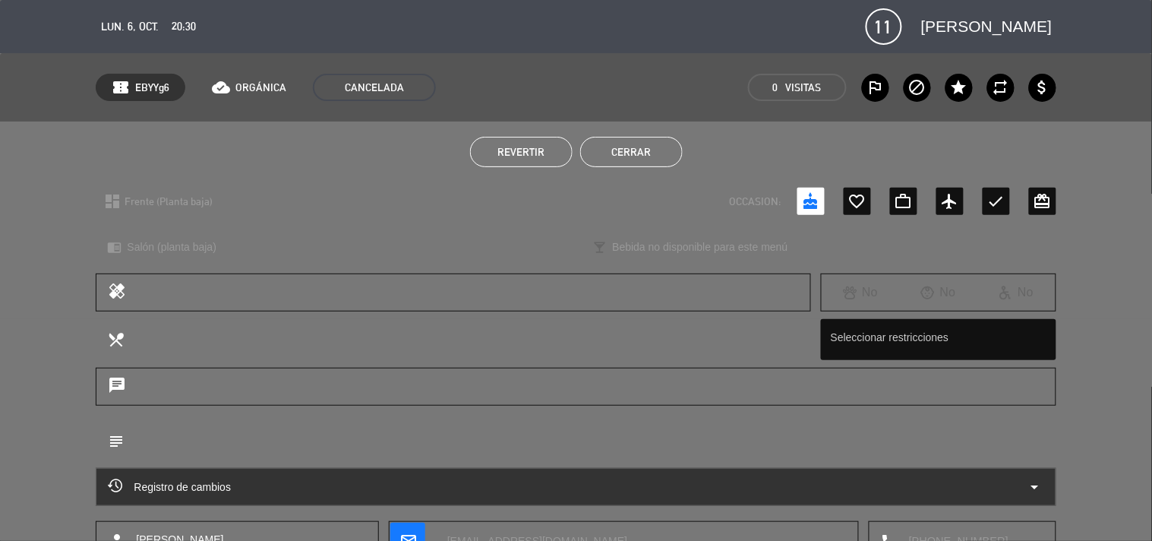
click at [663, 155] on button "Cerrar" at bounding box center [631, 152] width 102 height 30
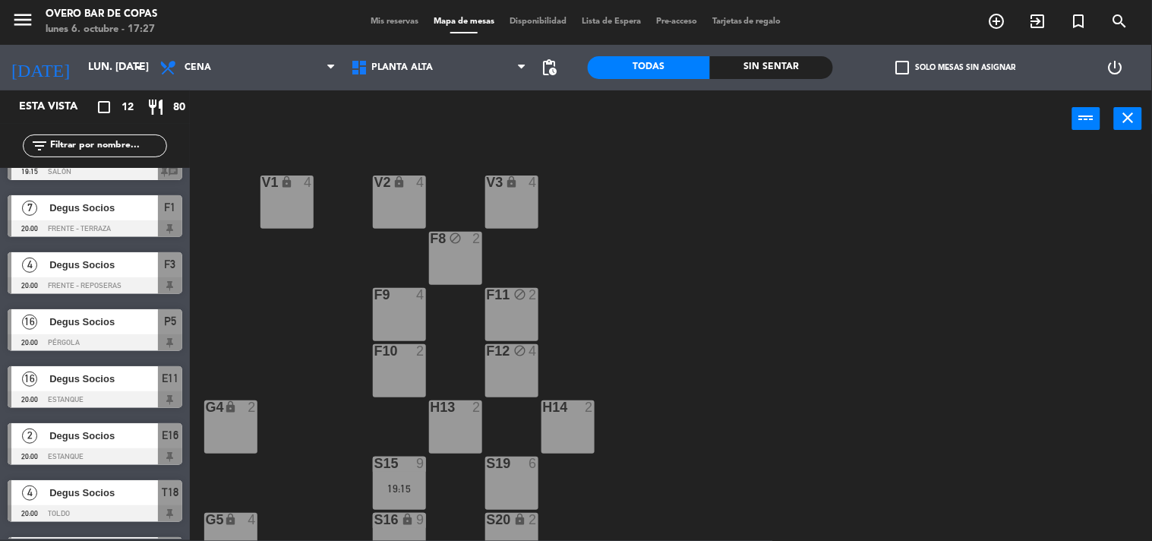
click at [459, 230] on div "V1 lock 4 V2 lock 4 V3 lock 4 F8 block 2 F9 4 F11 block 2 F10 2 F12 block 4 G4 …" at bounding box center [676, 344] width 951 height 393
click at [465, 256] on div "F8 block 2" at bounding box center [455, 258] width 53 height 53
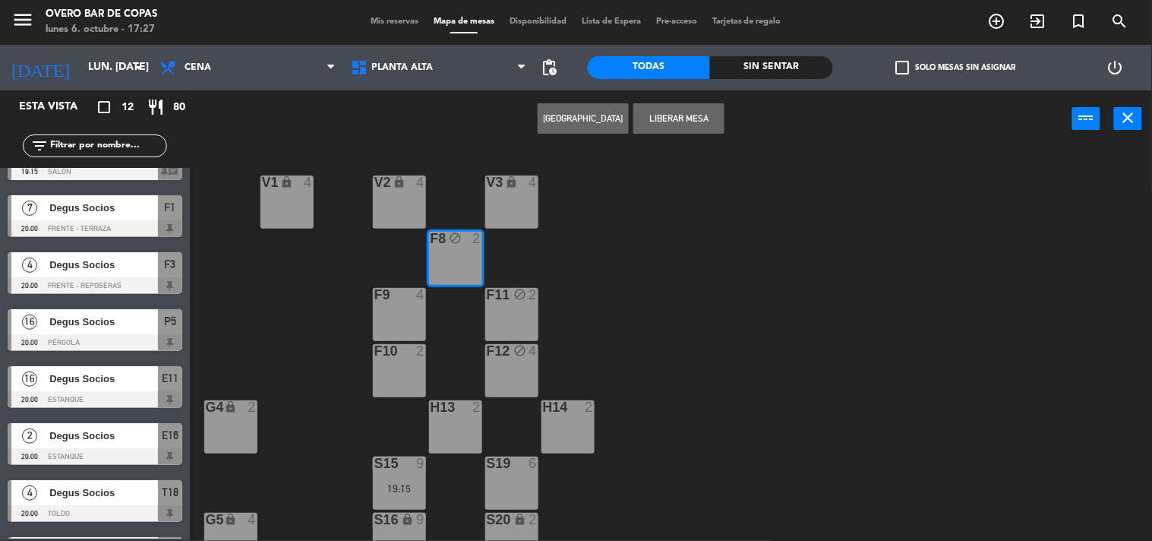
click at [704, 103] on button "Liberar Mesa" at bounding box center [678, 118] width 91 height 30
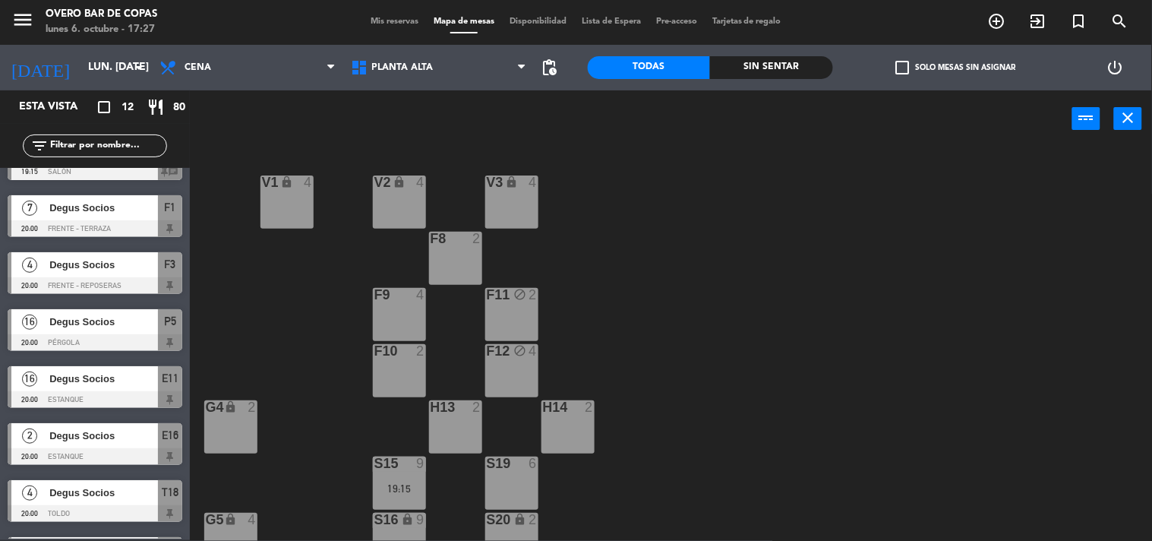
click at [494, 329] on div "F11 block 2" at bounding box center [511, 314] width 53 height 53
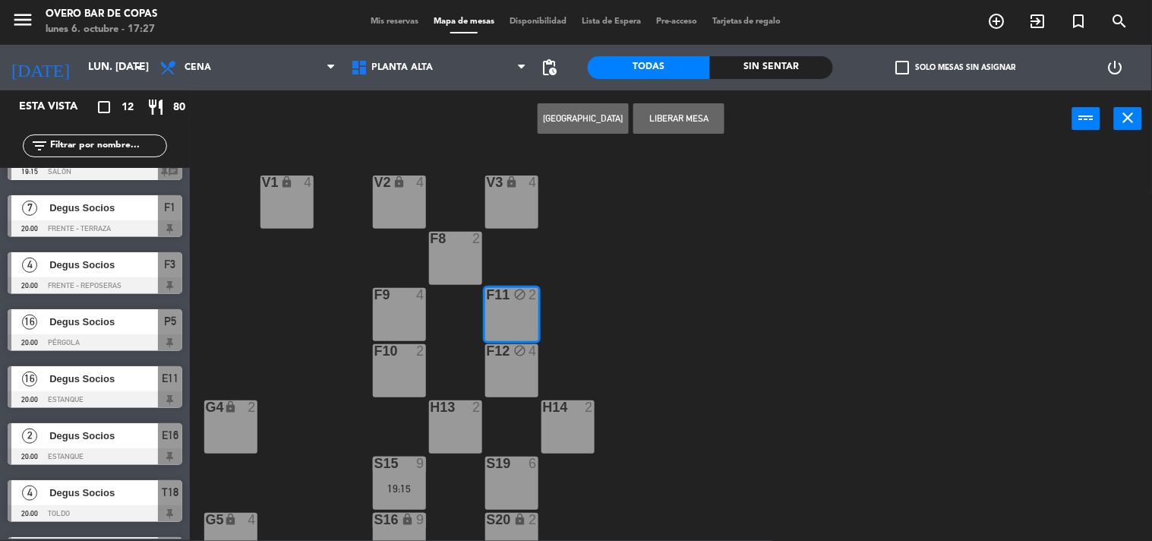
click at [518, 365] on div "F12 block 4" at bounding box center [511, 370] width 53 height 53
click at [698, 125] on button "Liberar Mesa" at bounding box center [678, 118] width 91 height 30
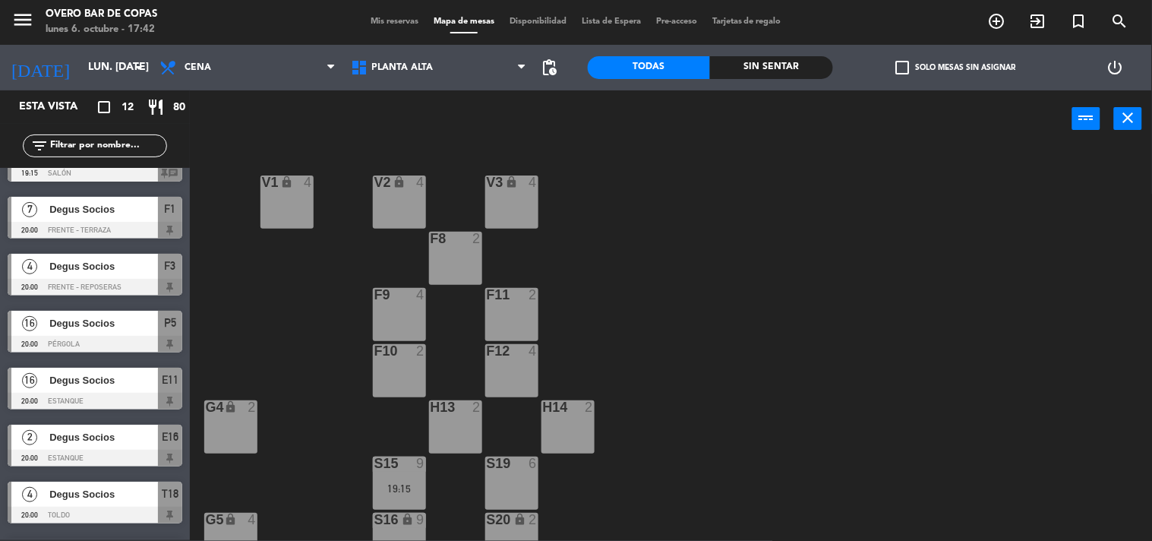
scroll to position [0, 0]
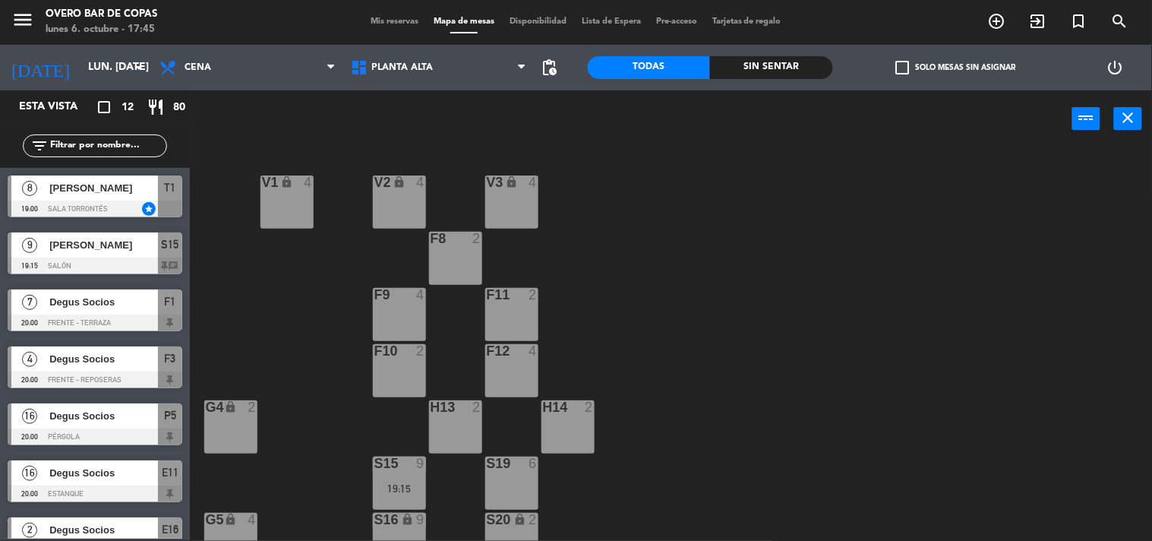
click at [103, 88] on div "[DATE] lun. [DATE] arrow_drop_down" at bounding box center [76, 68] width 152 height 46
click at [102, 71] on input "lun. [DATE]" at bounding box center [152, 67] width 144 height 27
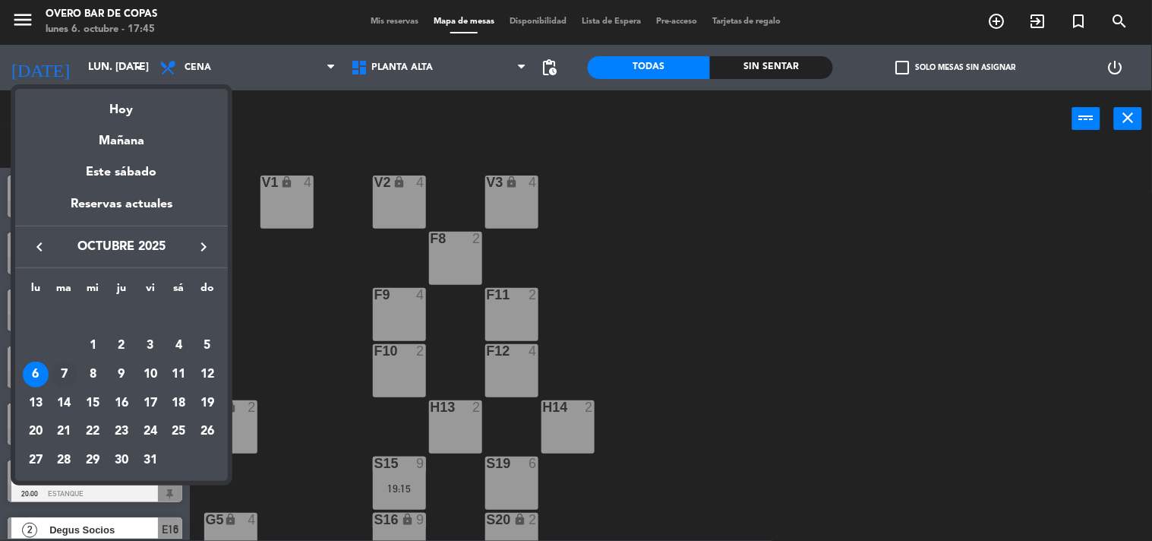
click at [68, 374] on div "7" at bounding box center [65, 374] width 26 height 26
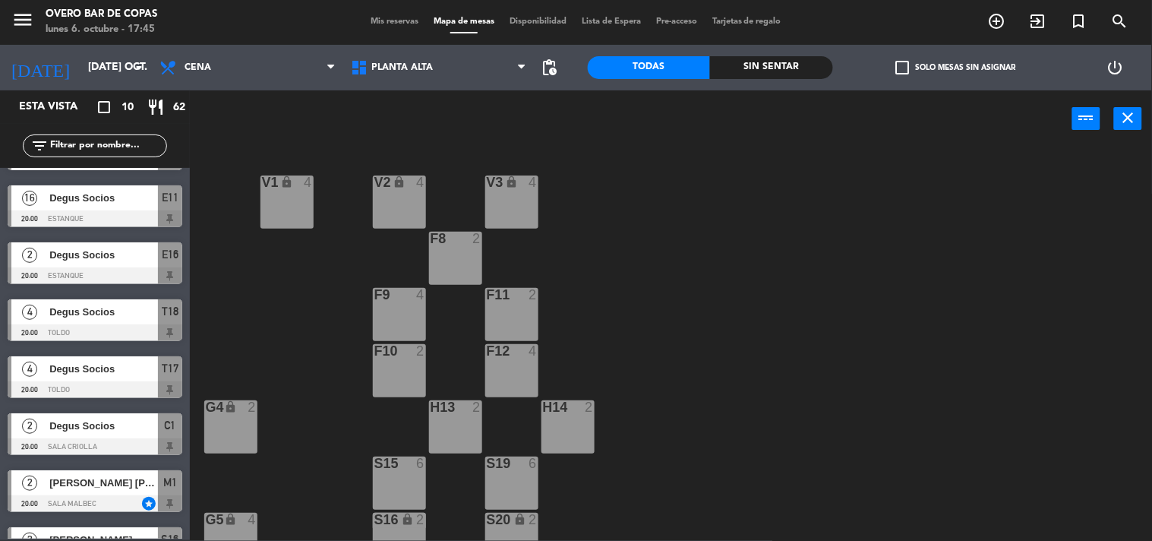
scroll to position [199, 0]
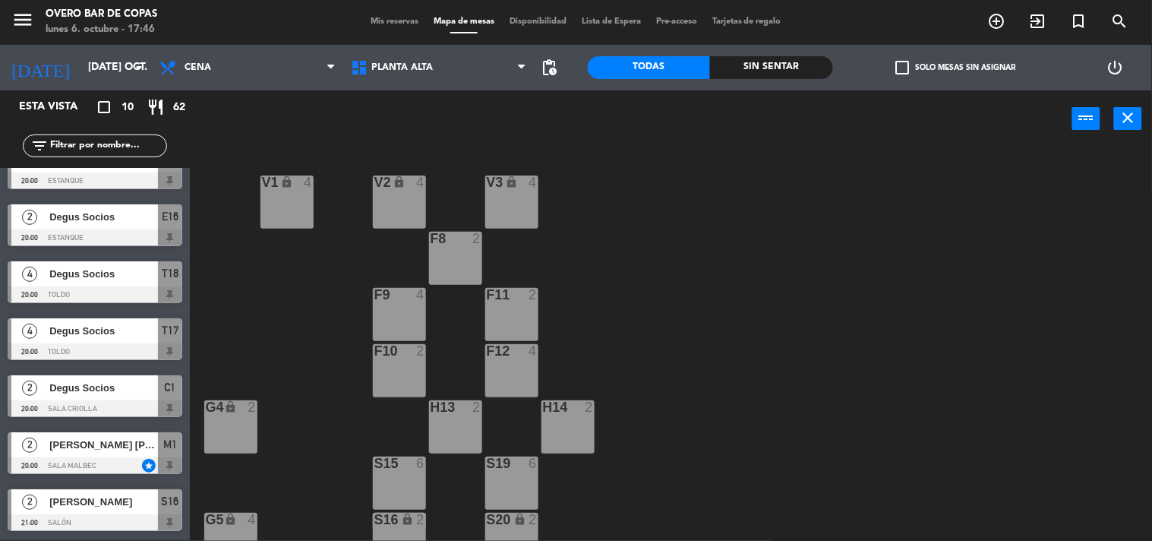
click at [112, 444] on span "[PERSON_NAME] [PERSON_NAME]" at bounding box center [103, 445] width 109 height 16
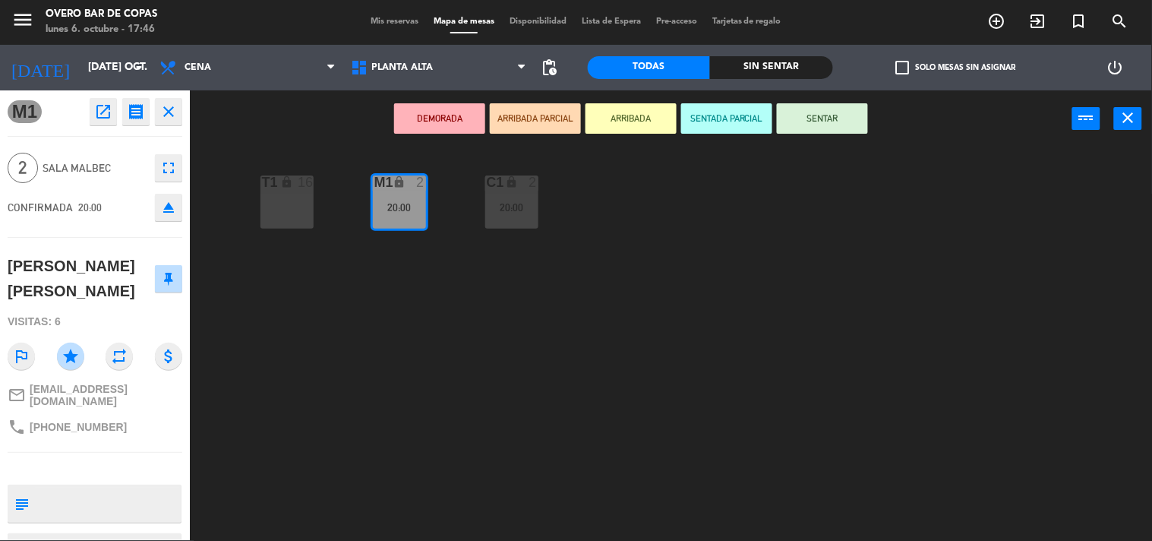
click at [292, 321] on div "T1 lock 16 M1 lock 2 20:00 C1 lock 2 20:00" at bounding box center [676, 344] width 951 height 393
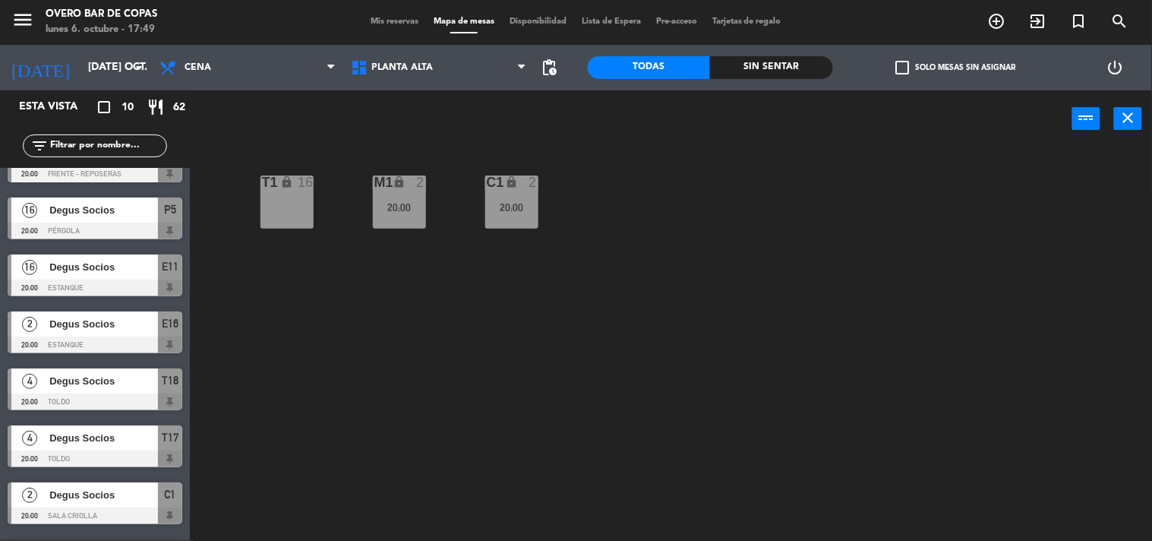
scroll to position [0, 0]
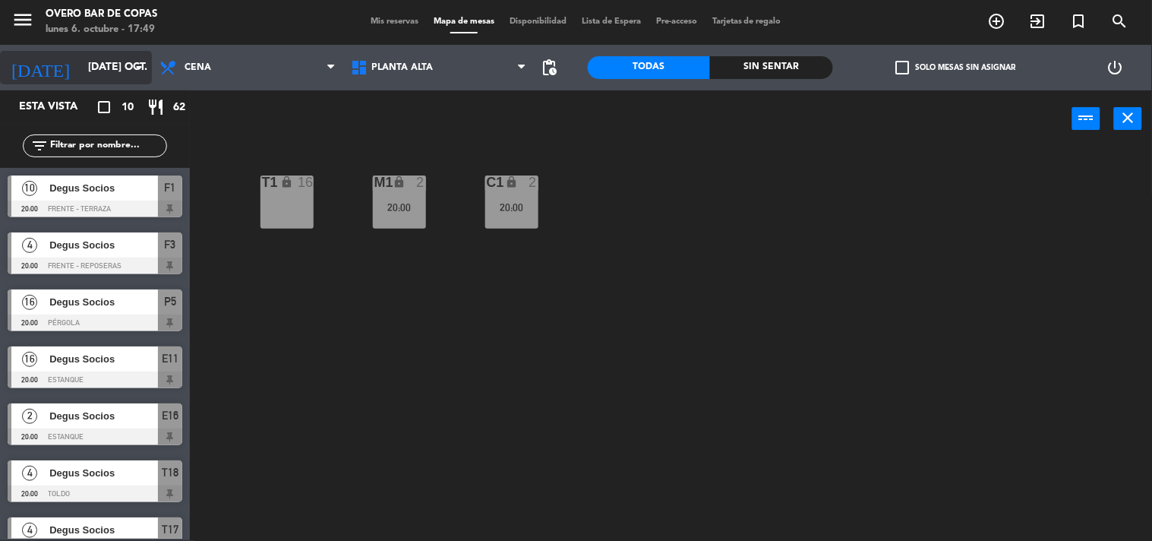
click at [102, 74] on input "[DATE] oct." at bounding box center [152, 67] width 144 height 27
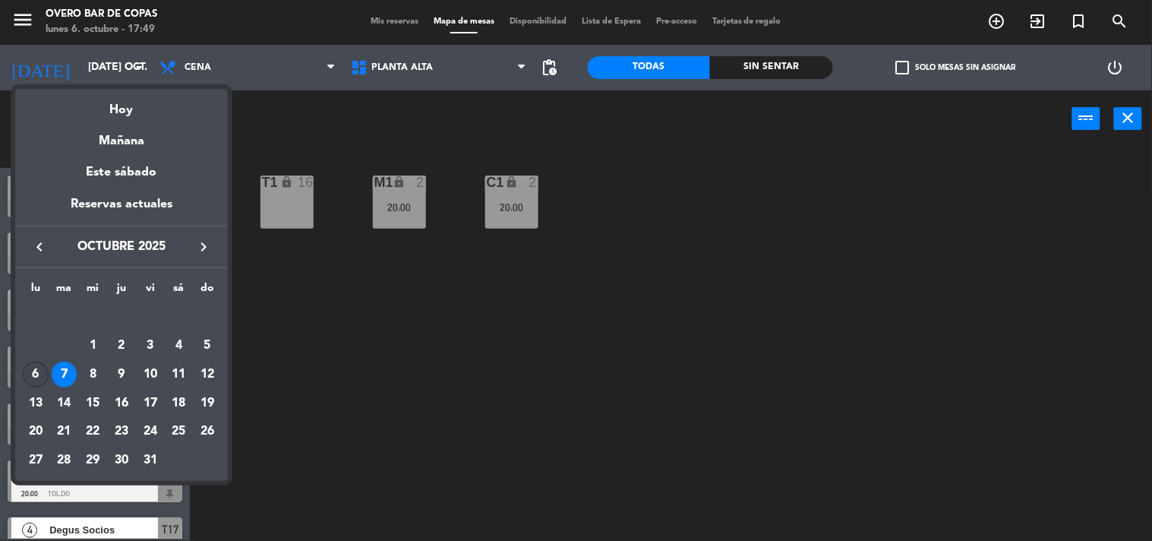
click at [39, 369] on div "6" at bounding box center [36, 374] width 26 height 26
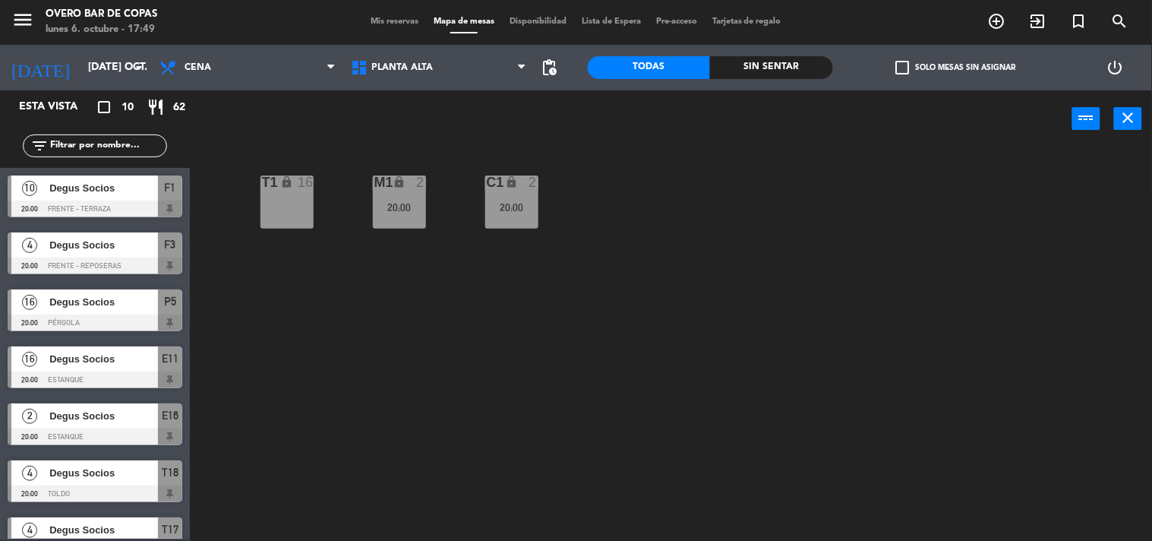
type input "lun. [DATE]"
click at [93, 200] on div at bounding box center [95, 208] width 175 height 17
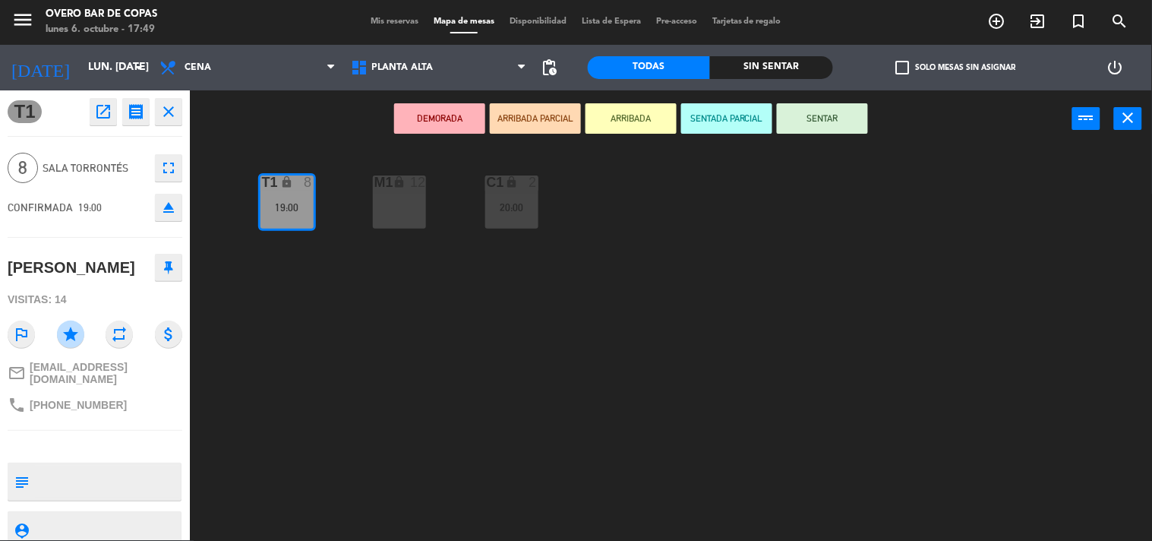
click at [99, 119] on icon "open_in_new" at bounding box center [103, 111] width 18 height 18
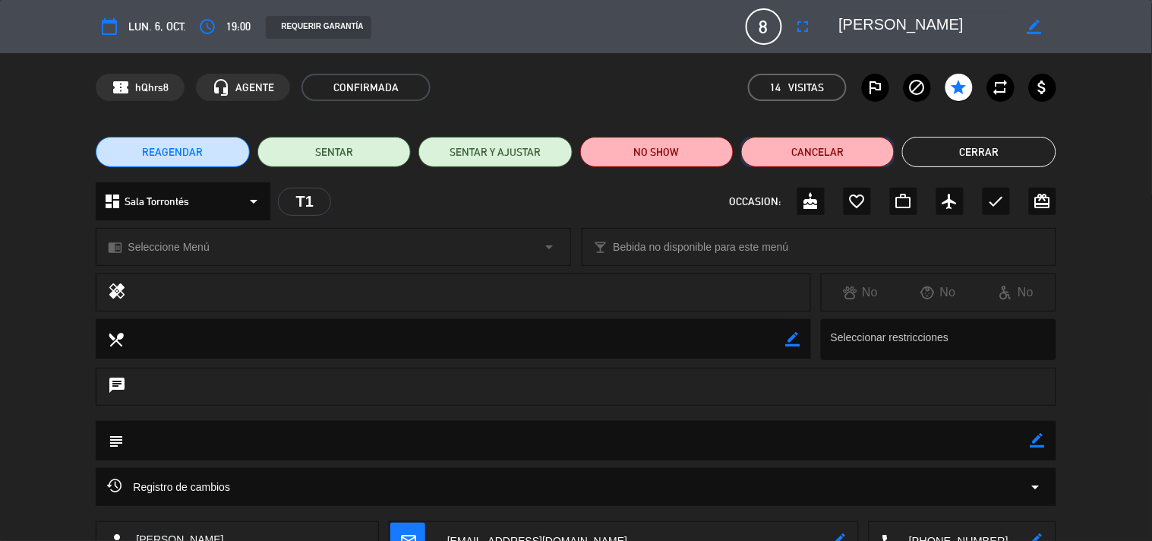
click at [839, 145] on button "Cancelar" at bounding box center [817, 152] width 153 height 30
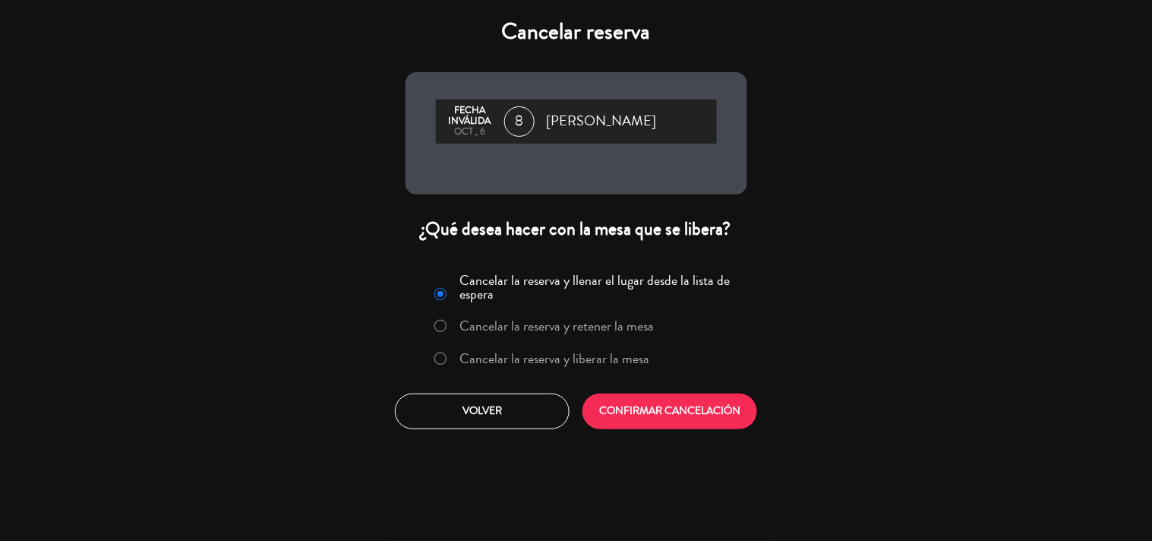
click at [572, 353] on label "Cancelar la reserva y liberar la mesa" at bounding box center [554, 359] width 190 height 14
click at [654, 406] on button "CONFIRMAR CANCELACIÓN" at bounding box center [669, 411] width 175 height 36
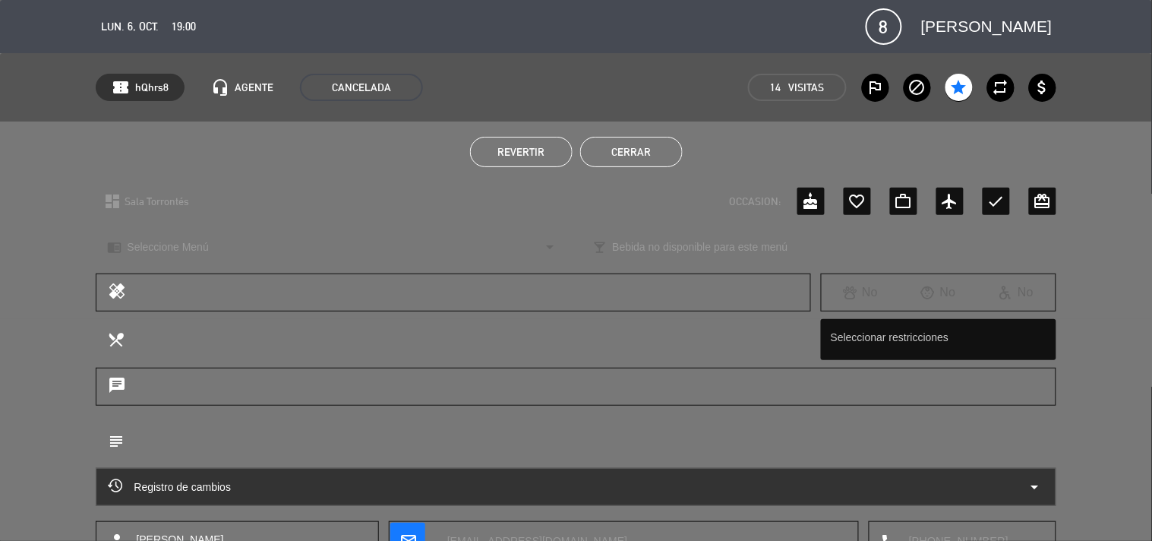
click at [654, 152] on button "Cerrar" at bounding box center [631, 152] width 102 height 30
